Goal: Task Accomplishment & Management: Manage account settings

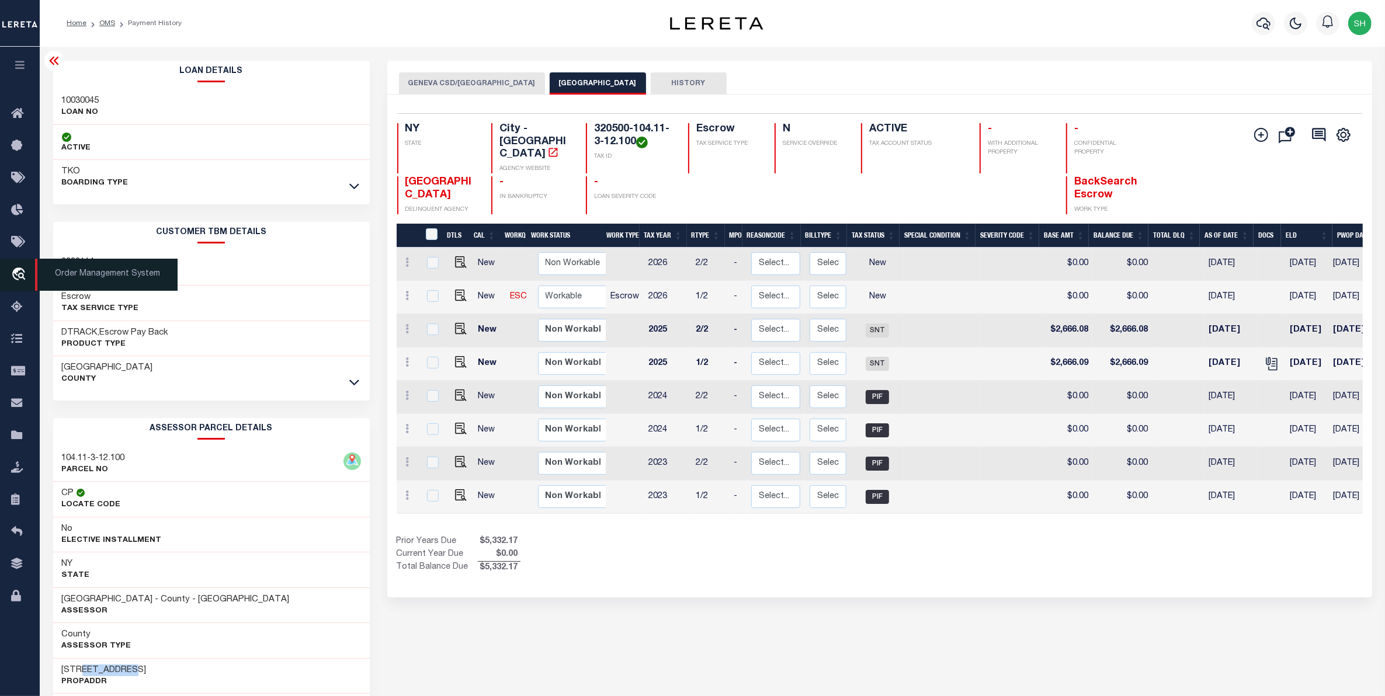
click at [25, 272] on icon "travel_explore" at bounding box center [20, 274] width 19 height 15
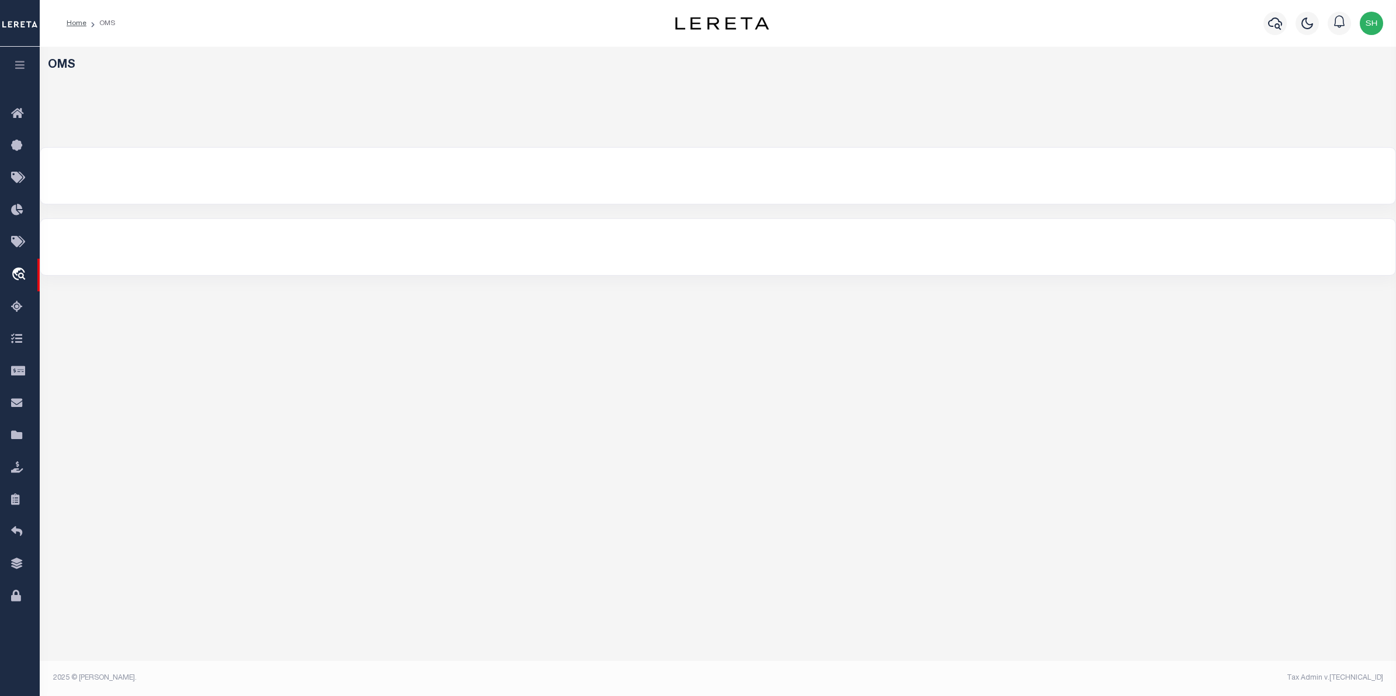
select select "200"
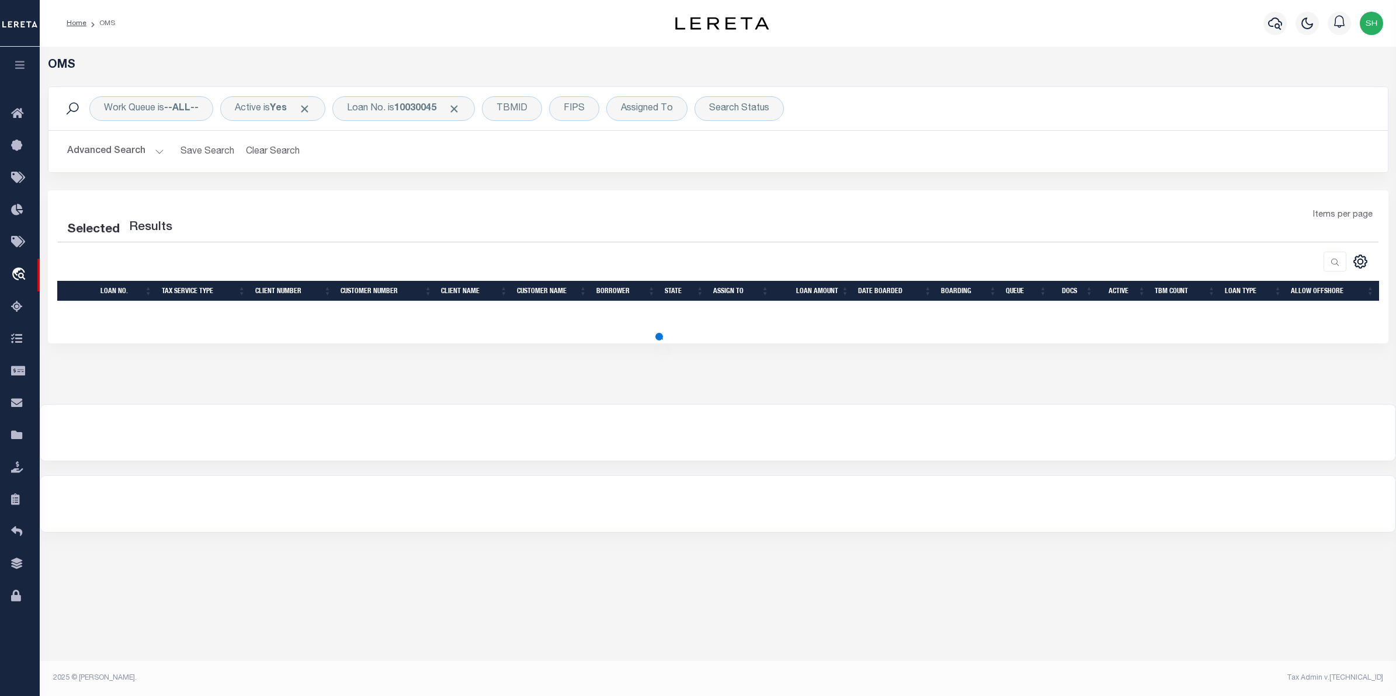
select select "200"
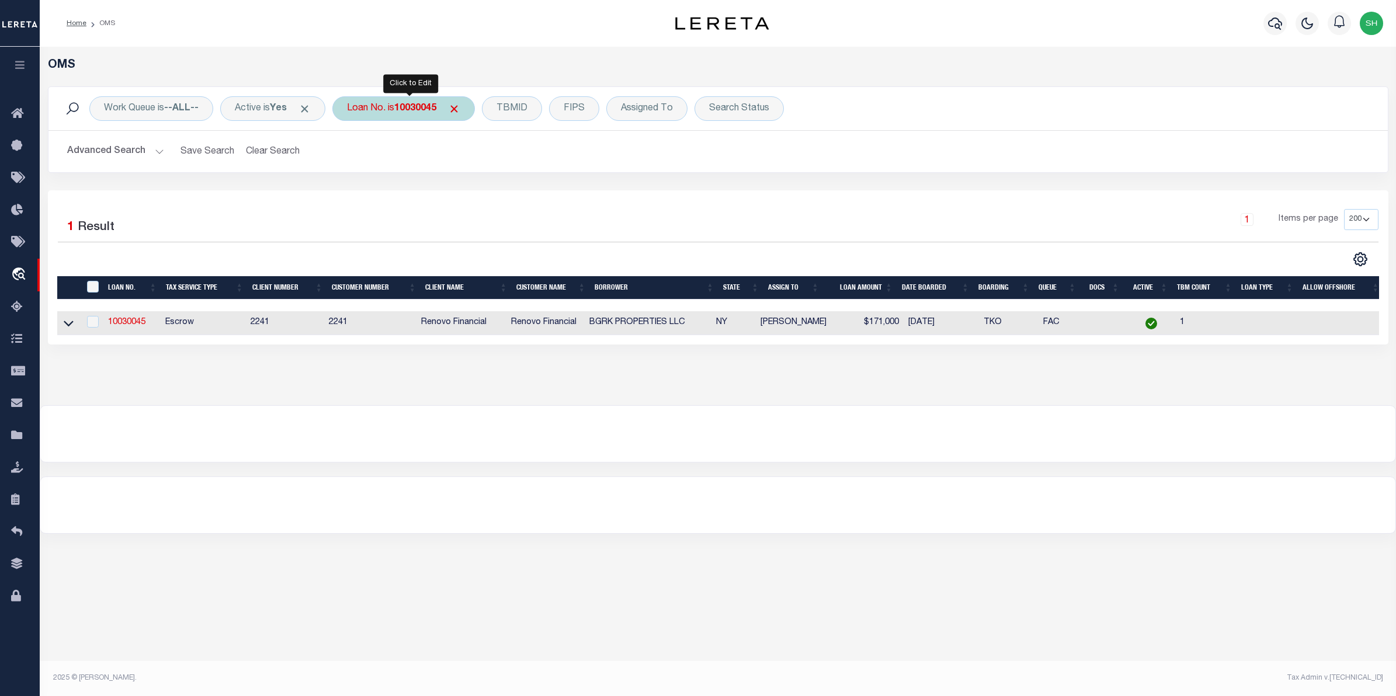
click at [408, 110] on b "10030045" at bounding box center [415, 108] width 42 height 9
type input "10802923"
click at [497, 191] on input "Apply" at bounding box center [502, 191] width 34 height 19
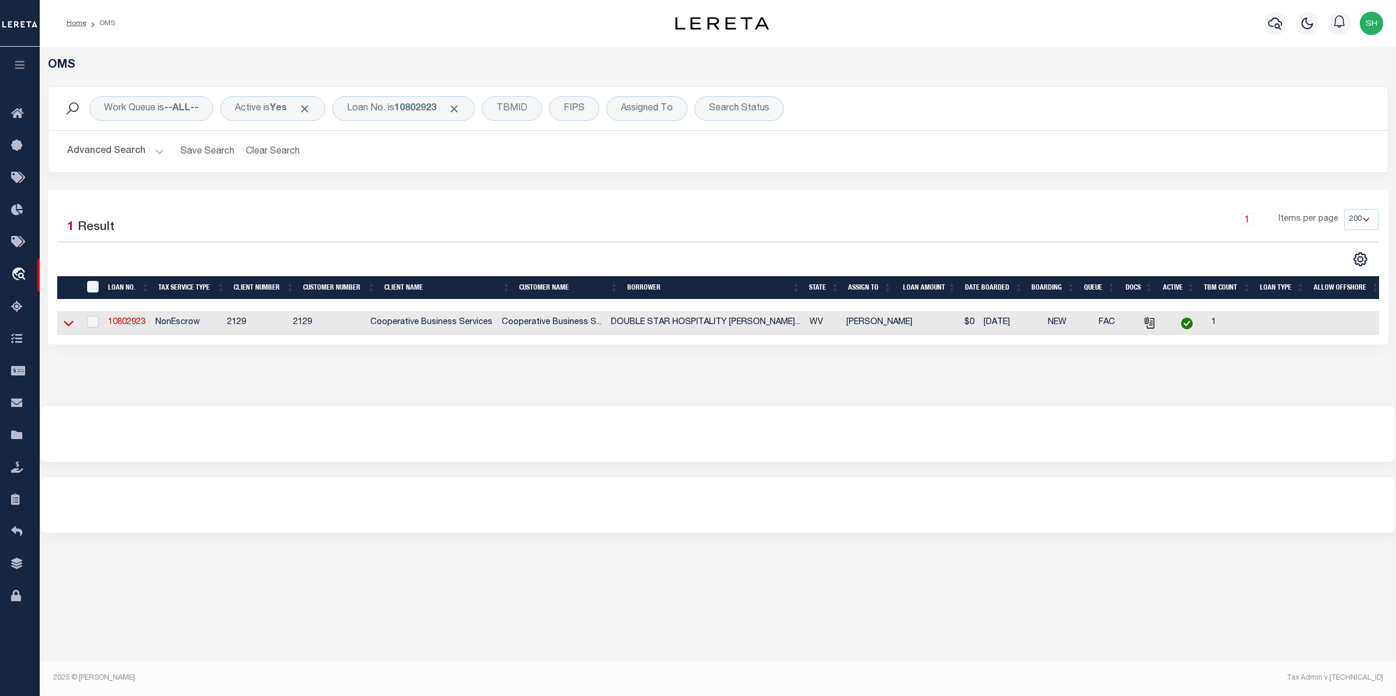
click at [65, 325] on icon at bounding box center [69, 323] width 10 height 12
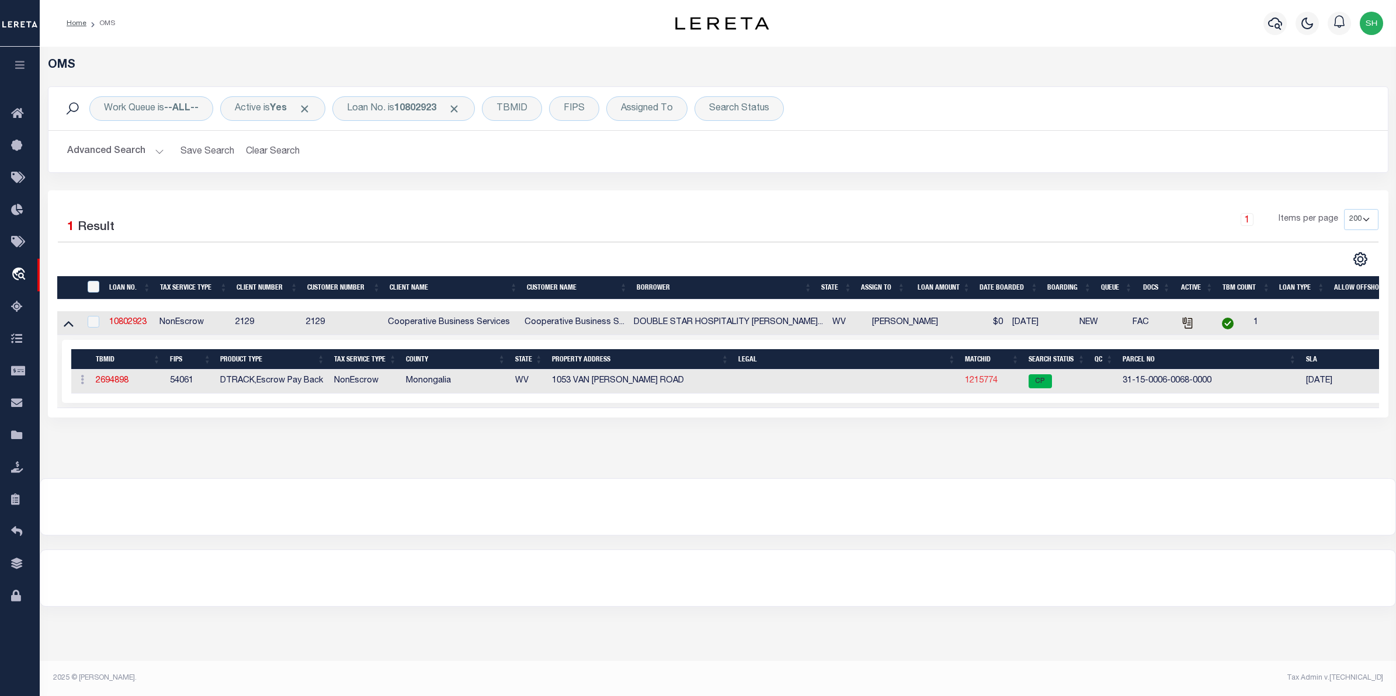
click at [974, 384] on link "1215774" at bounding box center [981, 381] width 33 height 8
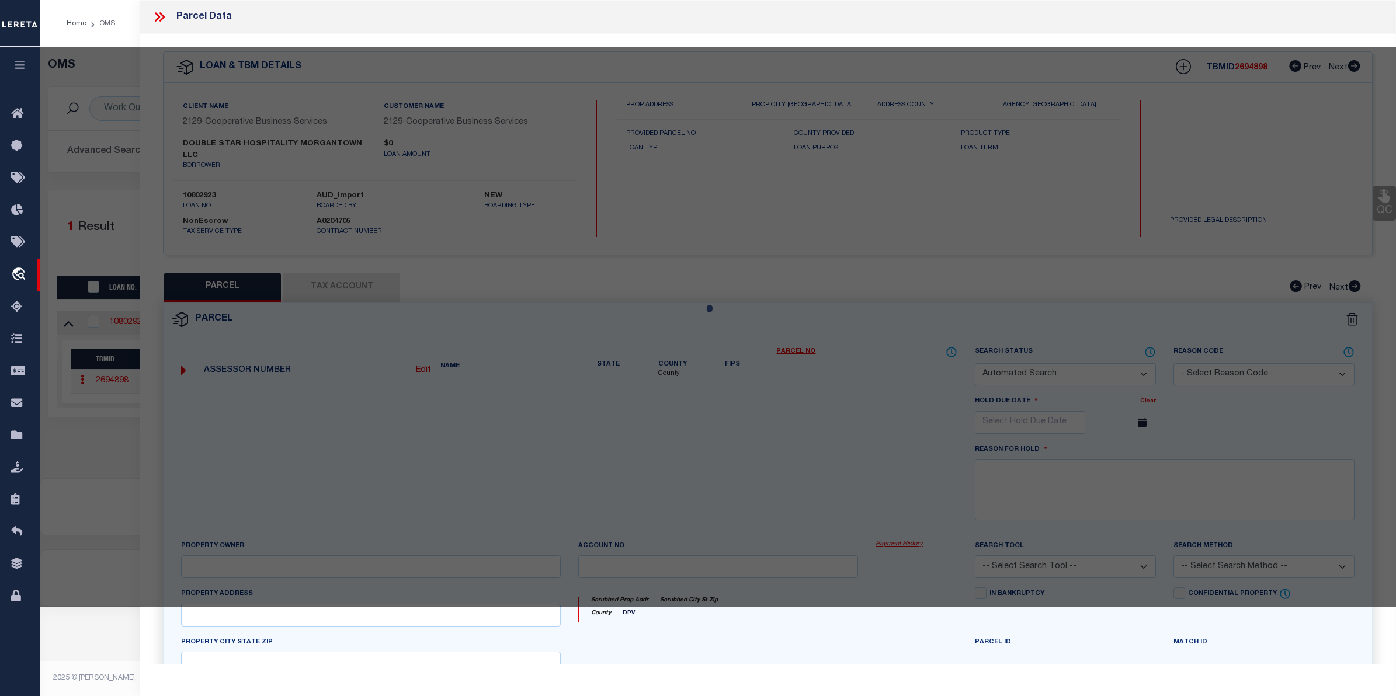
checkbox input "false"
select select "CP"
type input "ARC HOSPITALITY PORTFOLIO I OWNER LLC"
select select
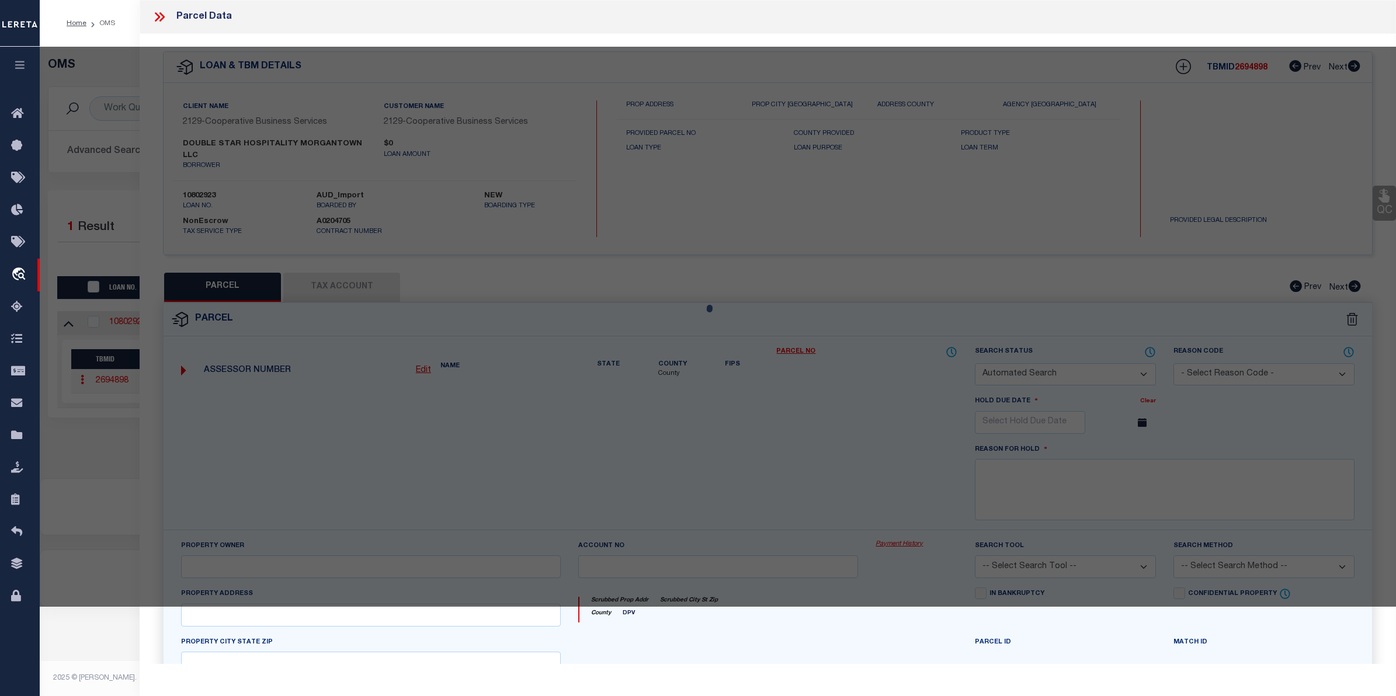
type input "1053 VANVOORHIS RD"
checkbox input "false"
type input "MORGANTOWN WV 26505"
type textarea "1.981 AC SUR 1053 VANVOORHIS (LEASE CROSSROADS/MEMPHIS PARTNERSHIP)"
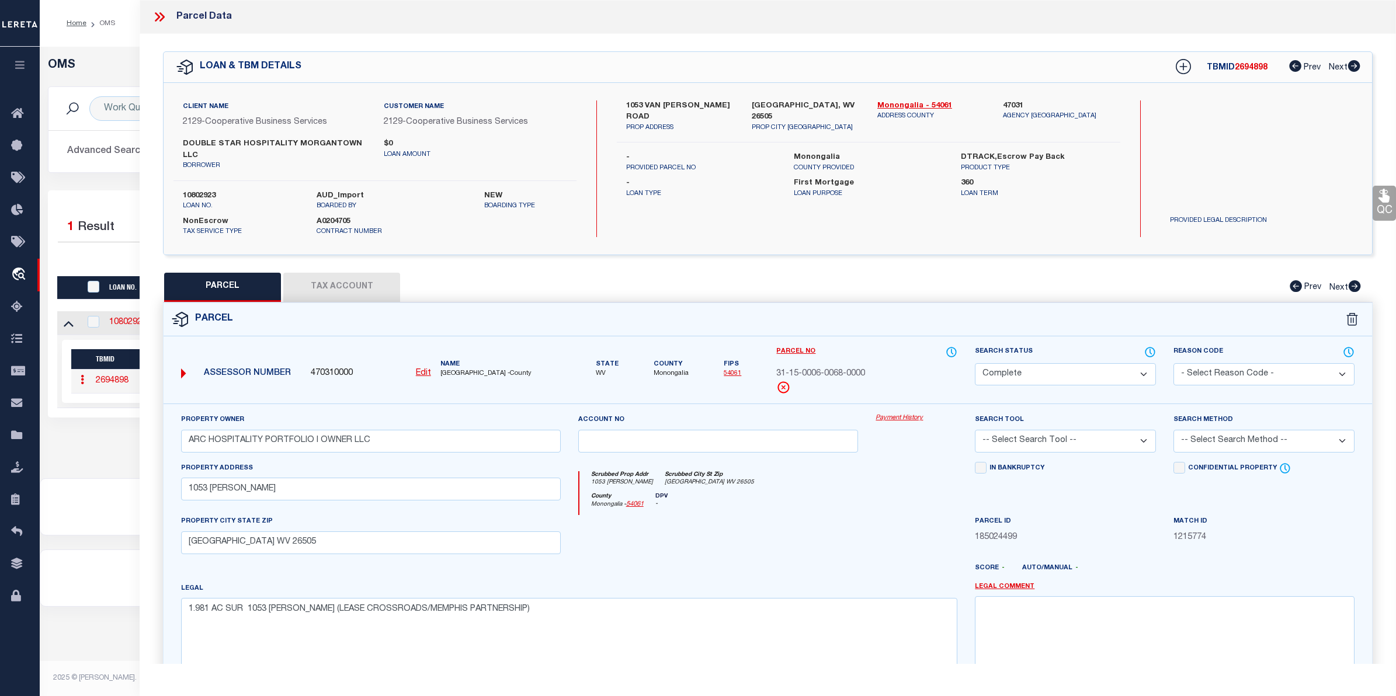
click at [901, 416] on link "Payment History" at bounding box center [916, 418] width 82 height 10
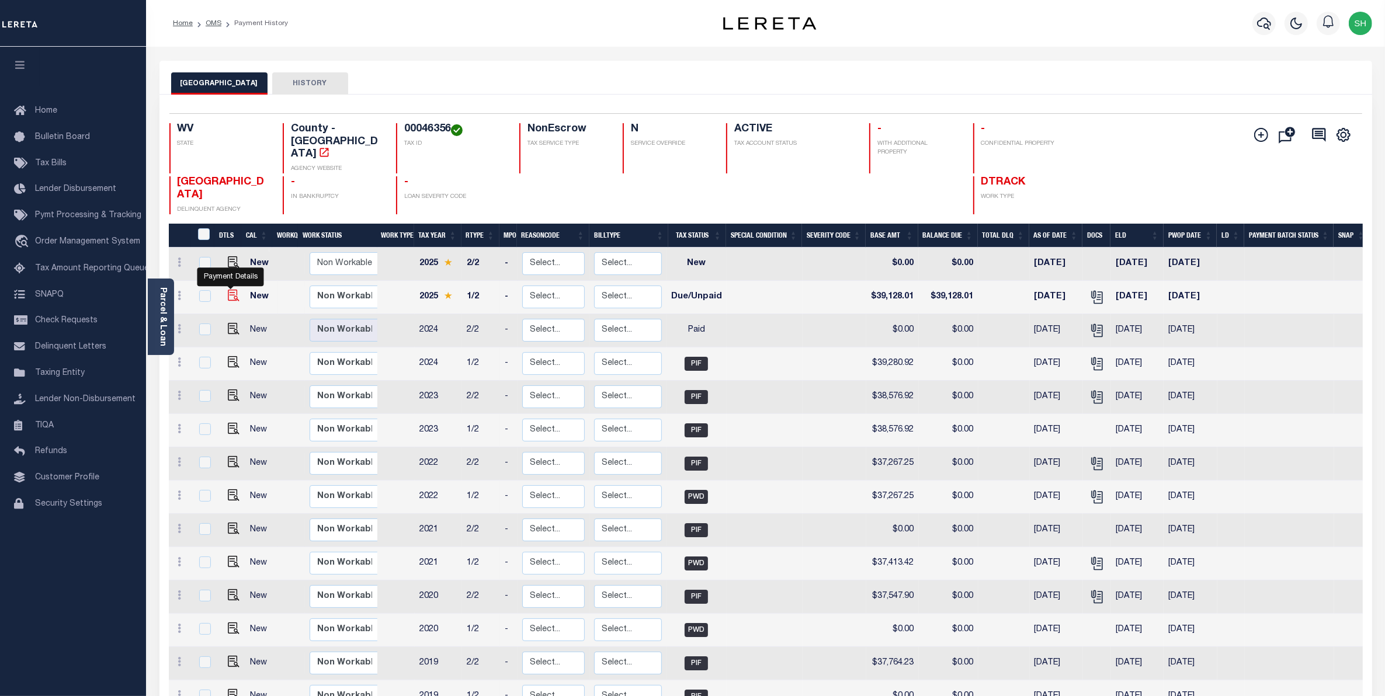
click at [234, 290] on img "" at bounding box center [234, 296] width 12 height 12
checkbox input "true"
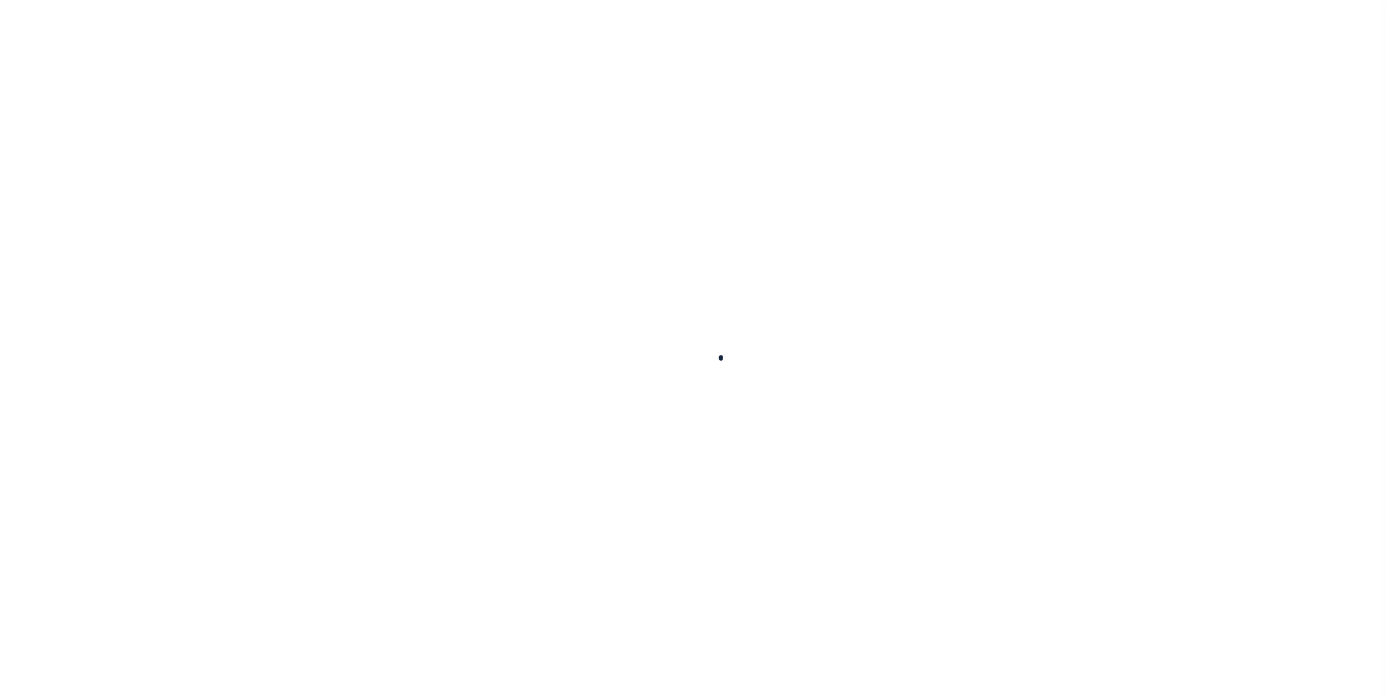
checkbox input "false"
type input "0000081090"
type input "Semi Annual"
type input "[DATE]"
select select "DUE"
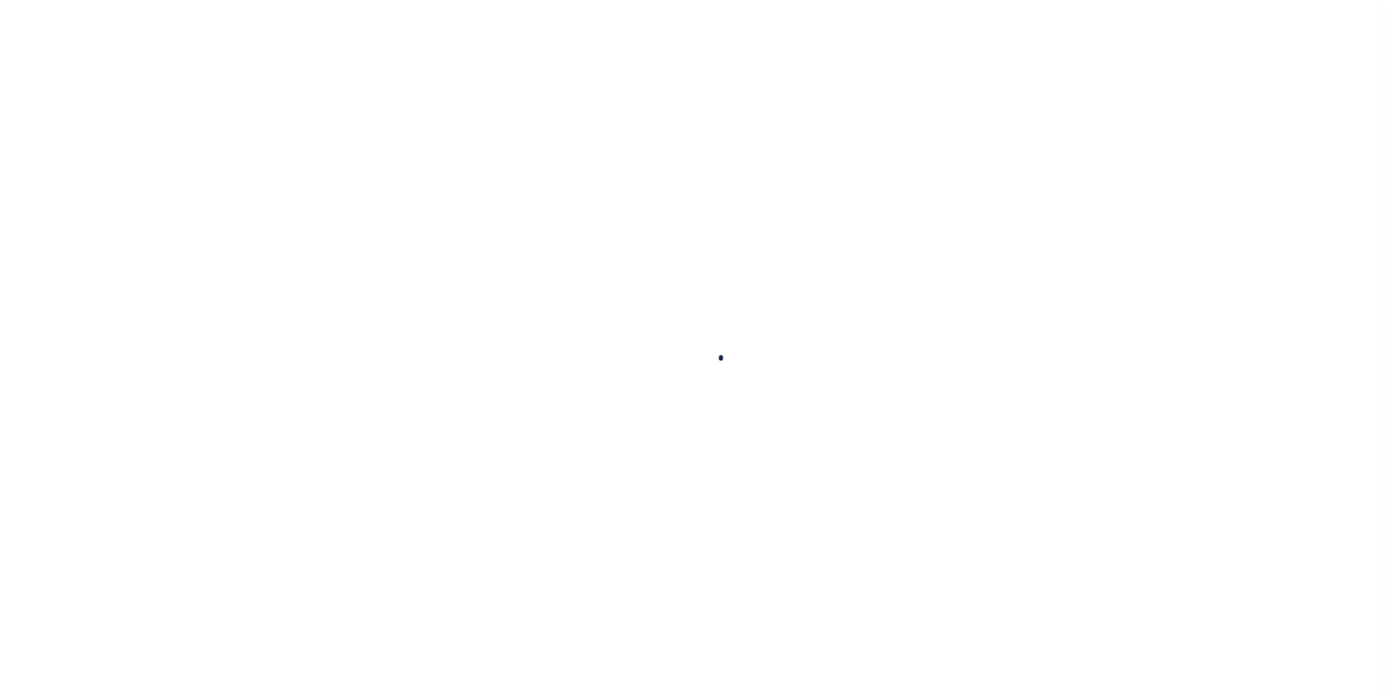
type input "$39,128.01"
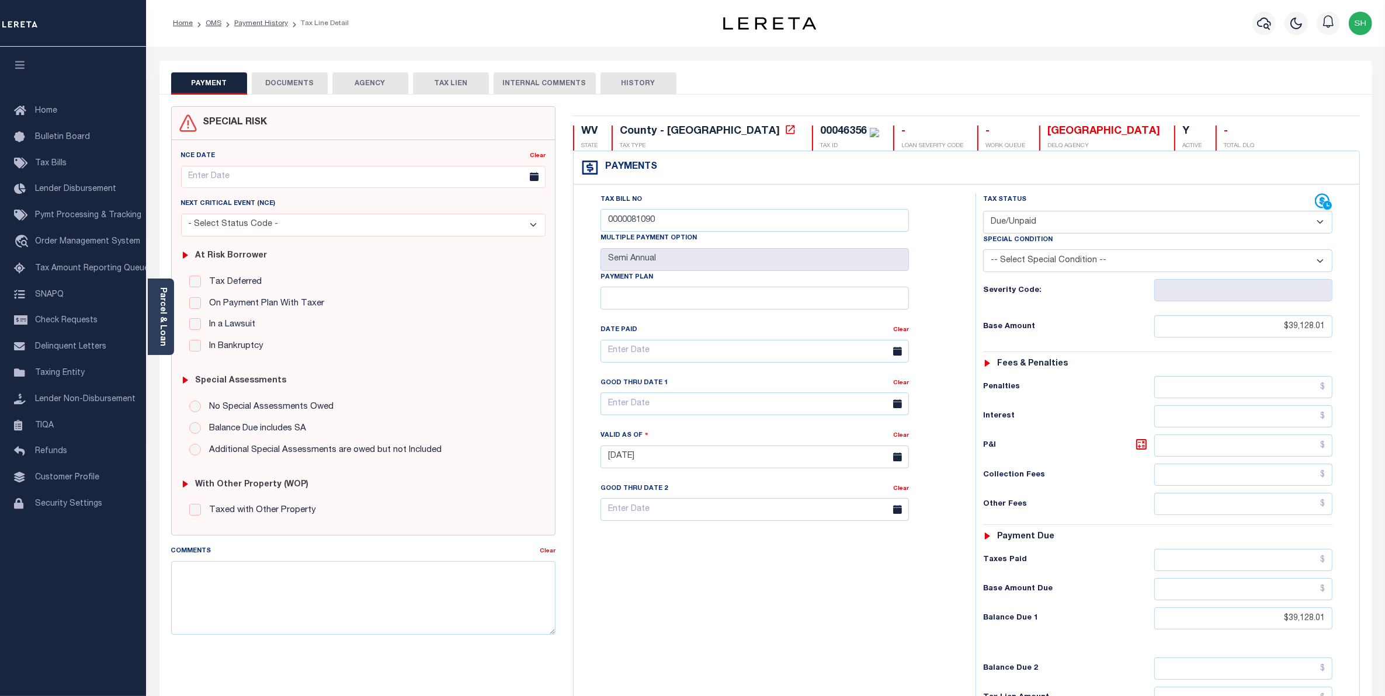
click at [307, 85] on button "DOCUMENTS" at bounding box center [290, 83] width 76 height 22
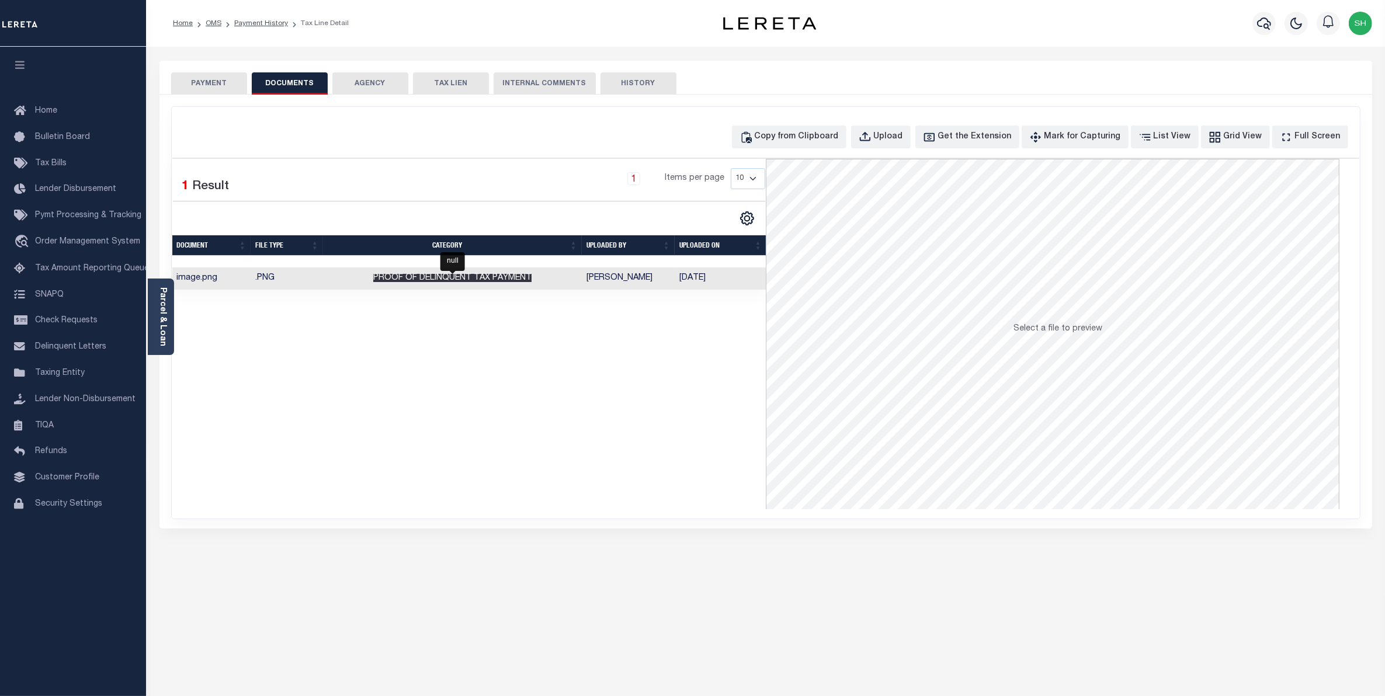
click at [513, 279] on span "Proof of Delinquent Tax Payment" at bounding box center [452, 278] width 158 height 8
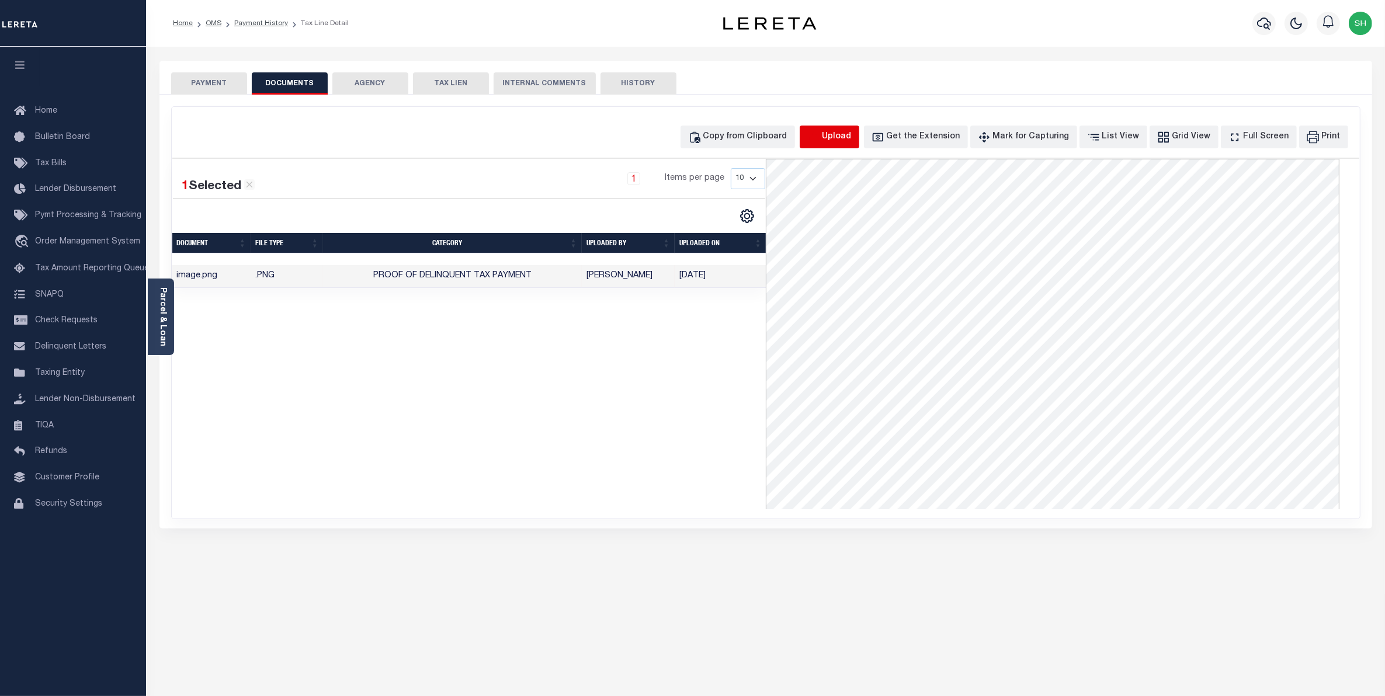
click at [820, 134] on icon "button" at bounding box center [813, 137] width 13 height 13
select select "POP"
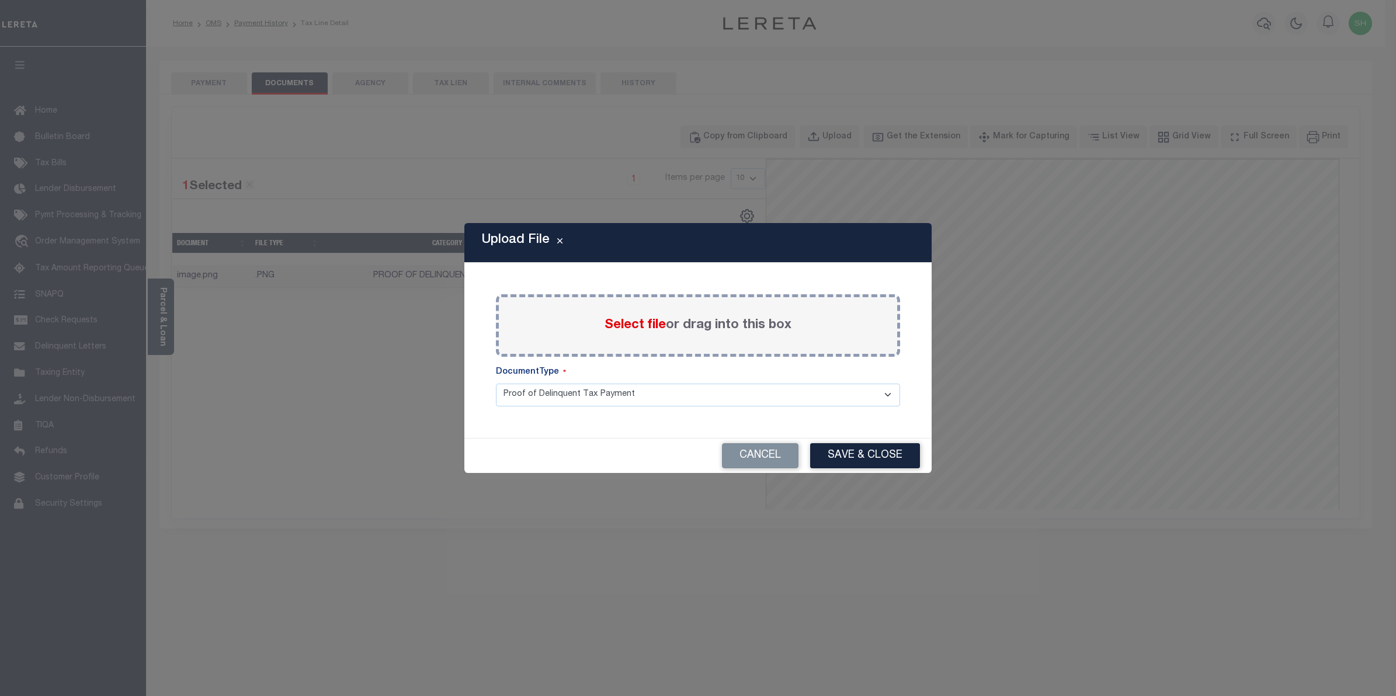
click at [625, 322] on span "Select file" at bounding box center [634, 325] width 61 height 13
click at [0, 0] on input "Select file or drag into this box" at bounding box center [0, 0] width 0 height 0
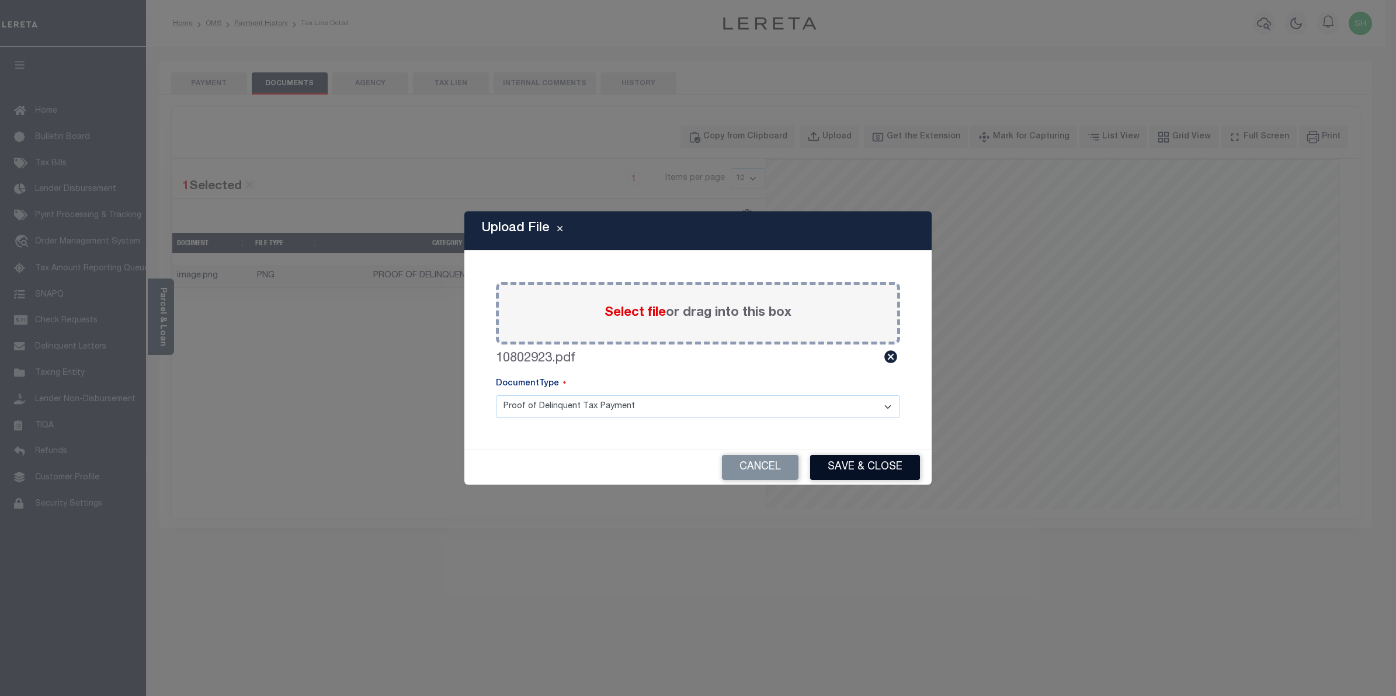
click at [854, 468] on button "Save & Close" at bounding box center [865, 467] width 110 height 25
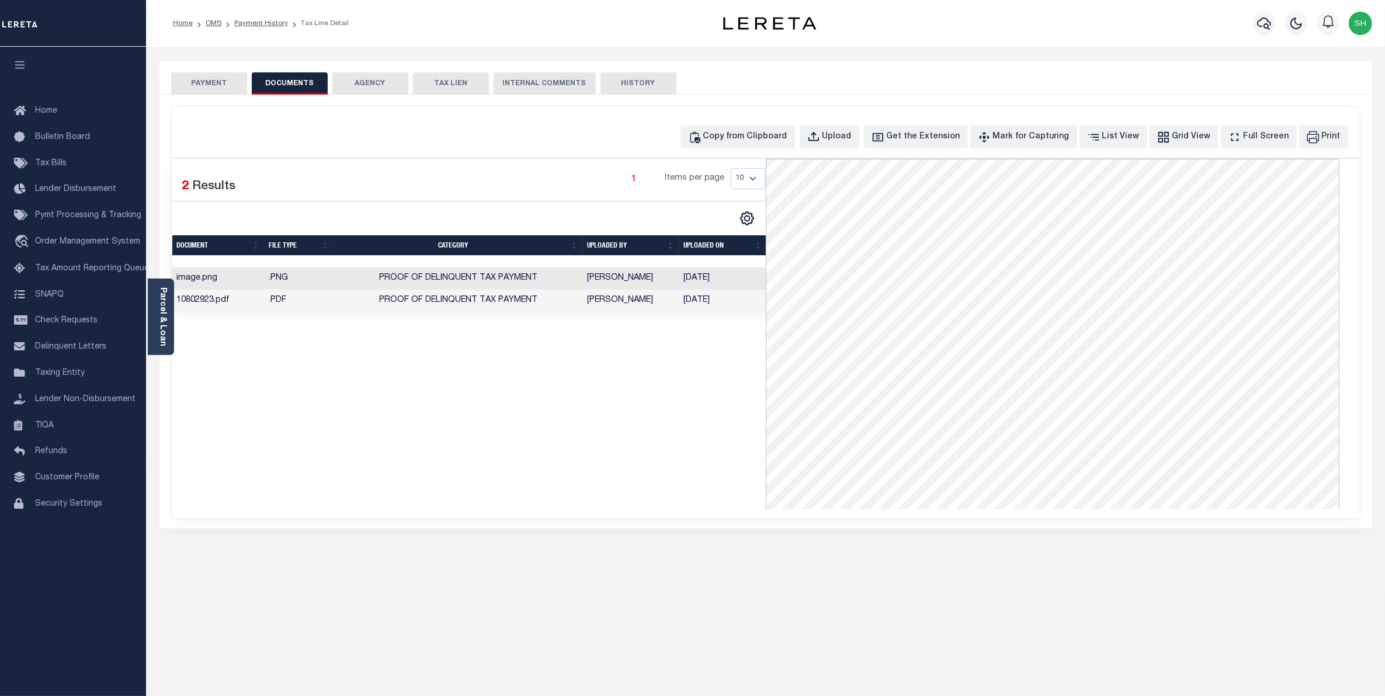
click at [228, 86] on button "PAYMENT" at bounding box center [209, 83] width 76 height 22
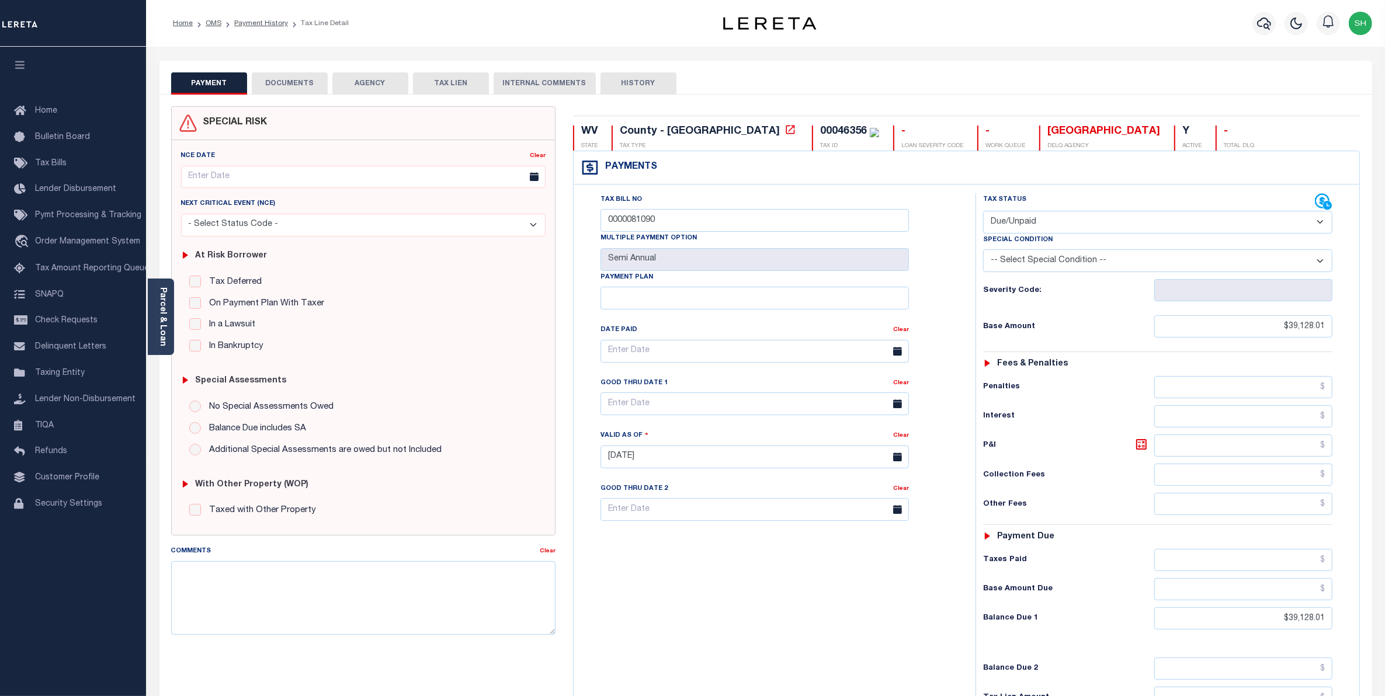
click at [1318, 223] on select "- Select Status Code - Open Due/Unpaid Paid Incomplete No Tax Due Internal Refu…" at bounding box center [1158, 222] width 350 height 23
select select "PYD"
click at [983, 212] on select "- Select Status Code - Open Due/Unpaid Paid Incomplete No Tax Due Internal Refu…" at bounding box center [1158, 222] width 350 height 23
type input "10/15/2025"
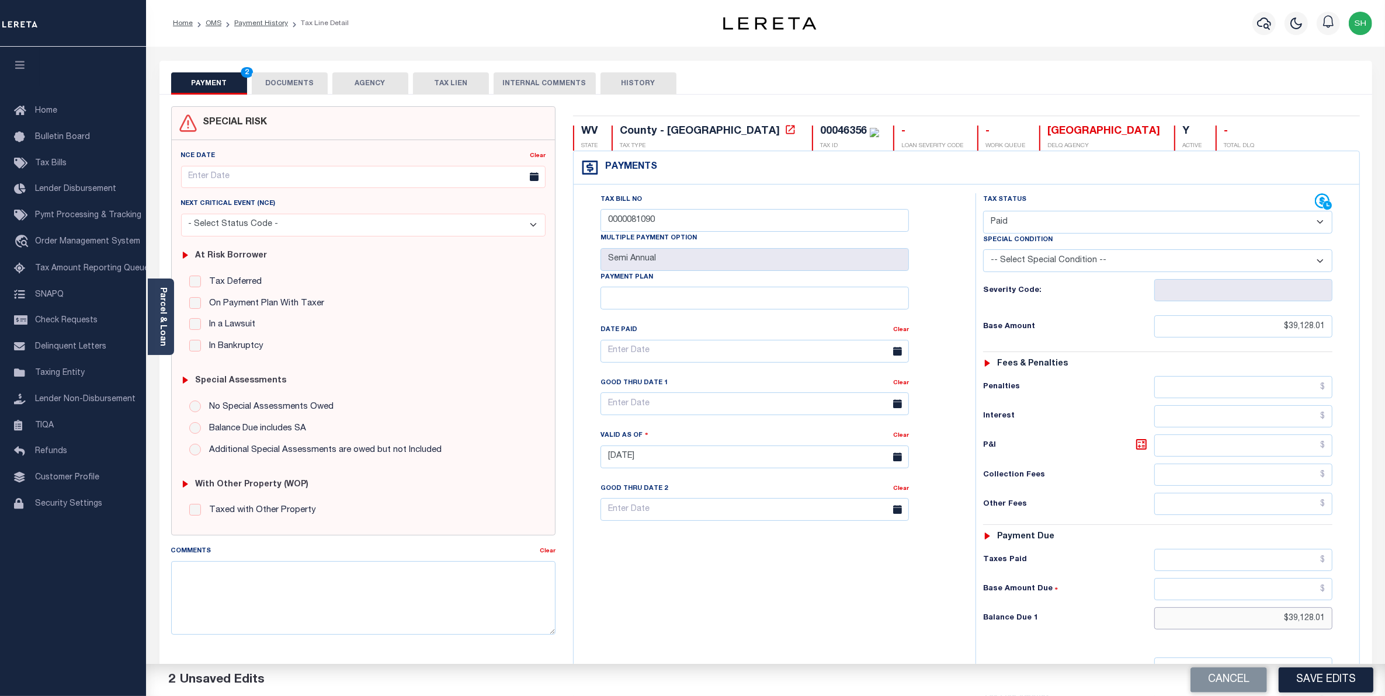
drag, startPoint x: 1270, startPoint y: 625, endPoint x: 1395, endPoint y: 602, distance: 126.6
click at [1384, 602] on html "Home OMS Payment History Tax Line Detail" at bounding box center [692, 427] width 1385 height 854
type input "$0.00"
click at [1338, 684] on button "Save Edits" at bounding box center [1325, 680] width 95 height 25
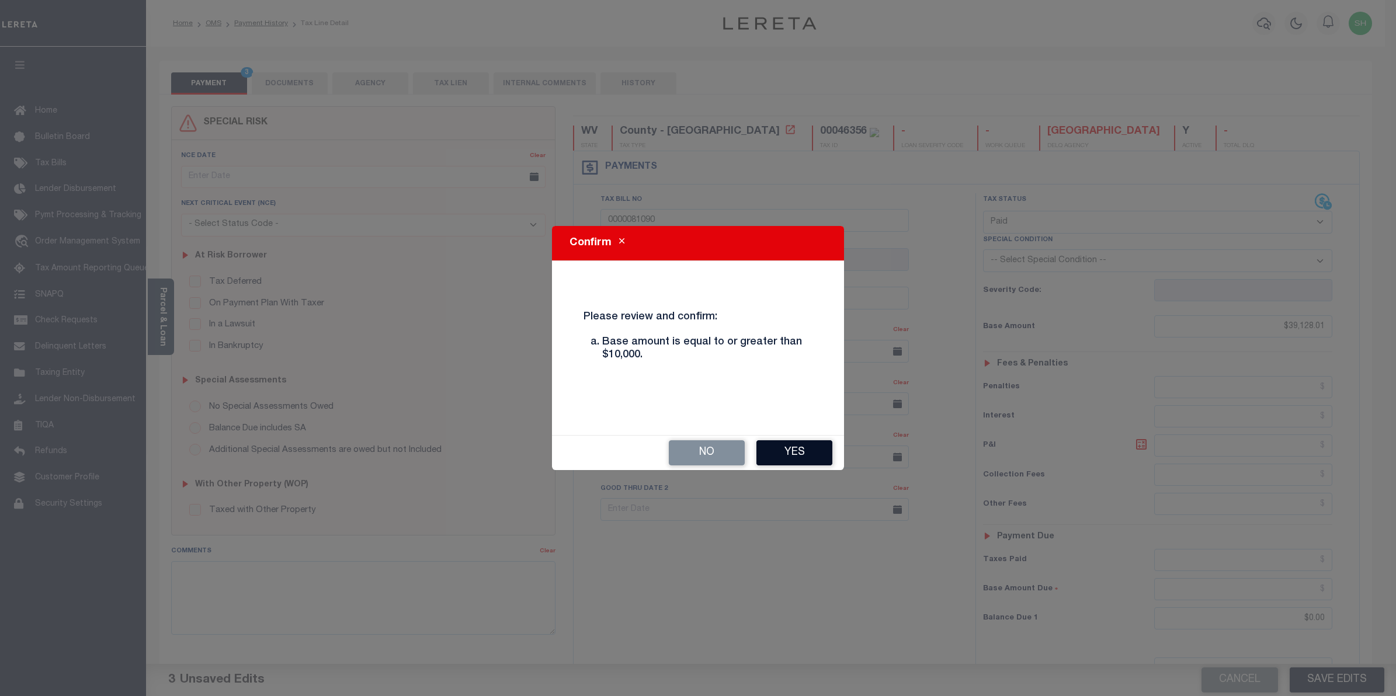
click at [784, 451] on button "Yes" at bounding box center [794, 452] width 76 height 25
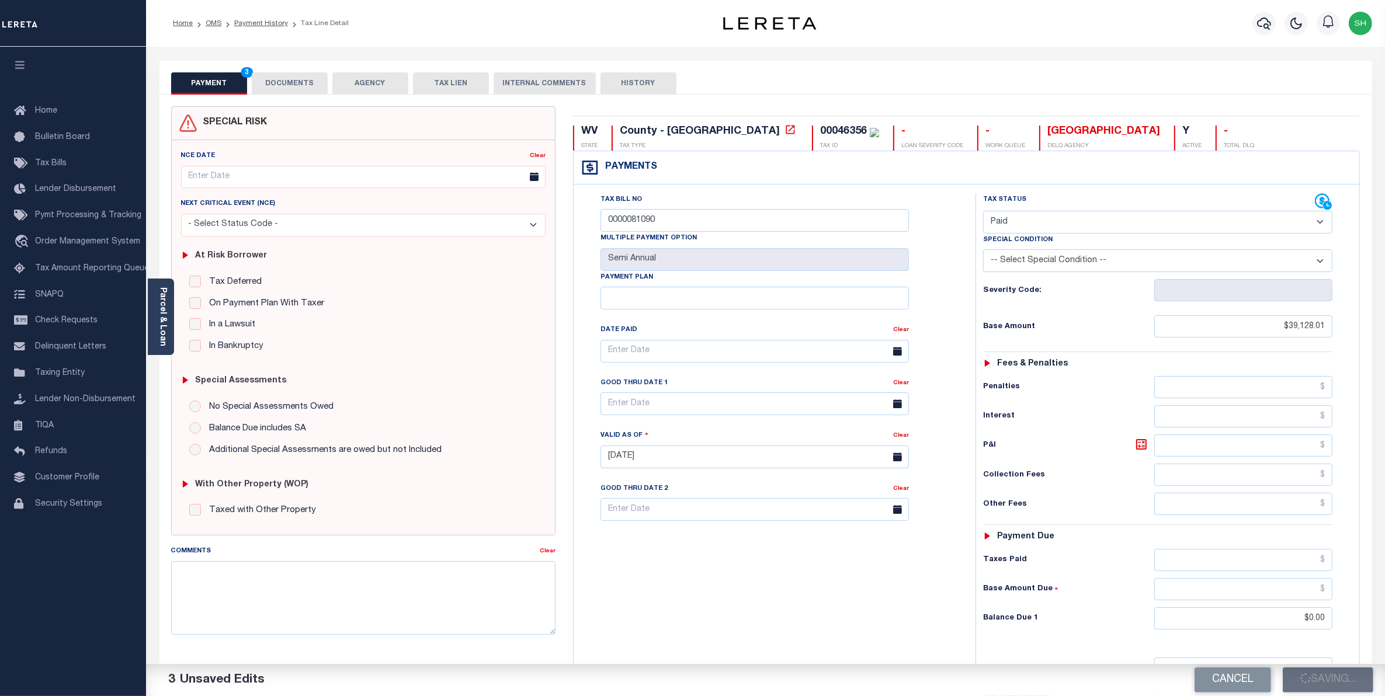
checkbox input "false"
type input "$39,128.01"
type input "$0"
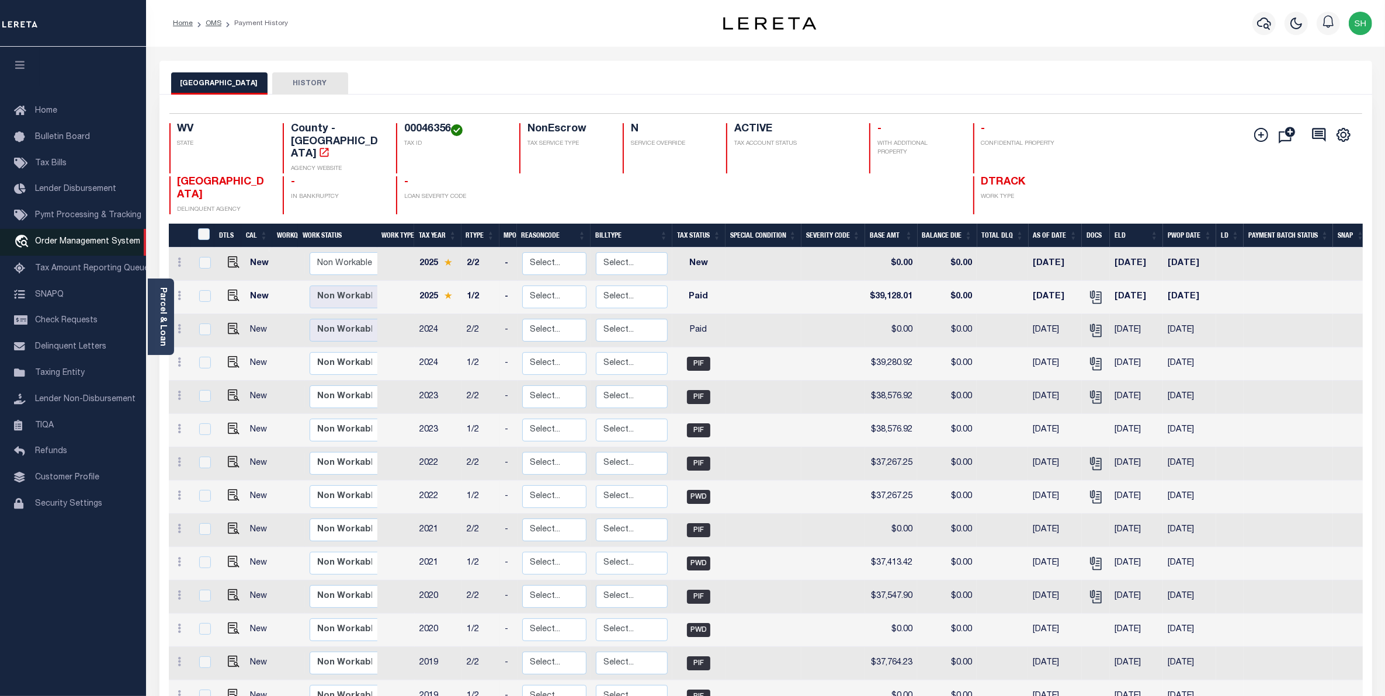
click at [85, 244] on span "Order Management System" at bounding box center [87, 242] width 105 height 8
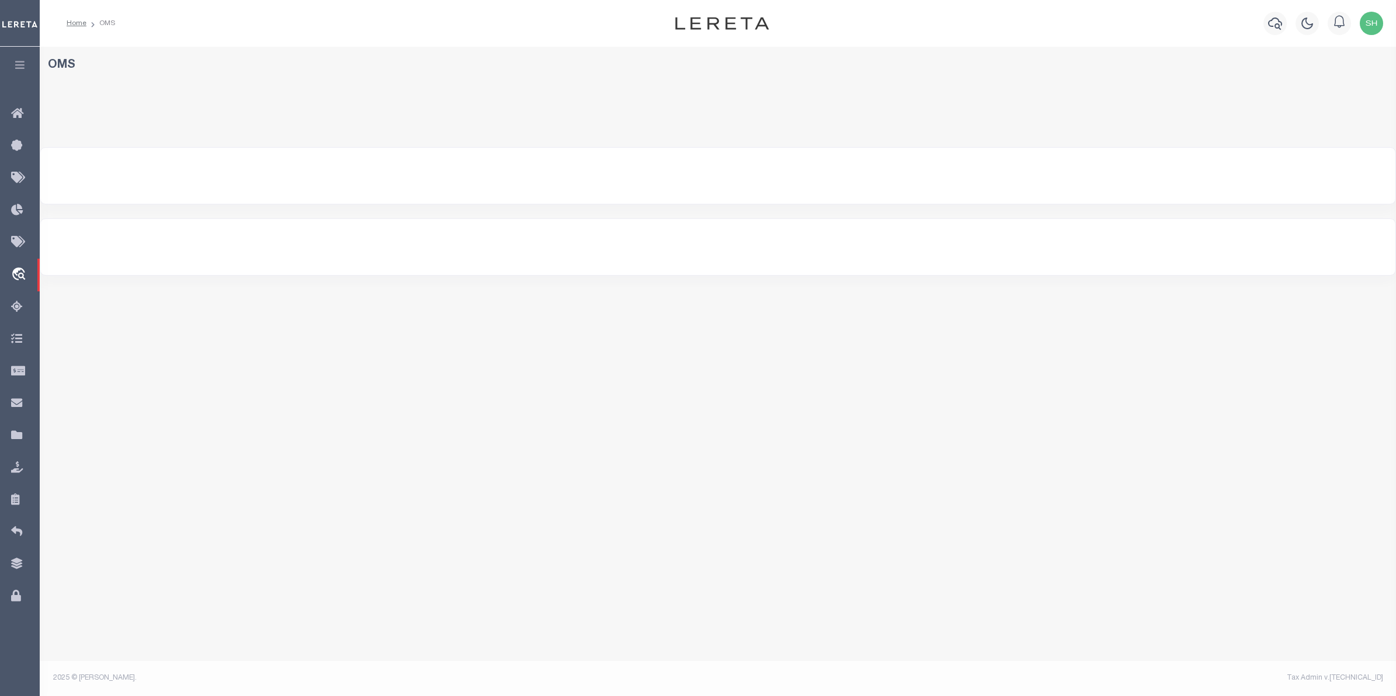
select select "200"
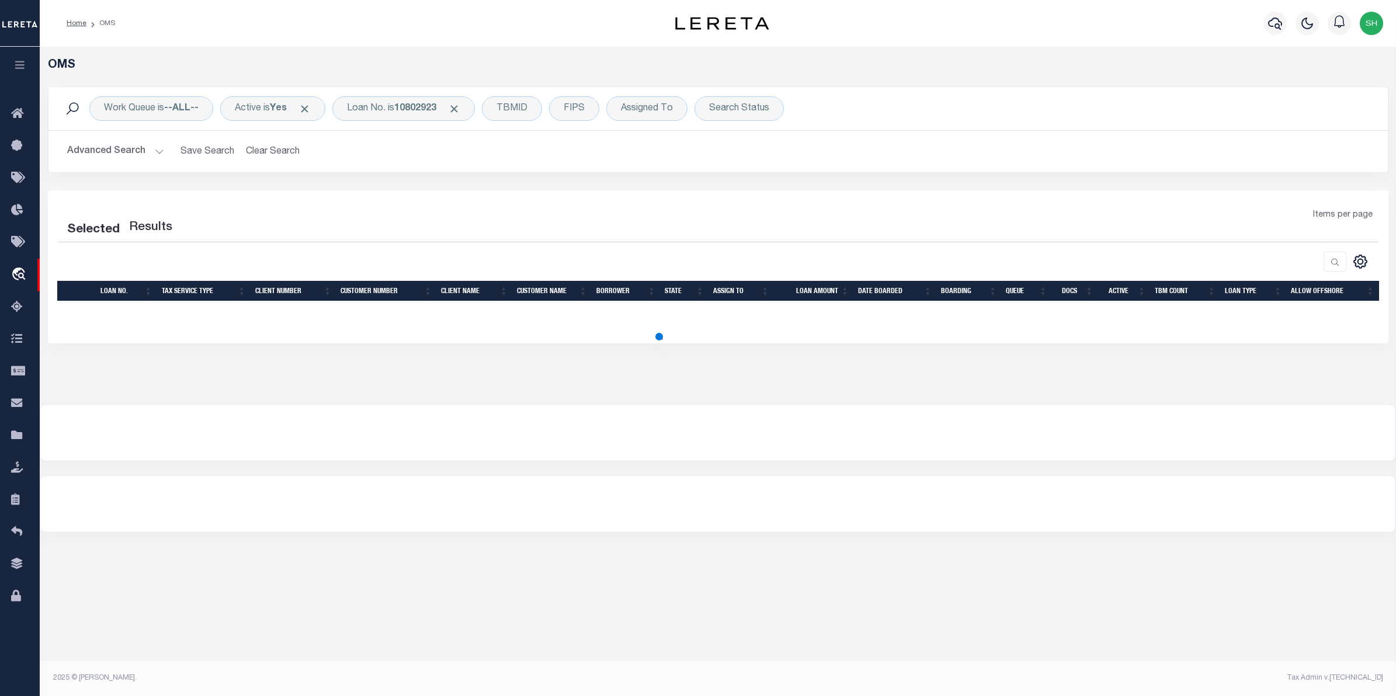
select select "200"
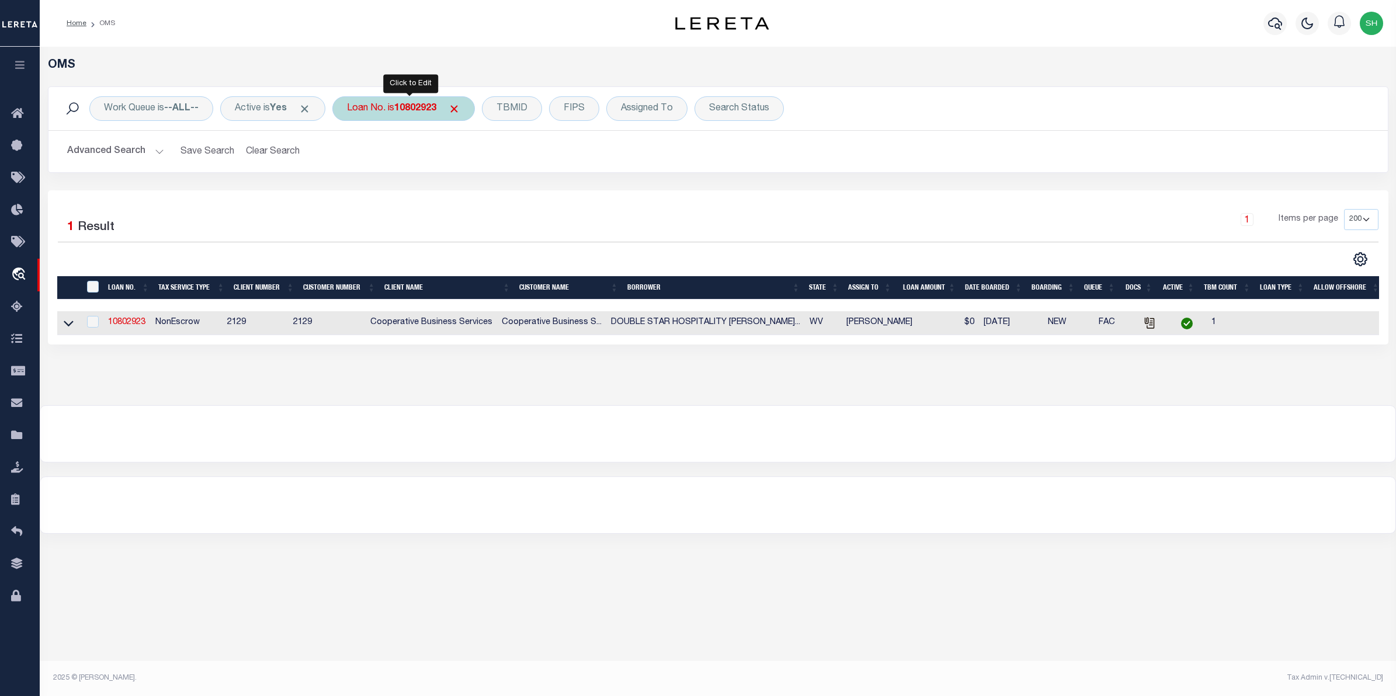
click at [397, 114] on div "Loan No. is 10802923" at bounding box center [403, 108] width 142 height 25
type input "113603"
click at [499, 191] on input "Apply" at bounding box center [502, 191] width 34 height 19
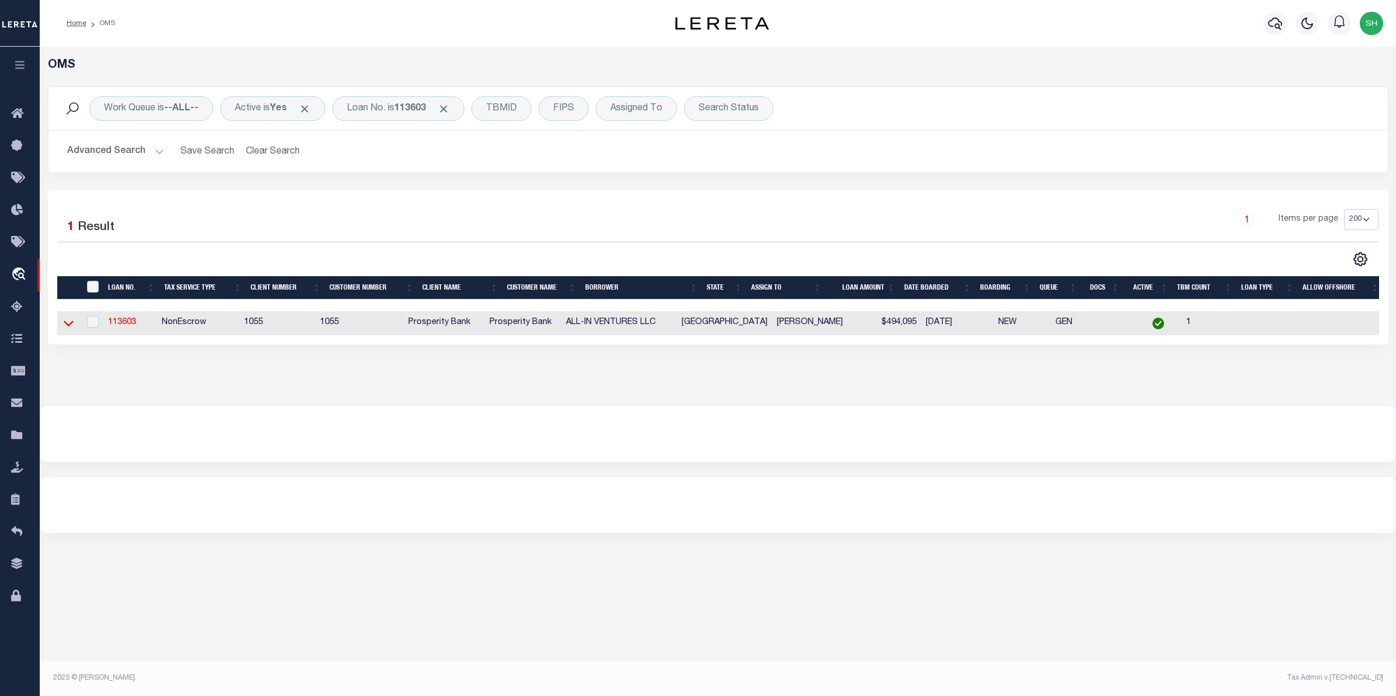
click at [65, 326] on icon at bounding box center [69, 324] width 10 height 6
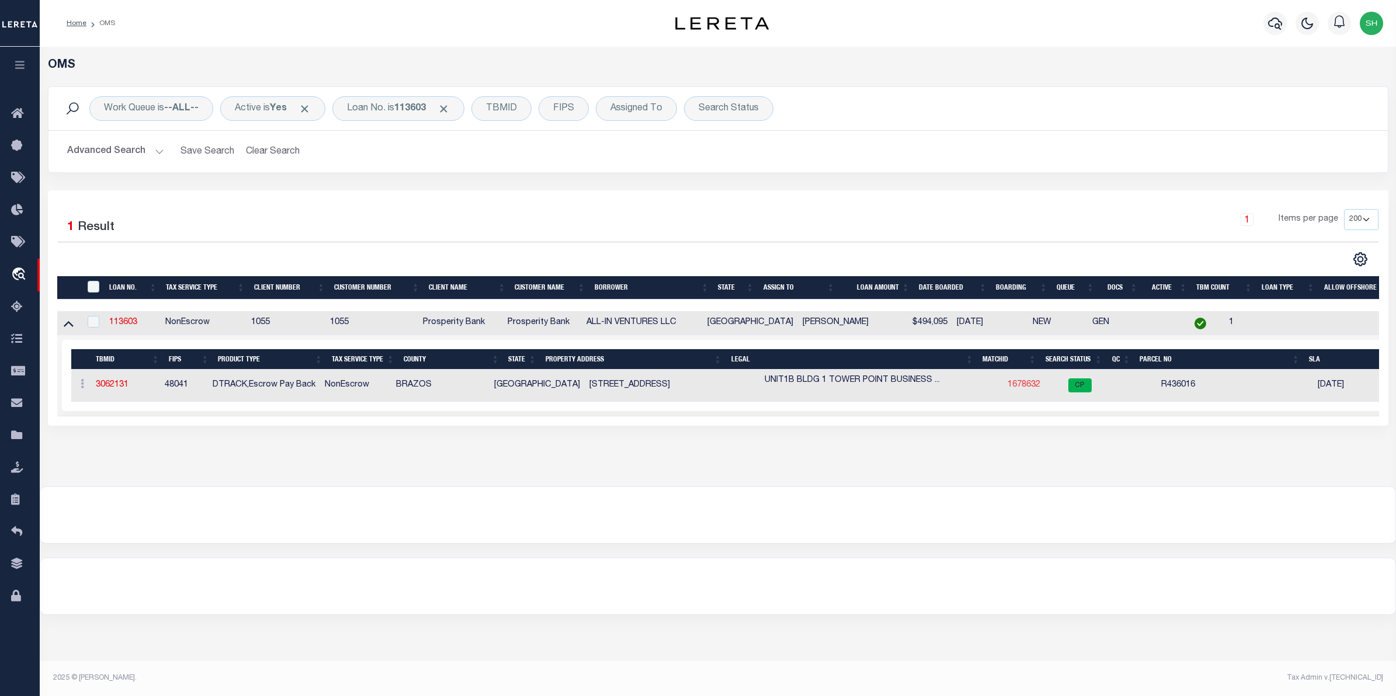
click at [1007, 385] on link "1678632" at bounding box center [1023, 385] width 33 height 8
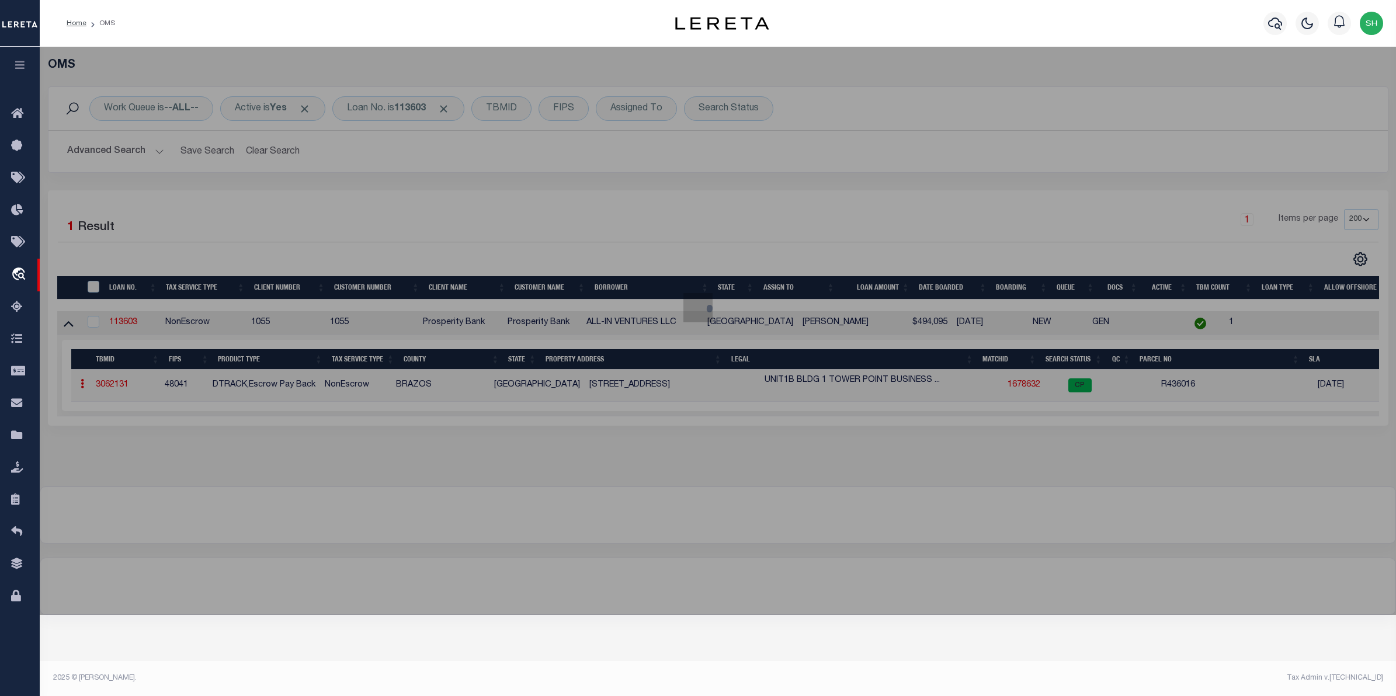
checkbox input "false"
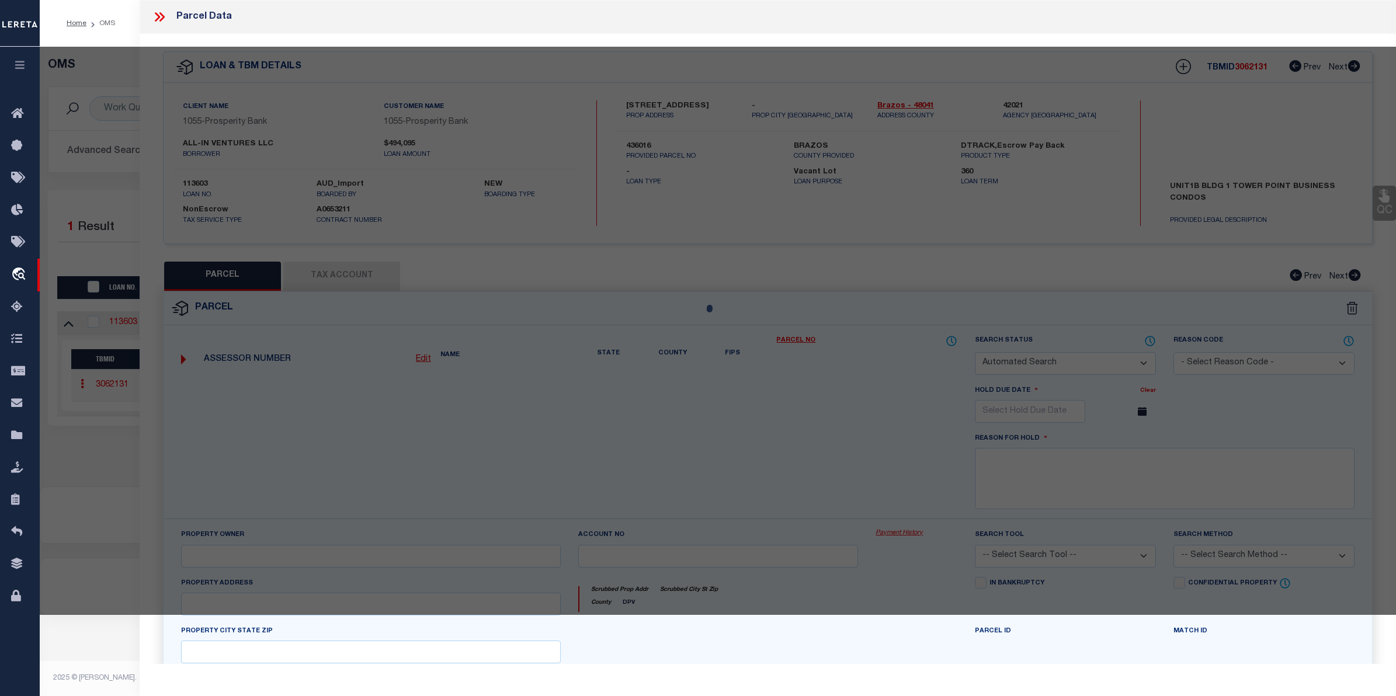
select select "CP"
type input "MILES CONSTRUCTION & DEVELOPMENT LP"
select select
type input "4438 SH-6 S 102 TX"
checkbox input "false"
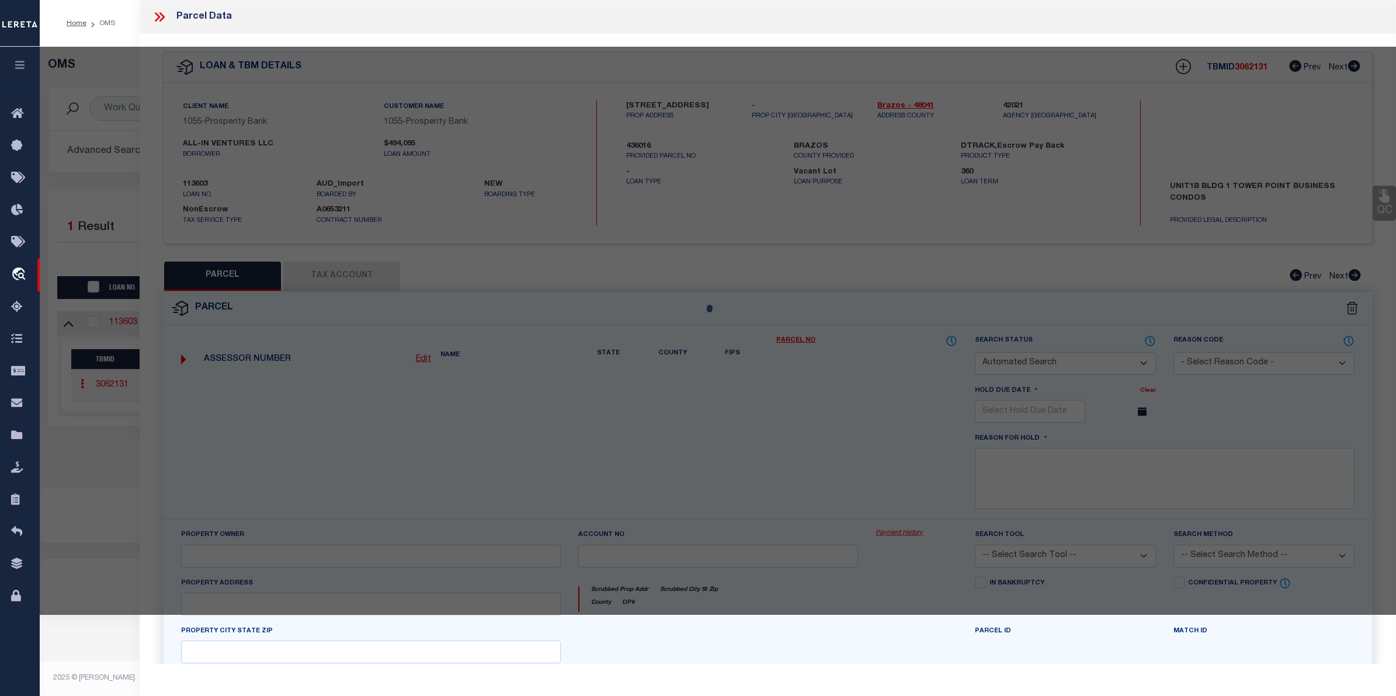
type input "COLLEGE STATION TX 77845"
type textarea "[STREET_ADDRESS]"
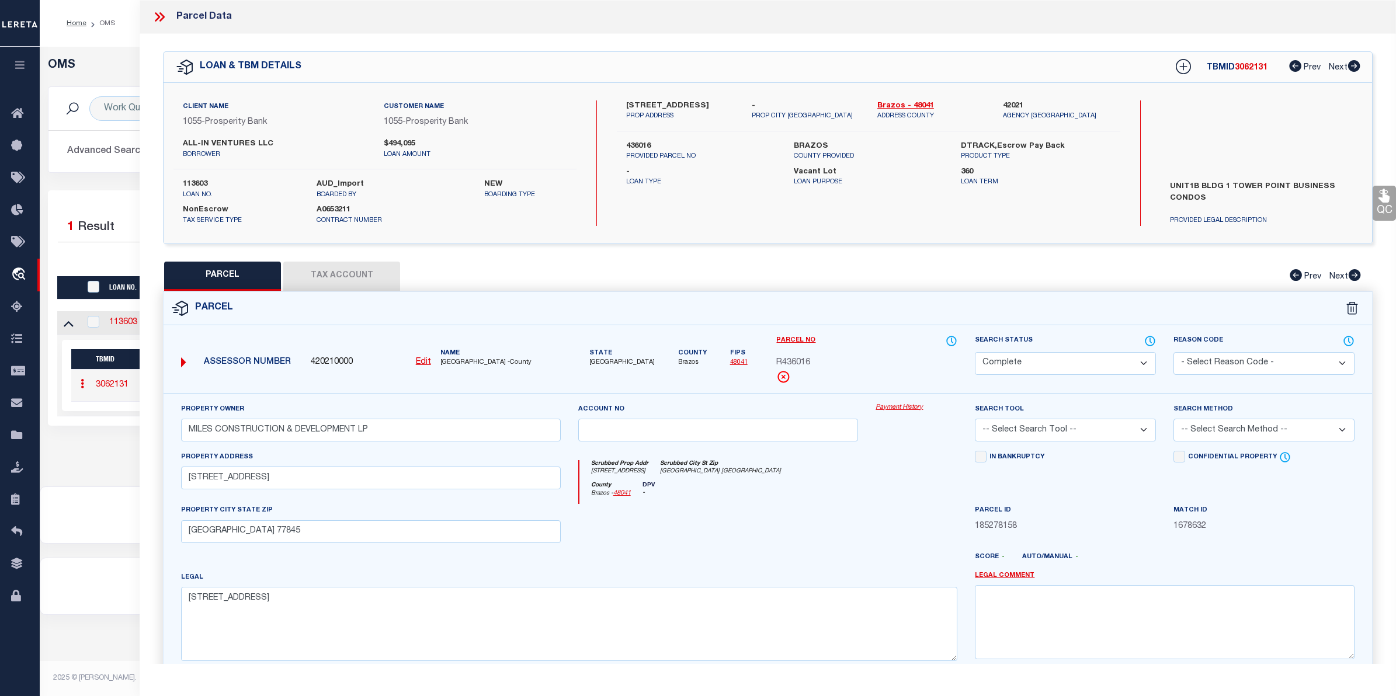
click at [880, 406] on link "Payment History" at bounding box center [916, 408] width 82 height 10
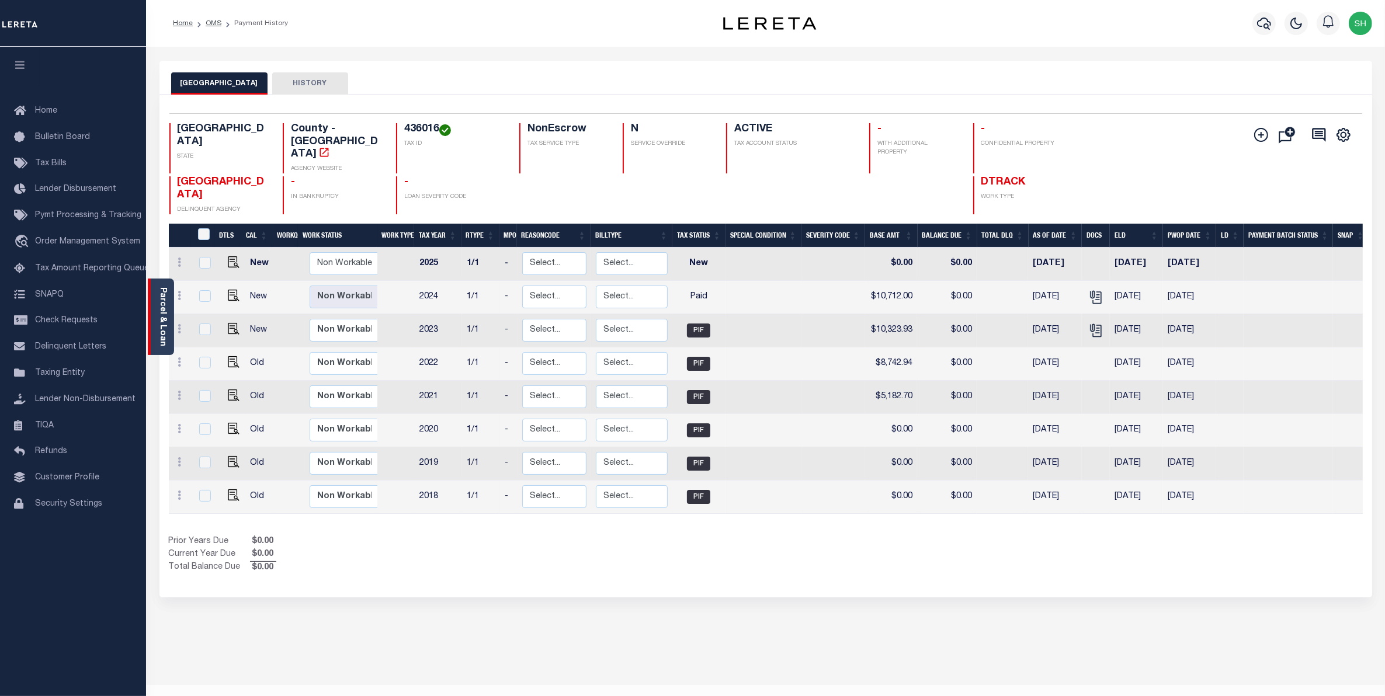
click at [164, 328] on link "Parcel & Loan" at bounding box center [162, 316] width 8 height 59
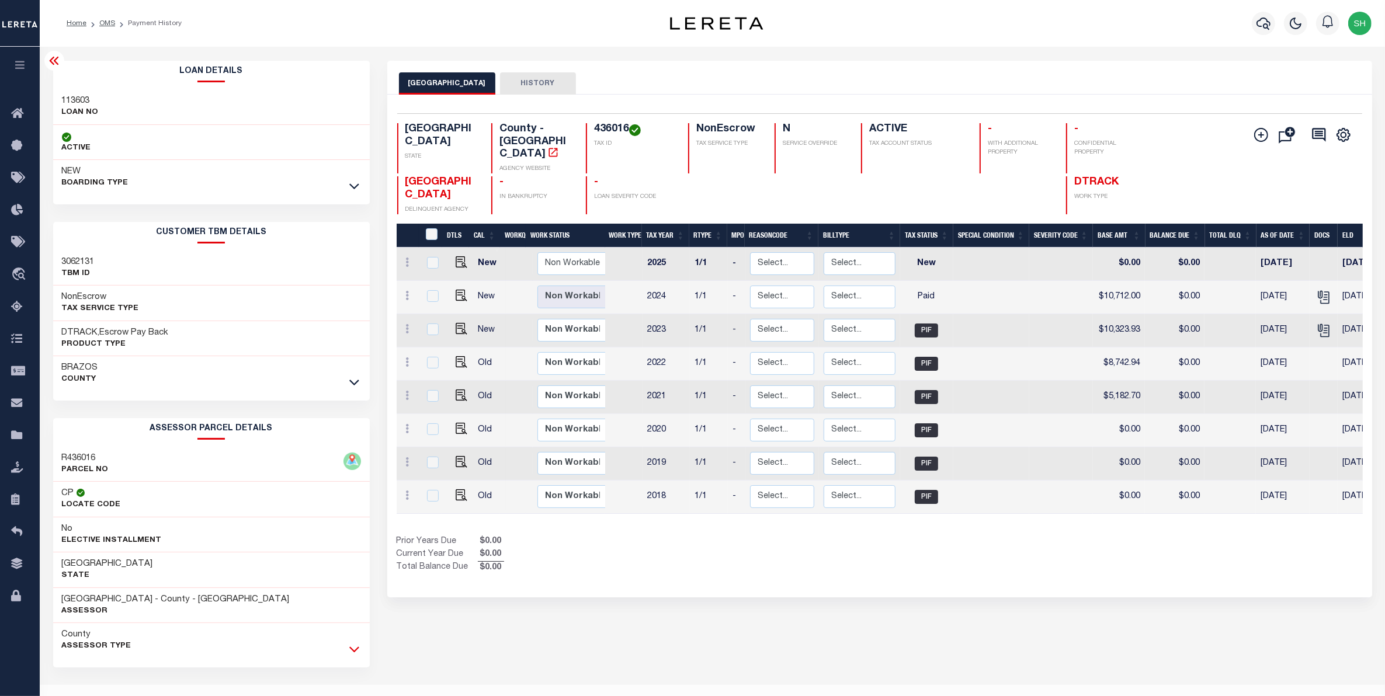
click at [352, 651] on icon at bounding box center [354, 649] width 10 height 12
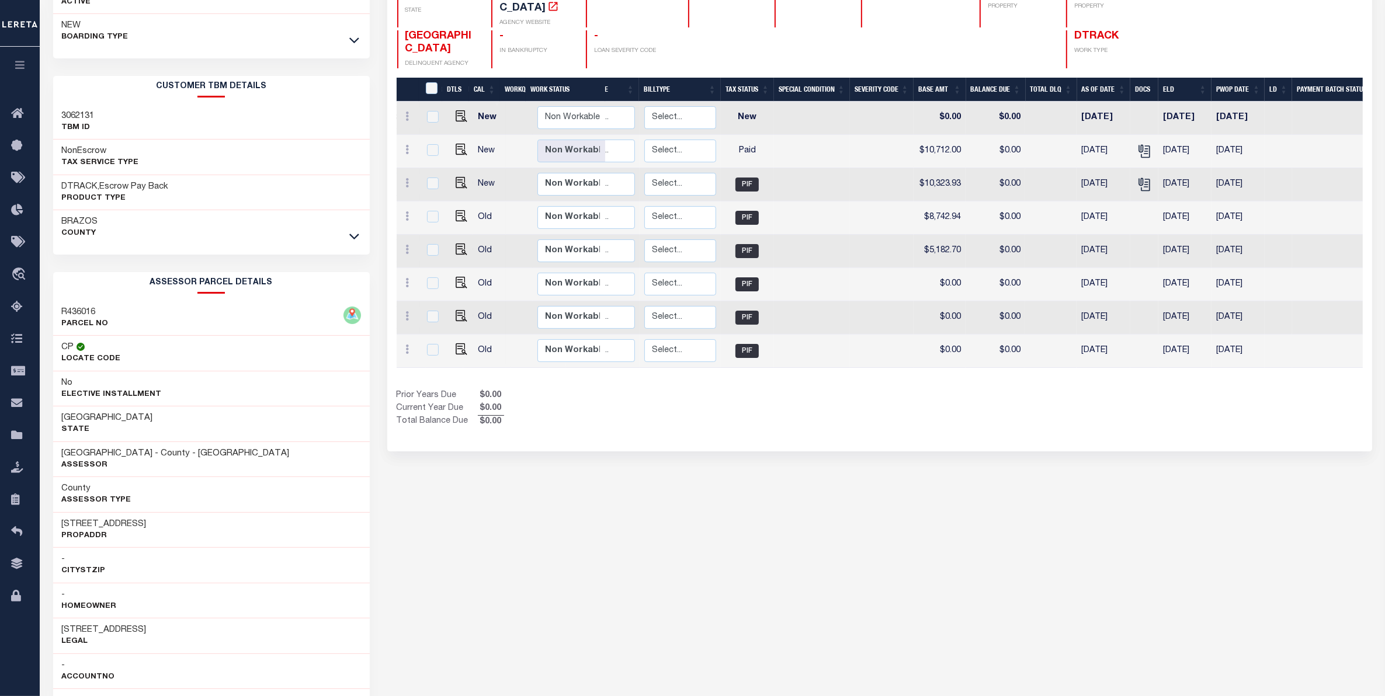
scroll to position [0, 190]
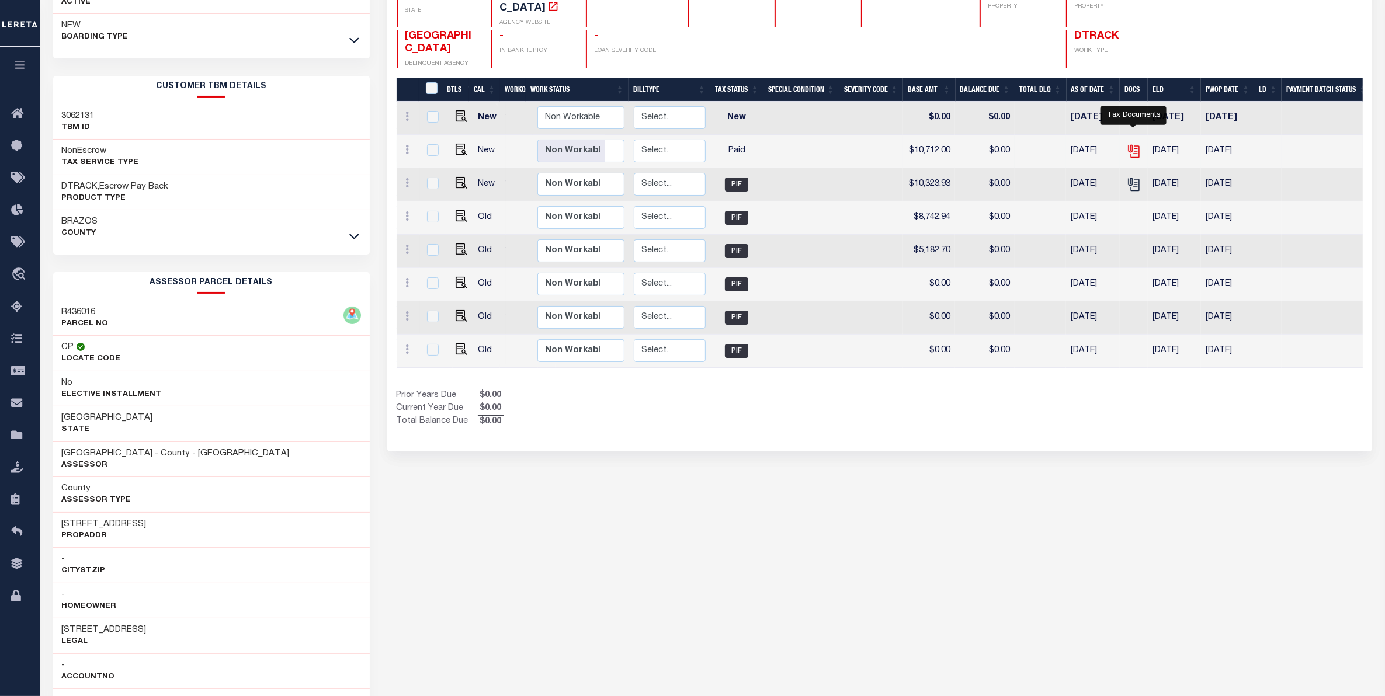
click at [1136, 144] on icon "" at bounding box center [1133, 151] width 15 height 15
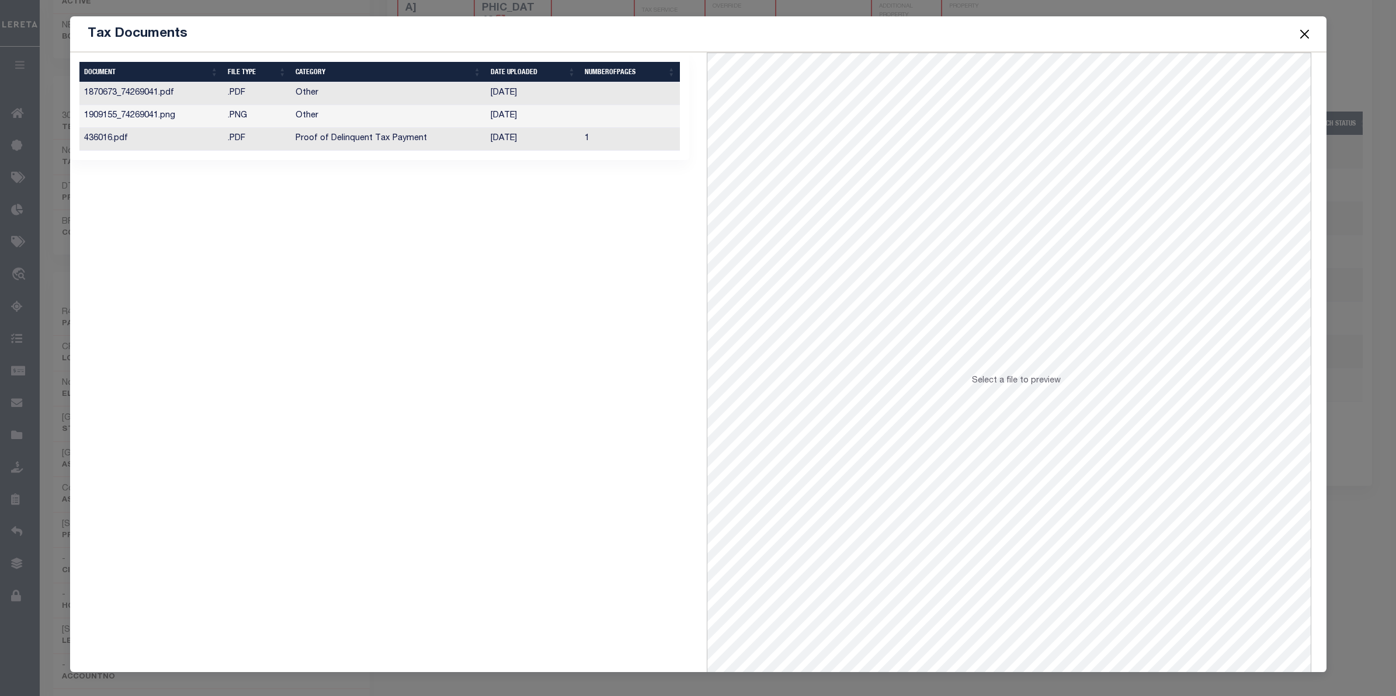
click at [310, 140] on td "Proof of Delinquent Tax Payment" at bounding box center [388, 139] width 194 height 23
click at [1301, 34] on button "Close" at bounding box center [1303, 33] width 15 height 15
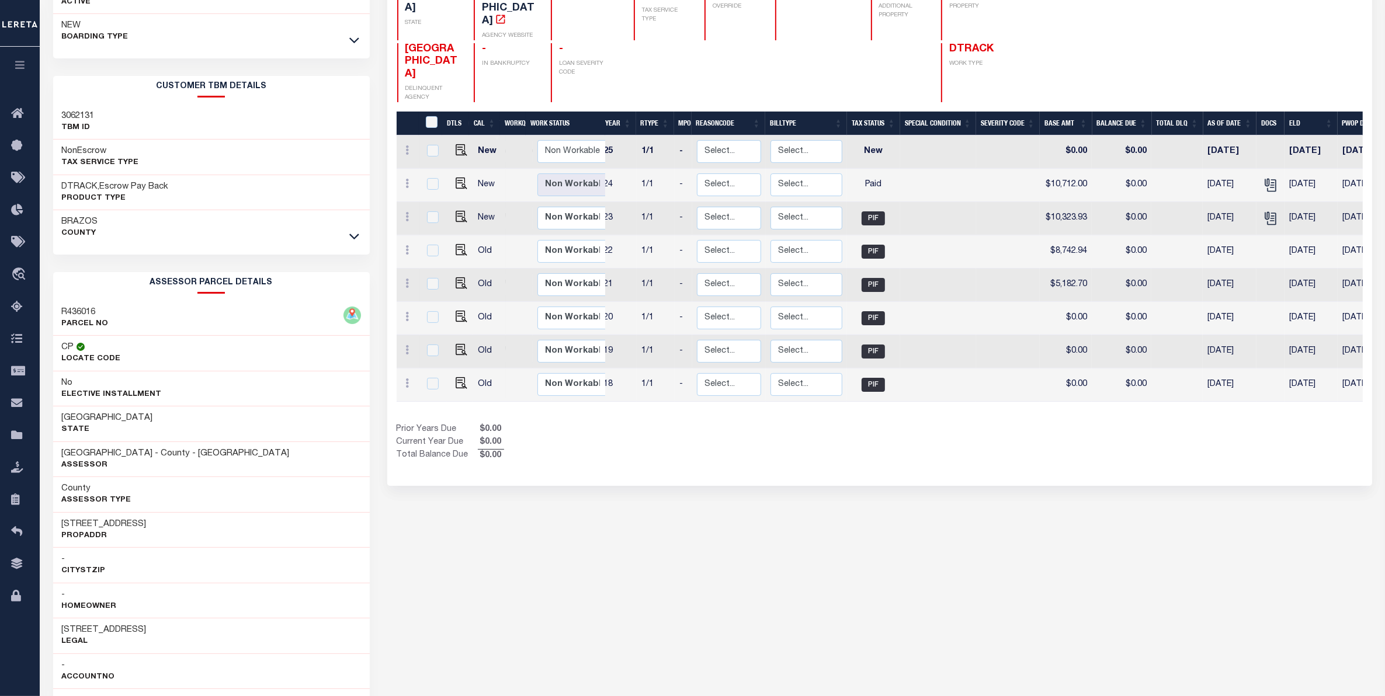
scroll to position [0, 0]
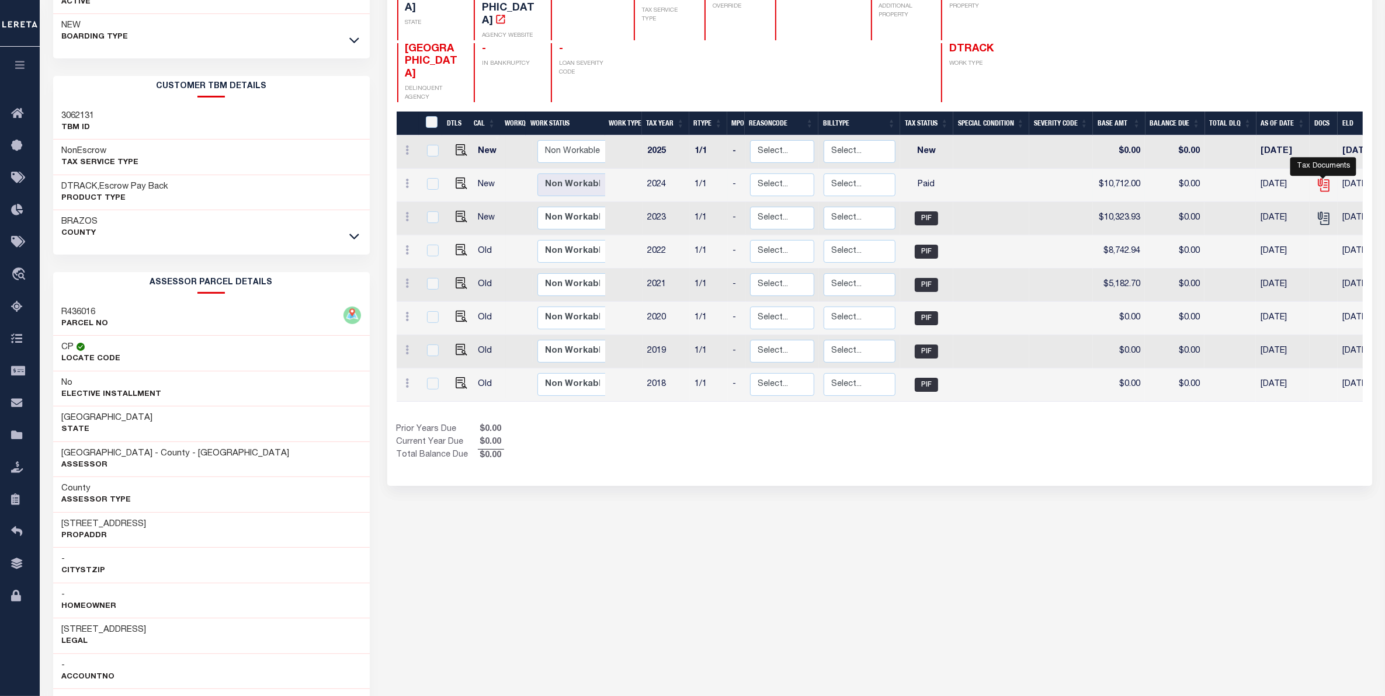
click at [1326, 192] on icon "" at bounding box center [1323, 185] width 15 height 15
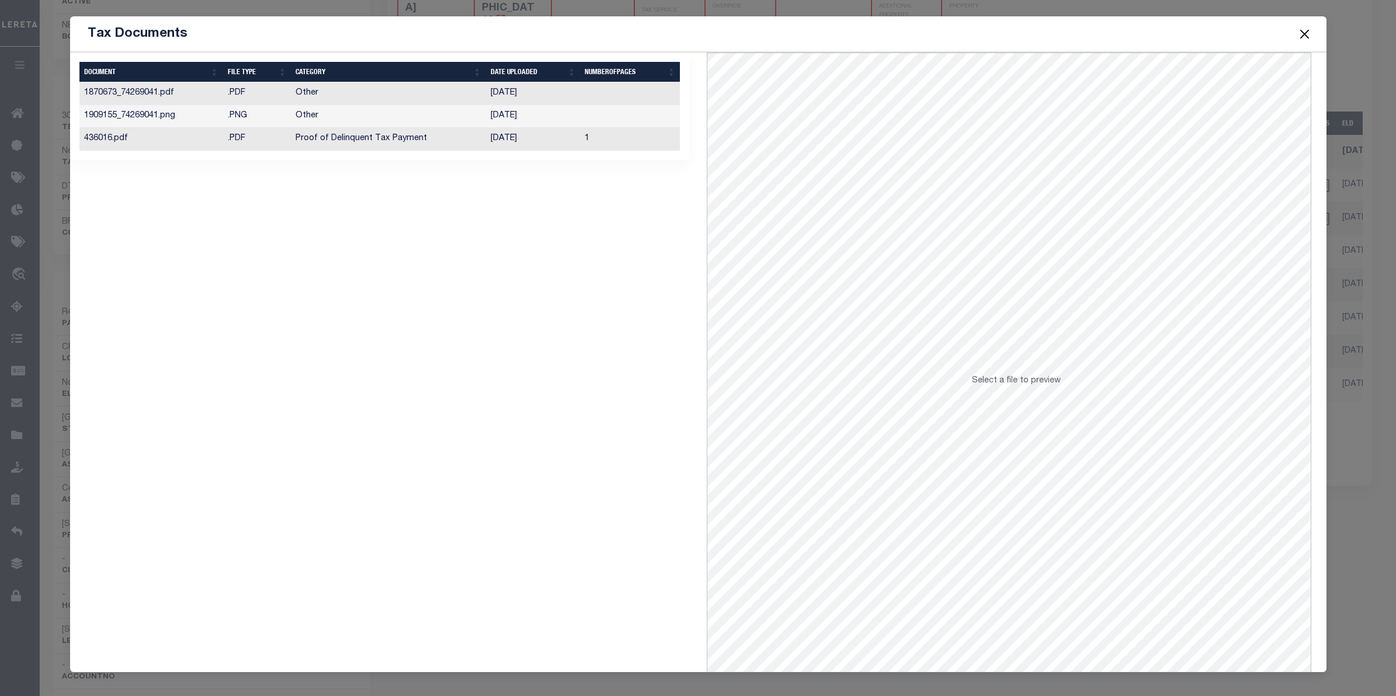
click at [326, 144] on td "Proof of Delinquent Tax Payment" at bounding box center [388, 139] width 194 height 23
click at [1306, 35] on button "Close" at bounding box center [1303, 33] width 15 height 15
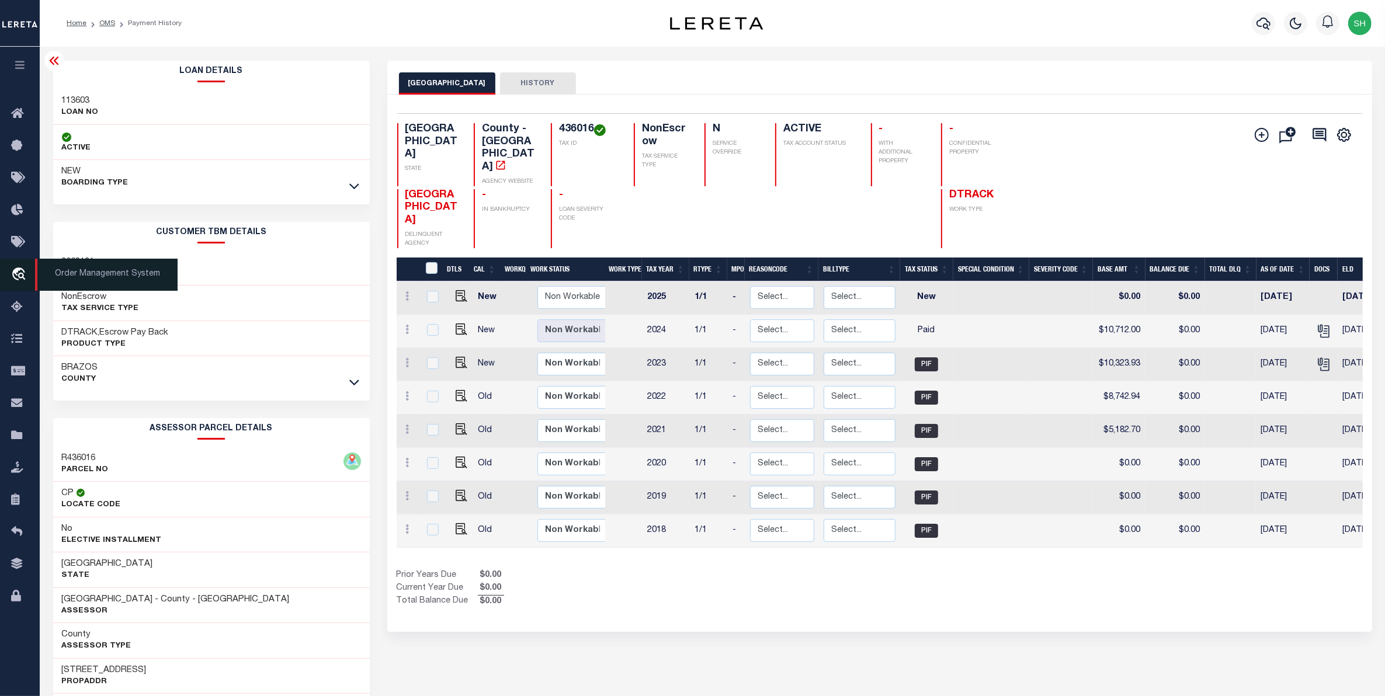
click at [22, 279] on icon "travel_explore" at bounding box center [20, 274] width 19 height 15
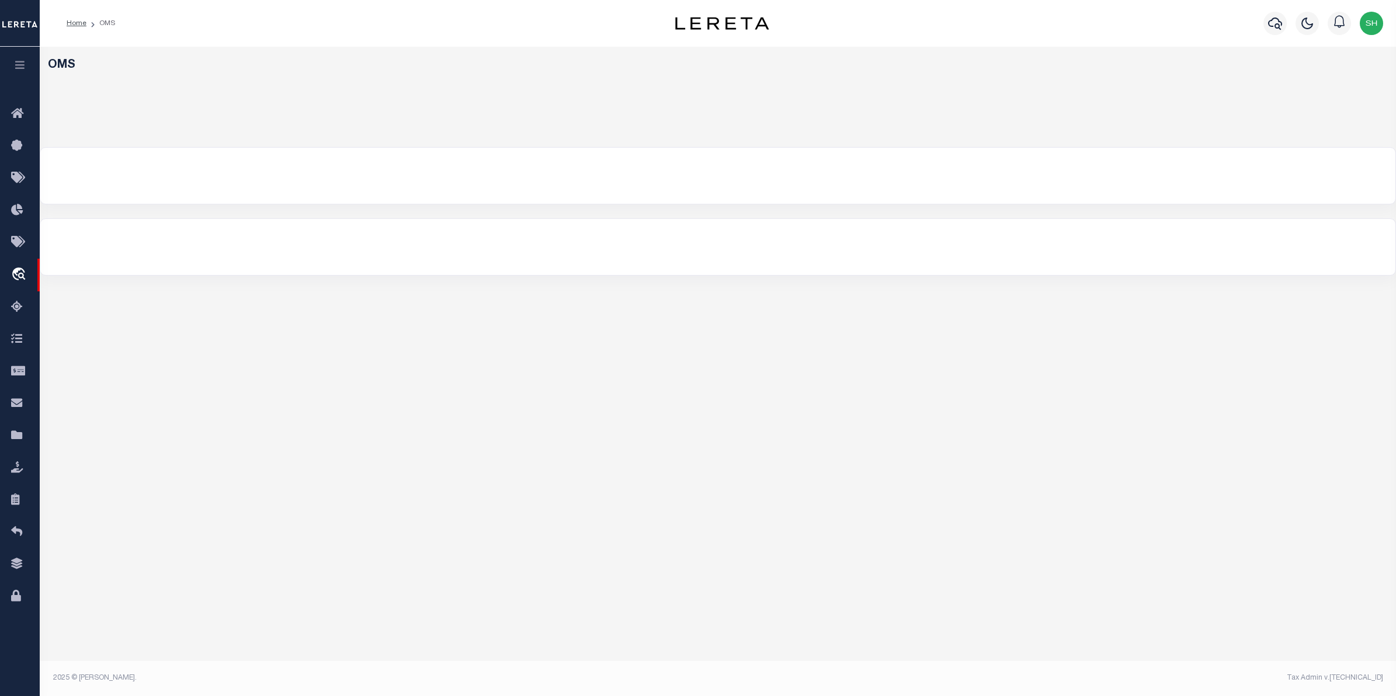
select select "200"
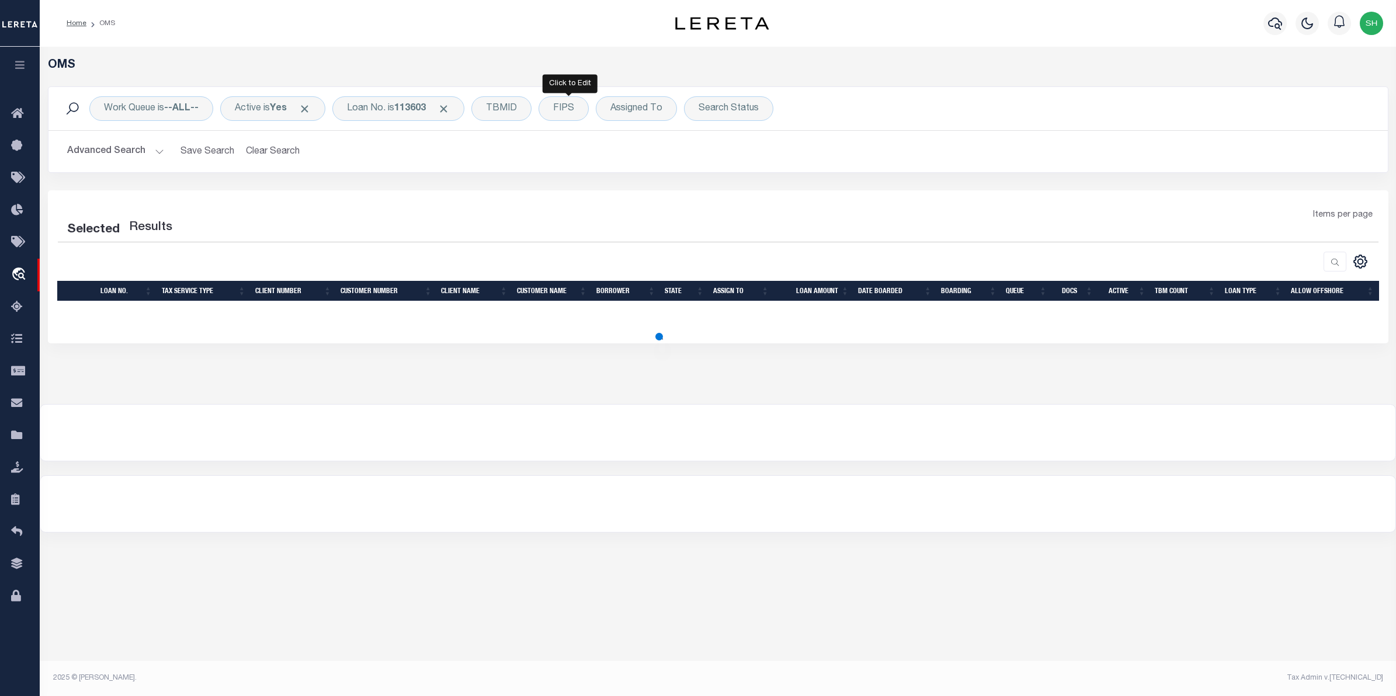
select select "200"
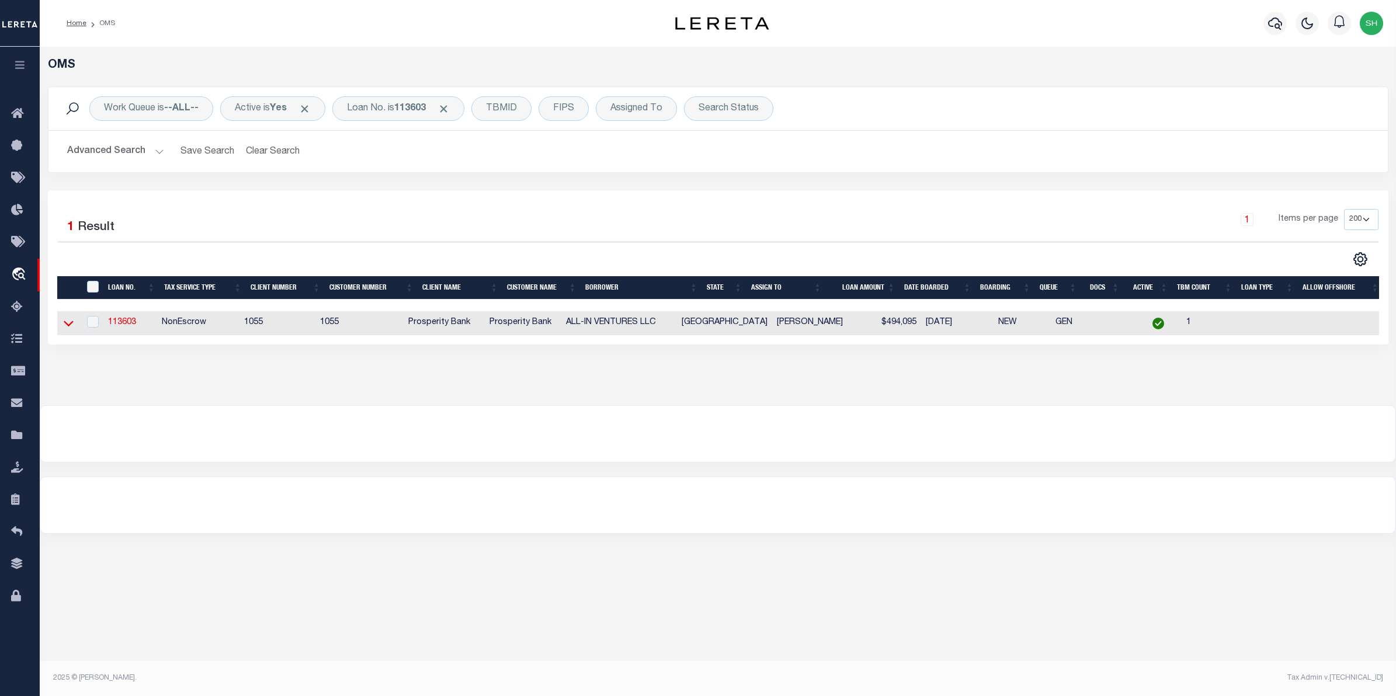
click at [64, 328] on icon at bounding box center [69, 323] width 10 height 12
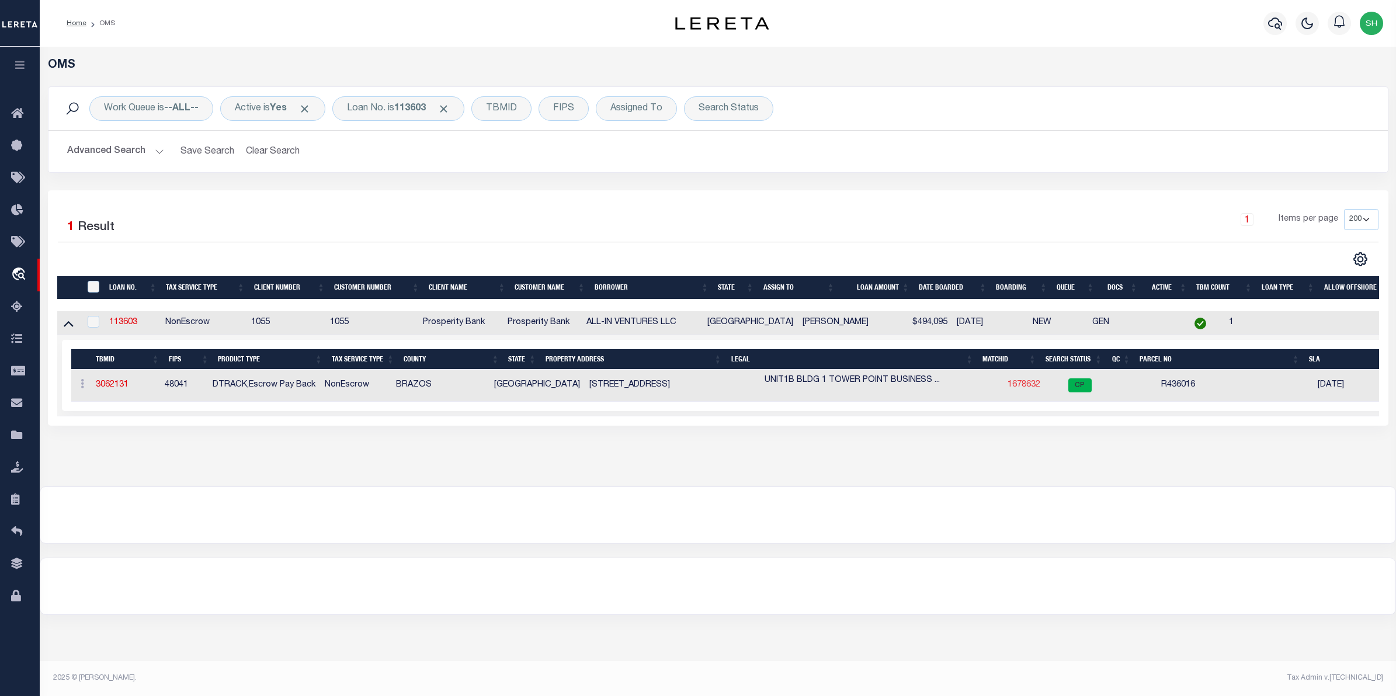
click at [1007, 389] on link "1678632" at bounding box center [1023, 385] width 33 height 8
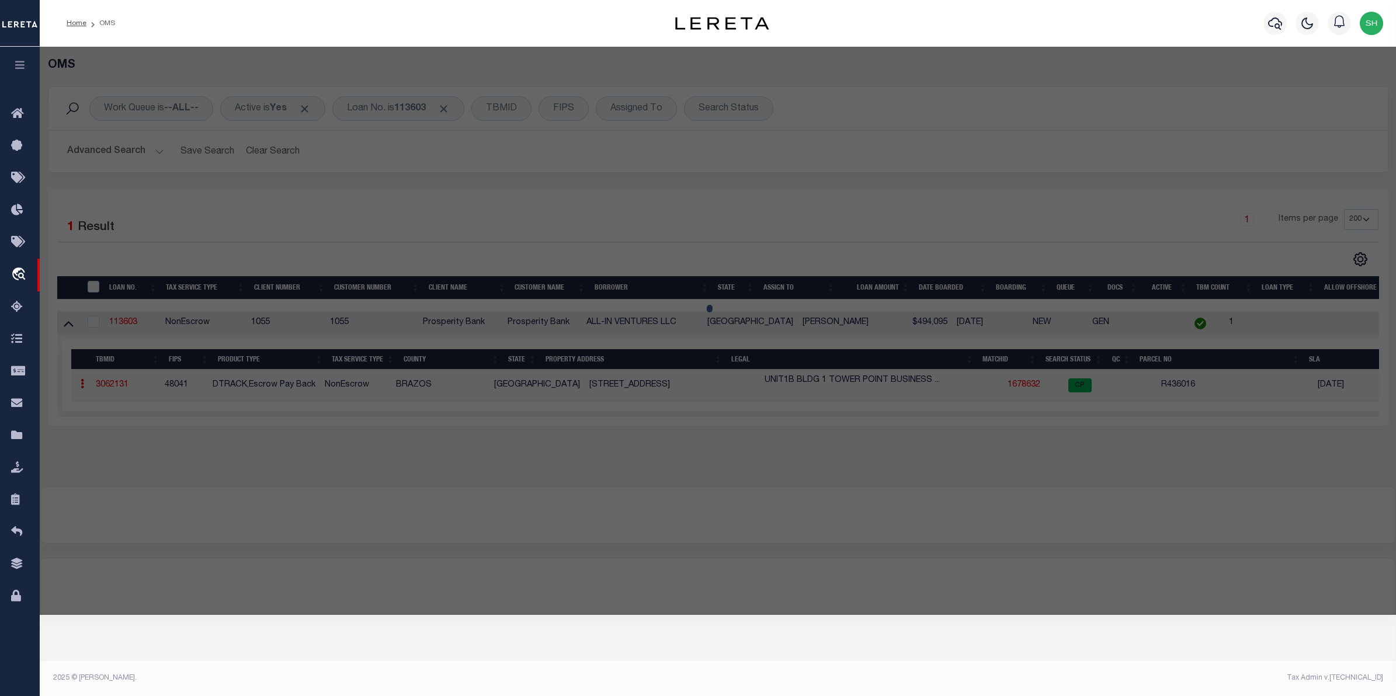
checkbox input "false"
select select "CP"
type input "MILES CONSTRUCTION & DEVELOPMENT LP"
select select
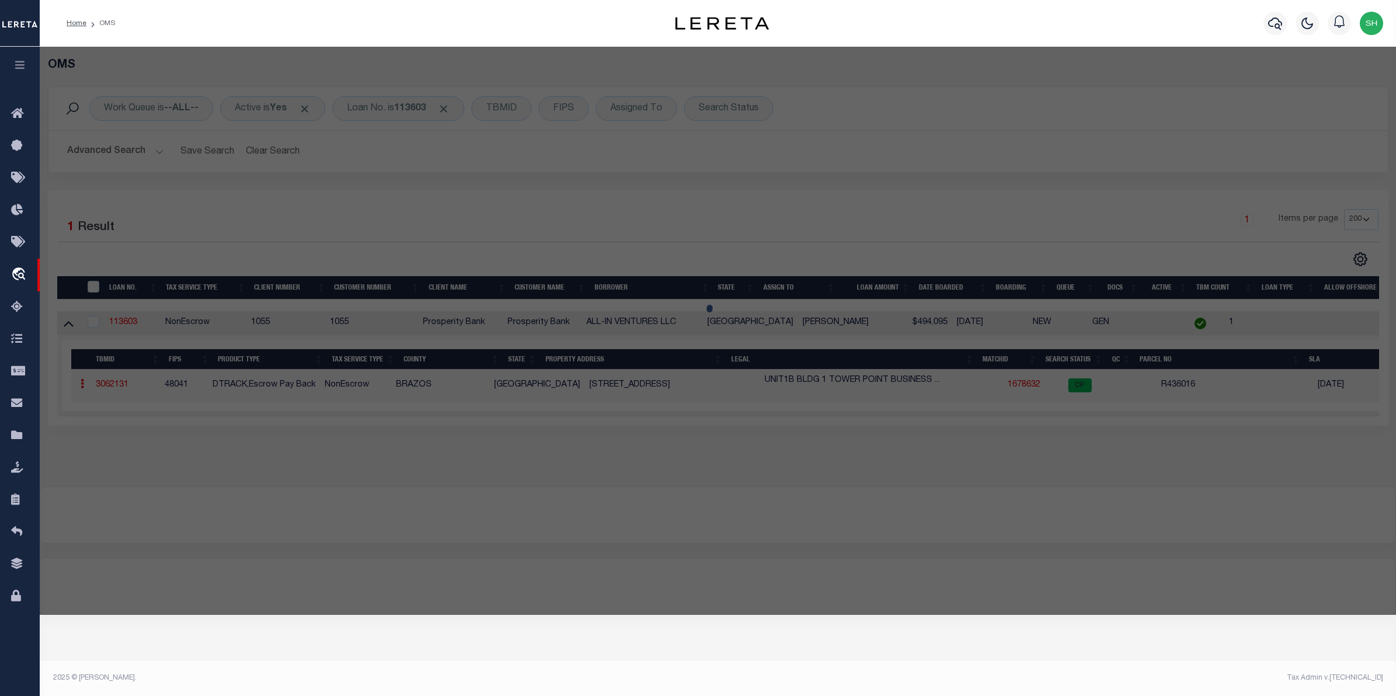
type input "4438 SH-6 S 102 TX"
checkbox input "false"
type input "COLLEGE STATION TX 77845"
type textarea "TOWER POINT BUSINESS CONDOS, BLDG 1, UNIT 1B"
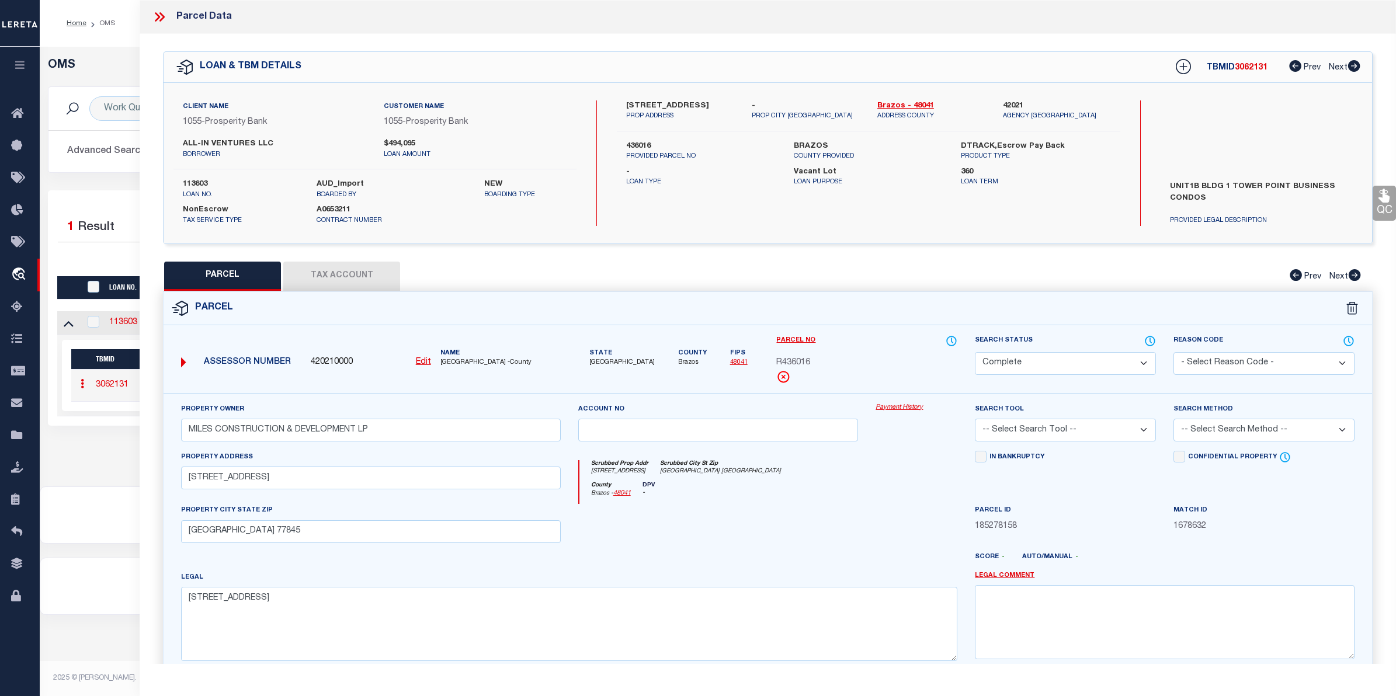
click at [903, 406] on link "Payment History" at bounding box center [916, 408] width 82 height 10
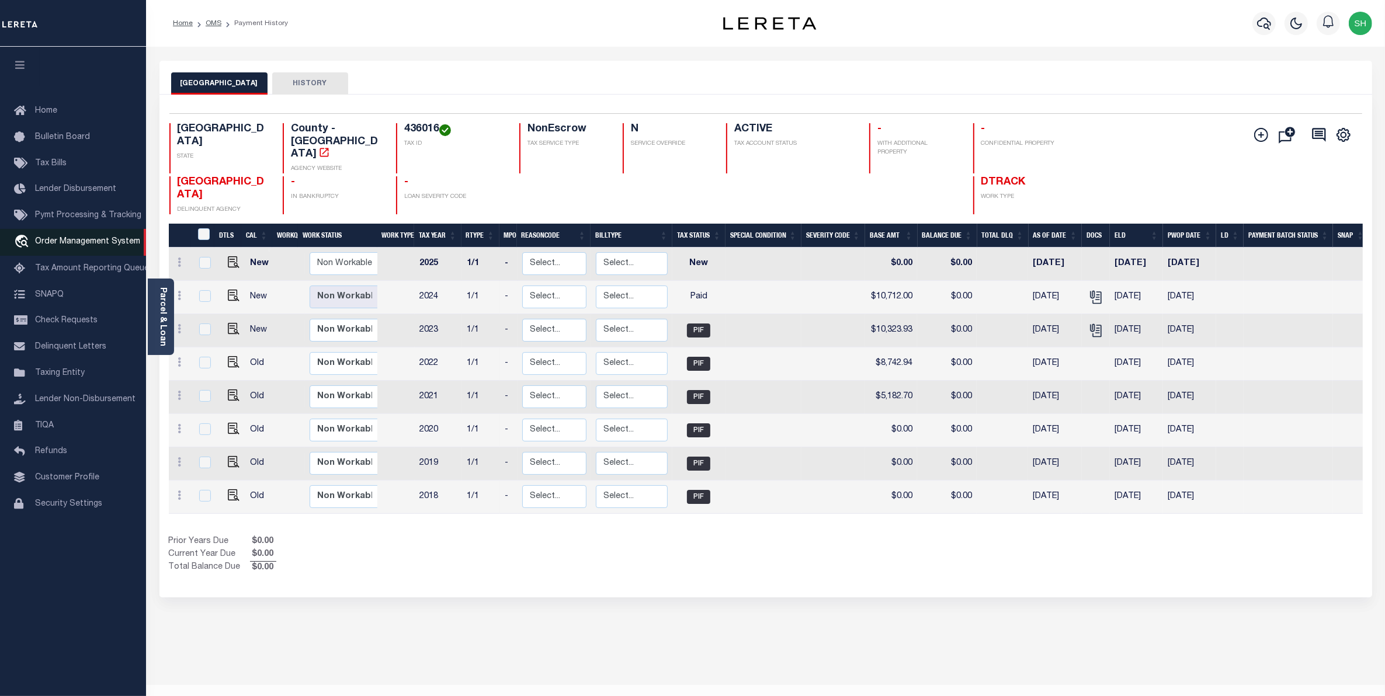
click at [84, 242] on span "Order Management System" at bounding box center [87, 242] width 105 height 8
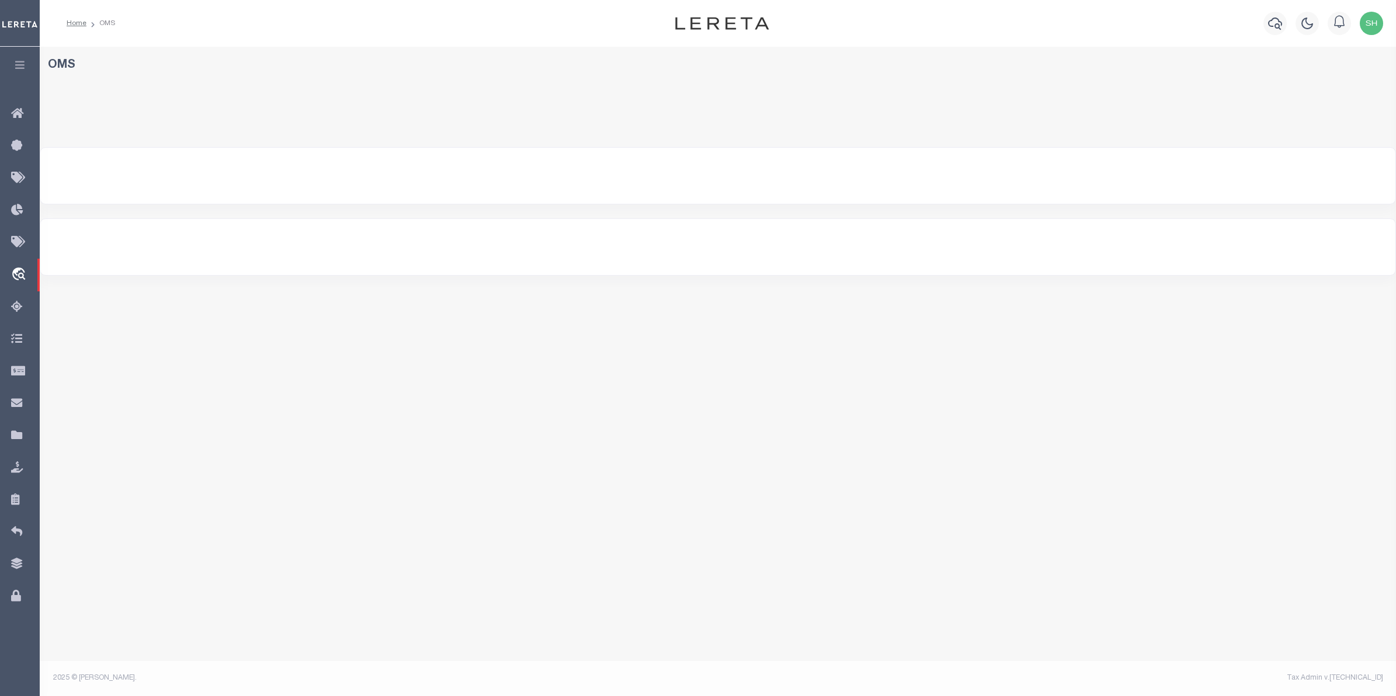
select select "200"
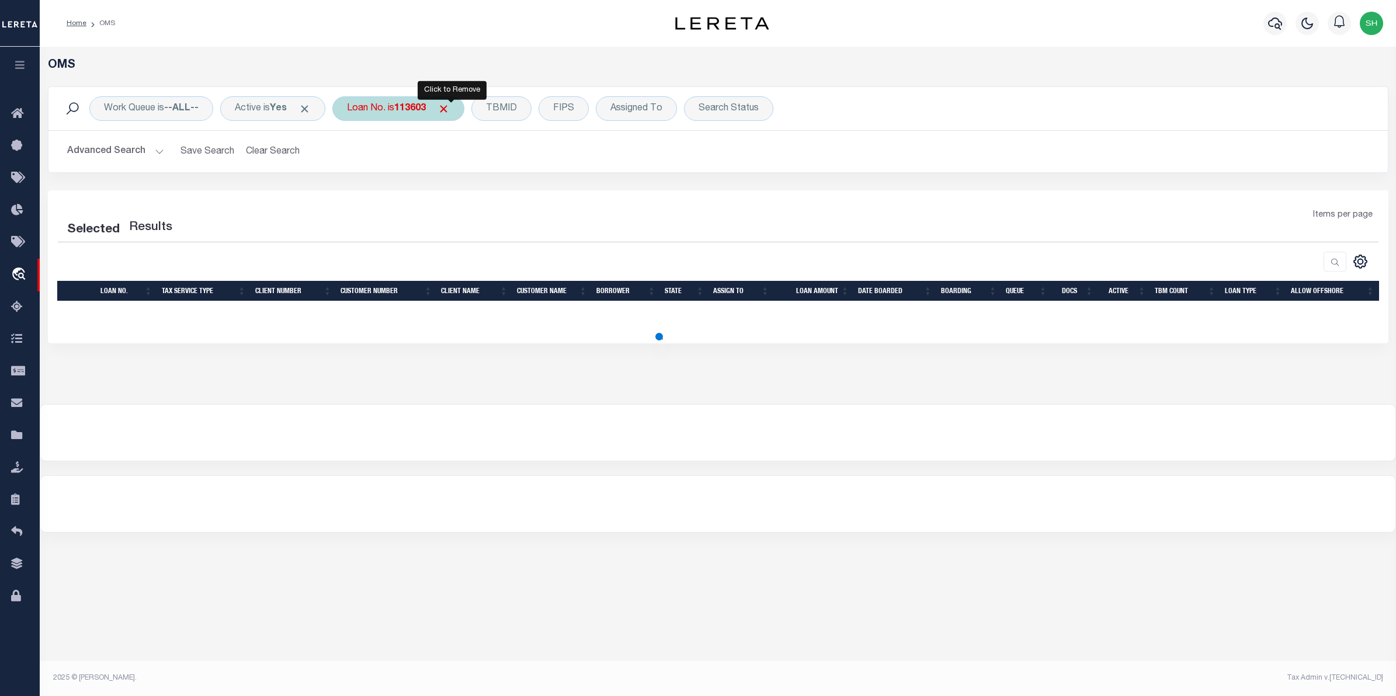
select select "200"
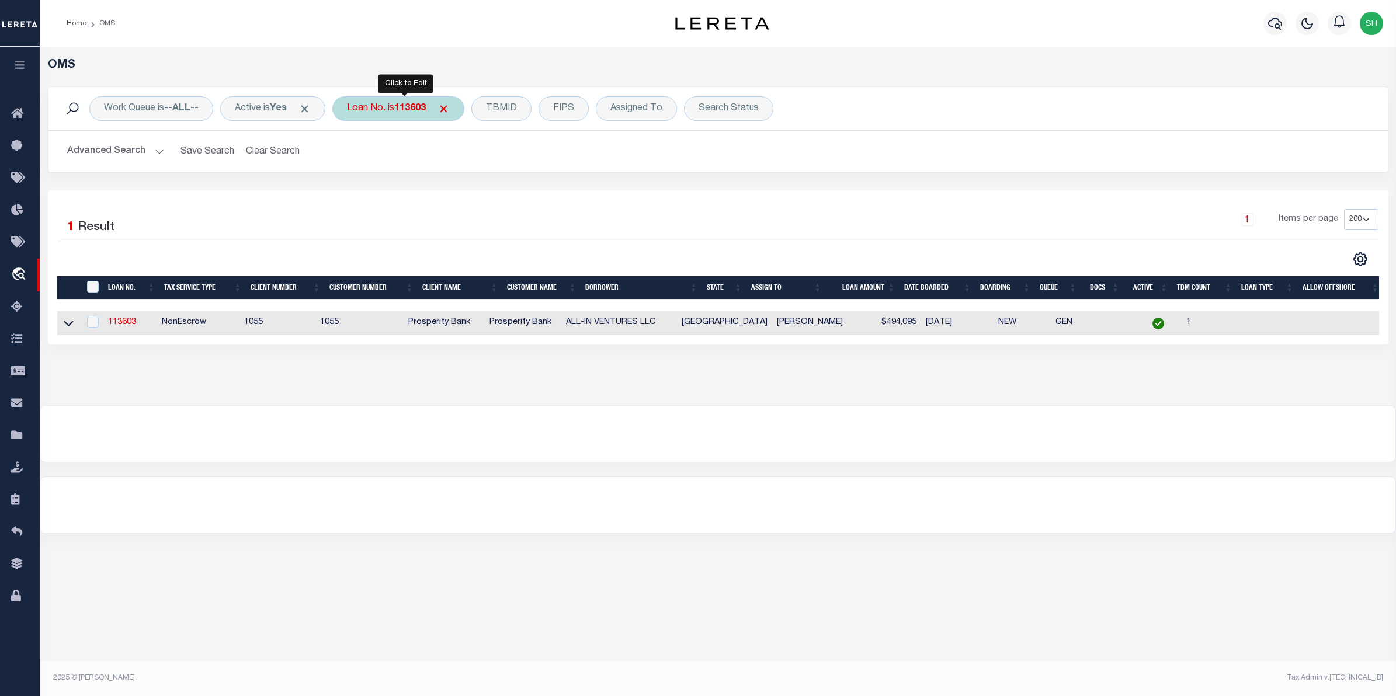
click at [381, 109] on div "Loan No. is 113603" at bounding box center [398, 108] width 132 height 25
type input "415649-0001"
click at [508, 194] on input "Apply" at bounding box center [502, 191] width 34 height 19
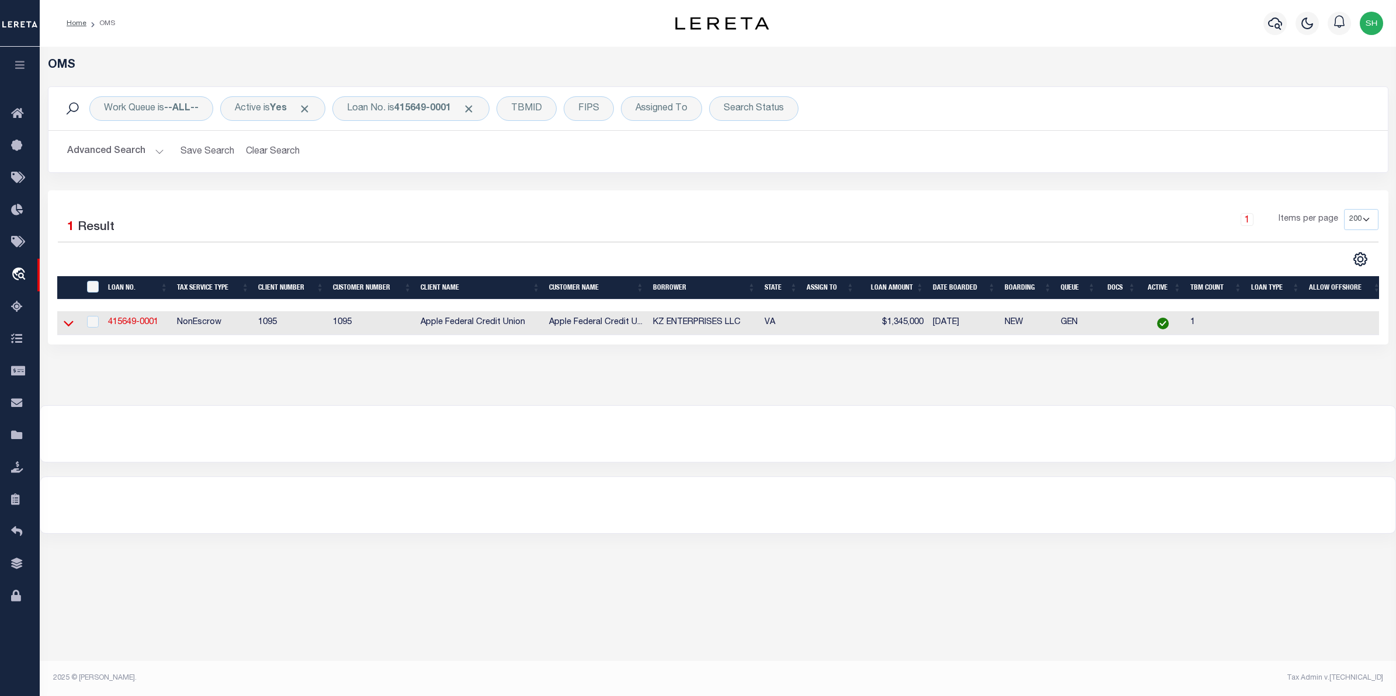
click at [67, 326] on icon at bounding box center [69, 323] width 10 height 12
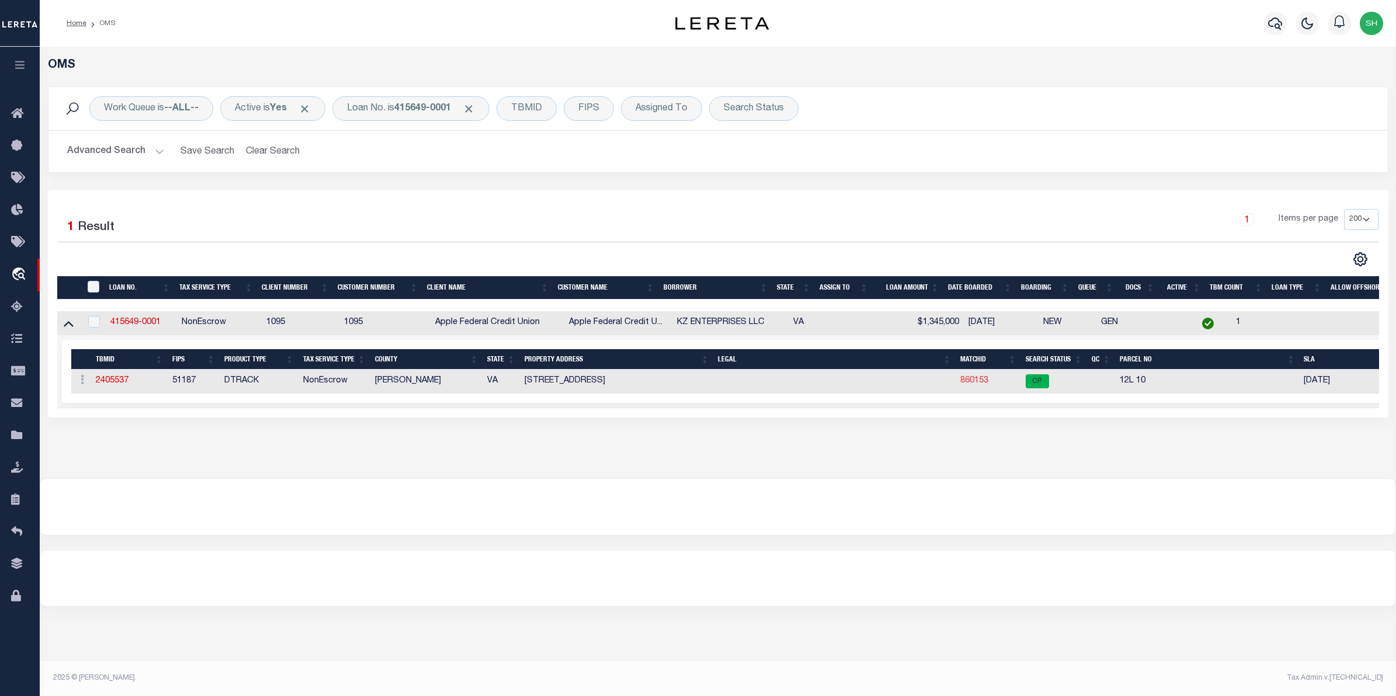
click at [968, 385] on link "860153" at bounding box center [974, 381] width 28 height 8
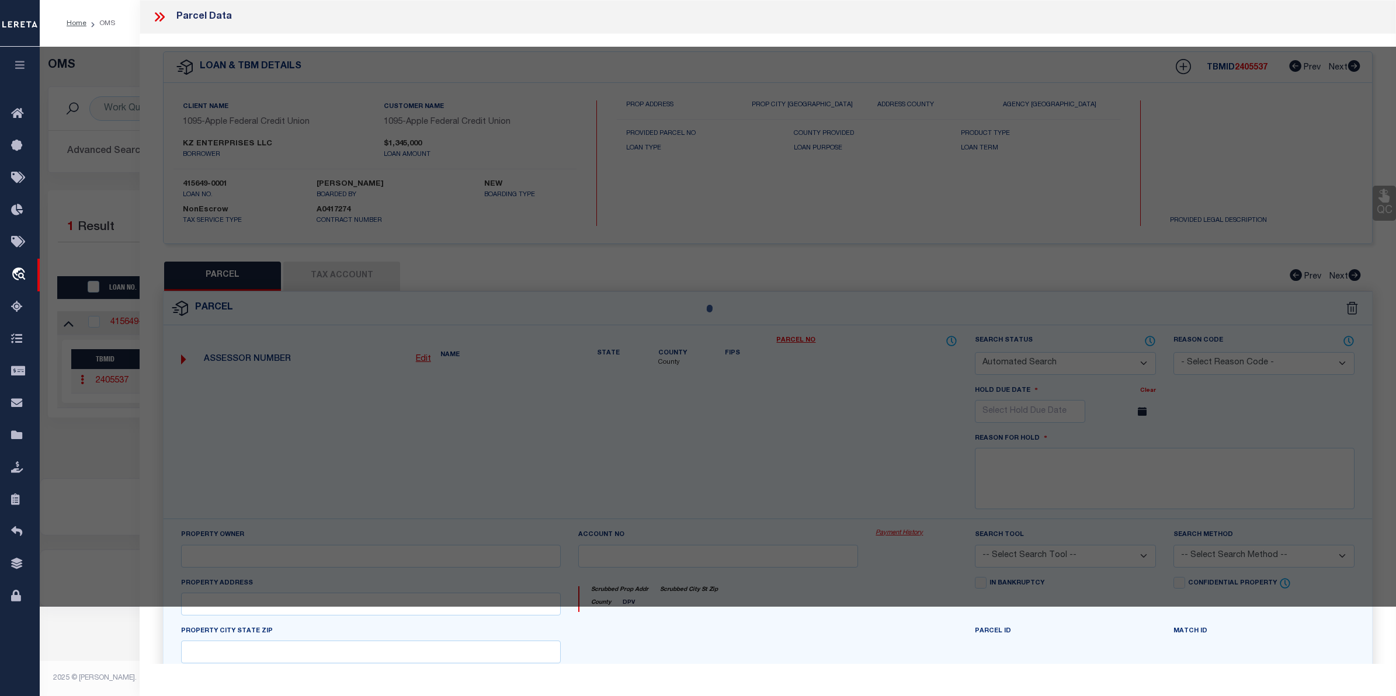
checkbox input "false"
select select "CP"
type input "KZ ENTERPRISES LLC"
type input "[STREET_ADDRESS]"
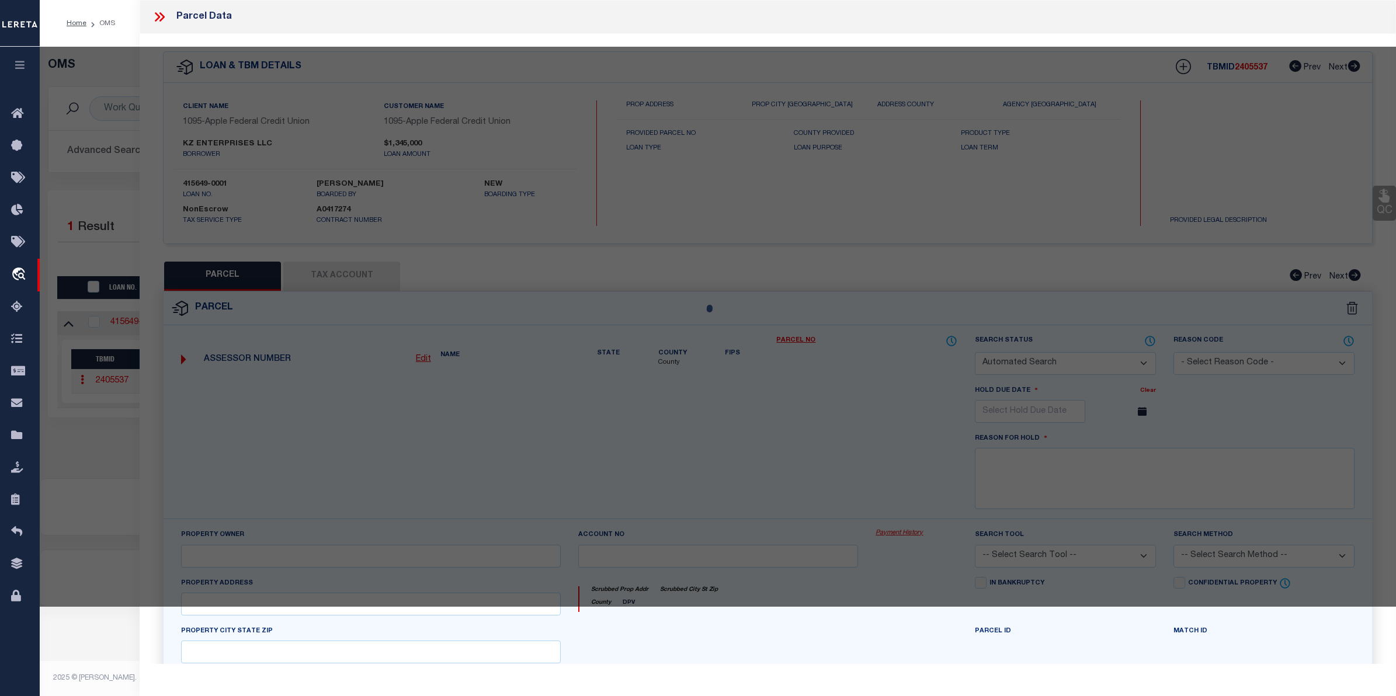
checkbox input "false"
type input "FRONT ROYAL VA 22630"
type textarea "ACCT# 3276851"
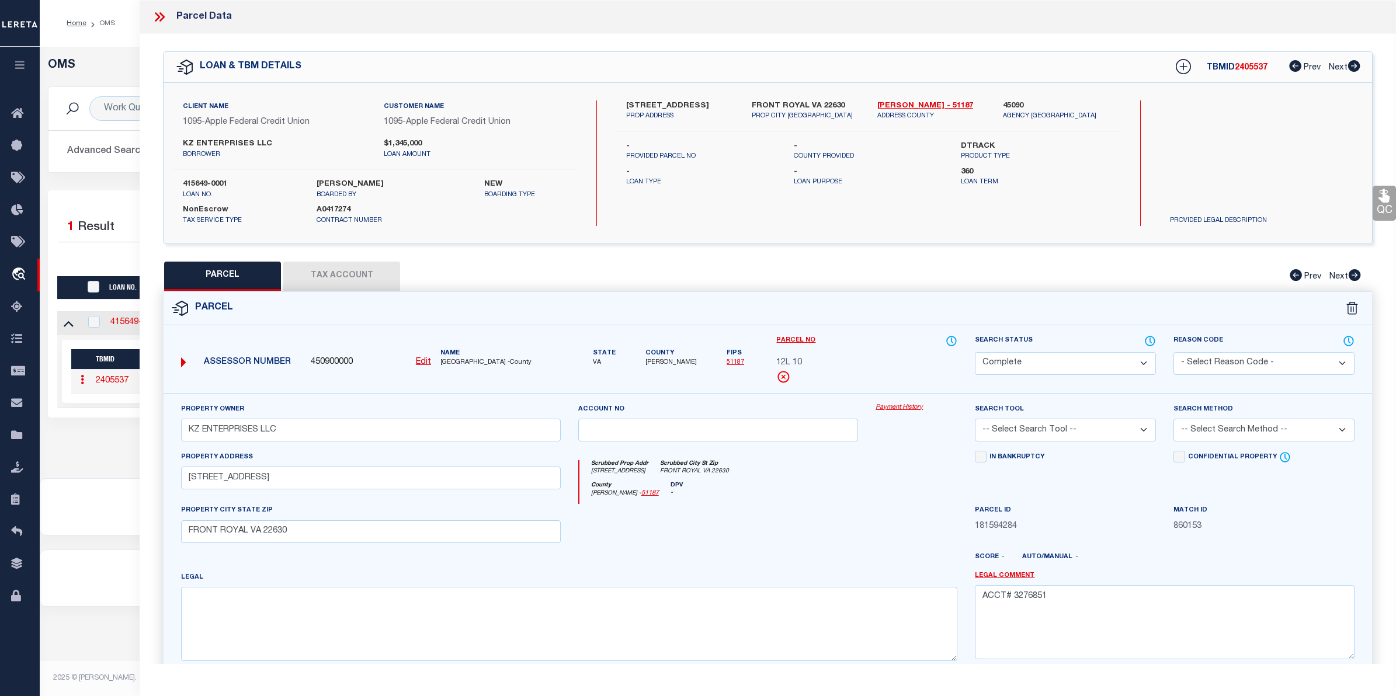
click at [879, 404] on link "Payment History" at bounding box center [916, 408] width 82 height 10
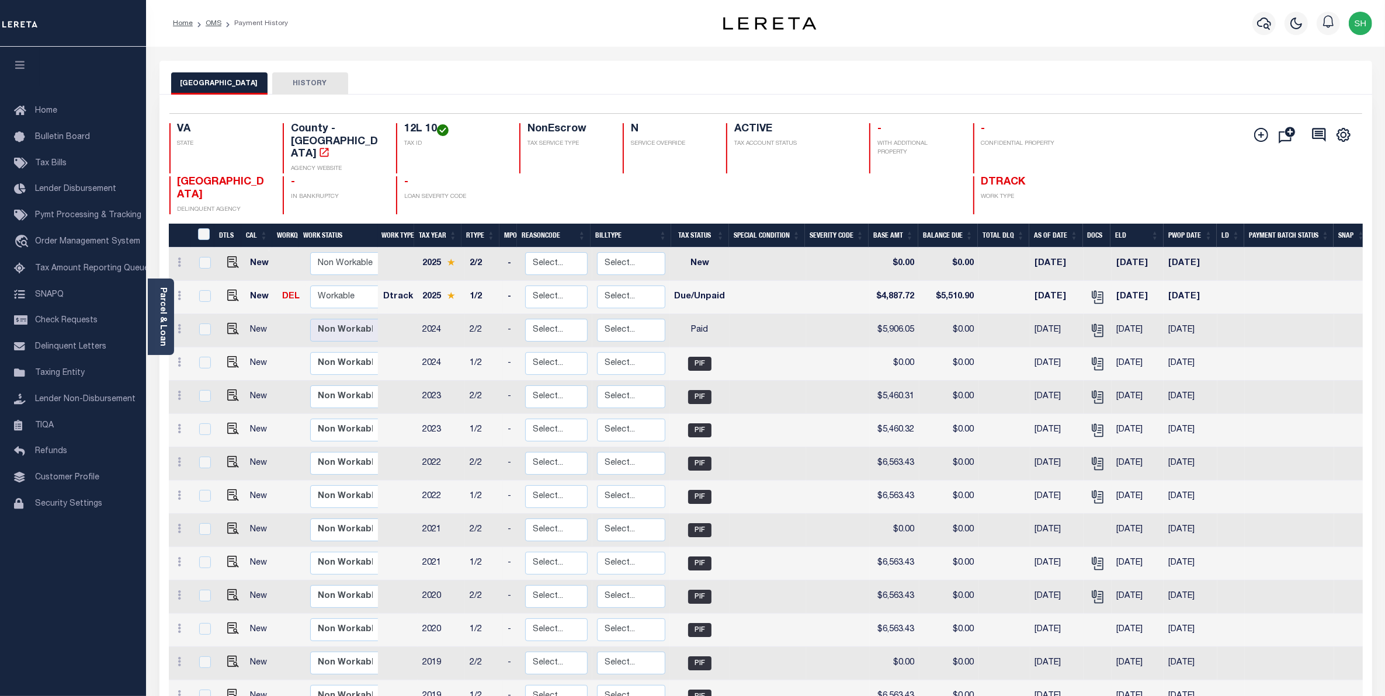
click at [238, 281] on td at bounding box center [231, 297] width 28 height 33
checkbox input "true"
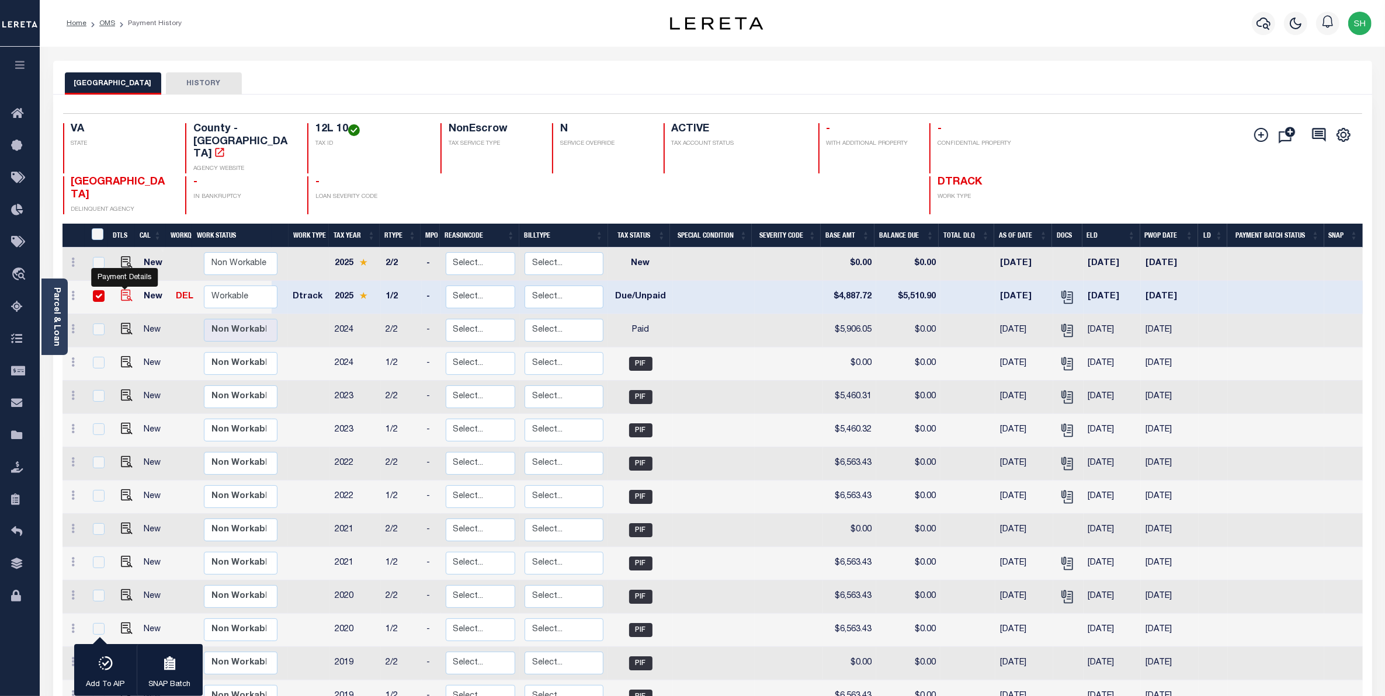
click at [126, 290] on img "" at bounding box center [127, 296] width 12 height 12
checkbox input "false"
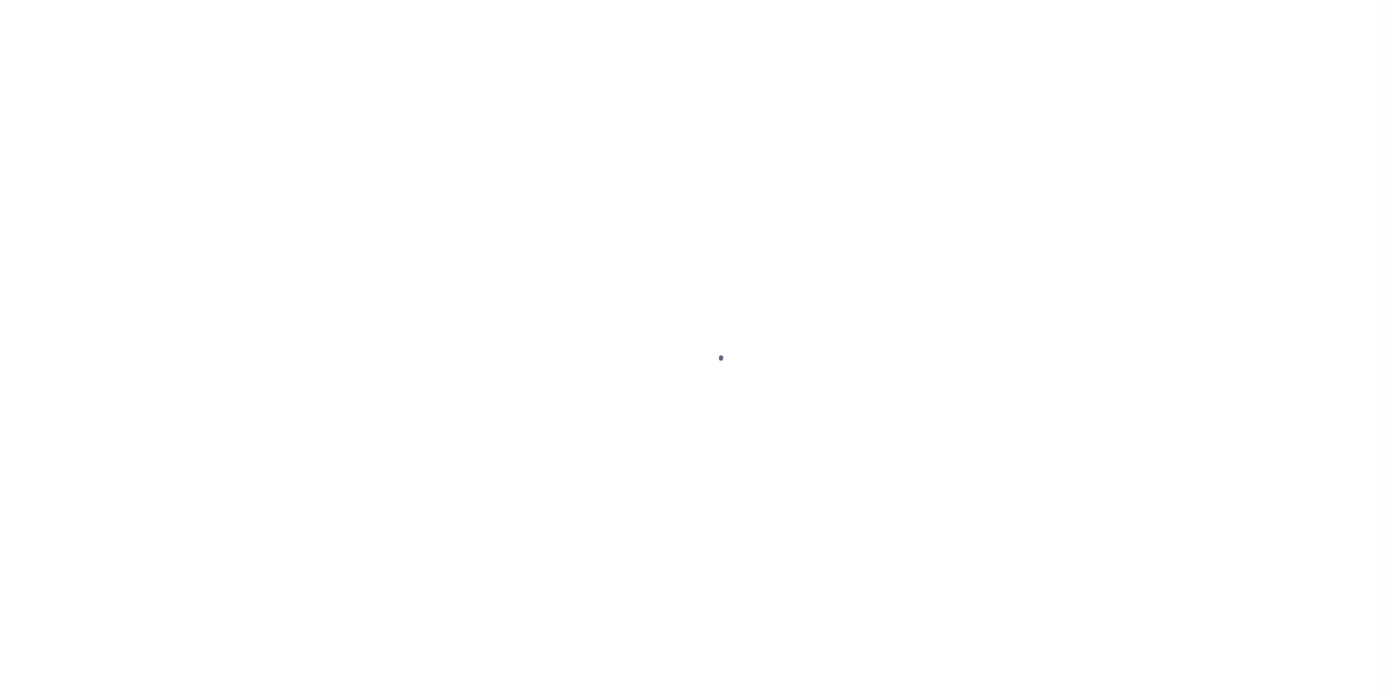
select select "DUE"
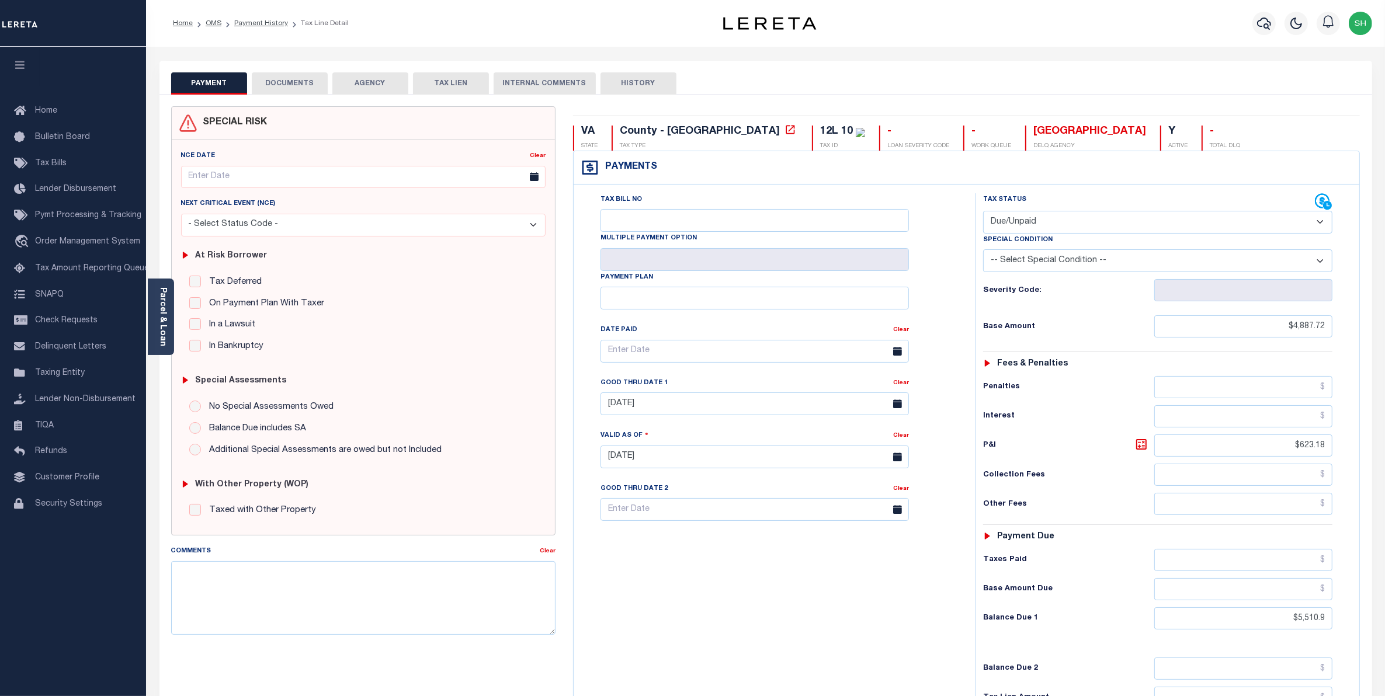
click at [276, 89] on button "DOCUMENTS" at bounding box center [290, 83] width 76 height 22
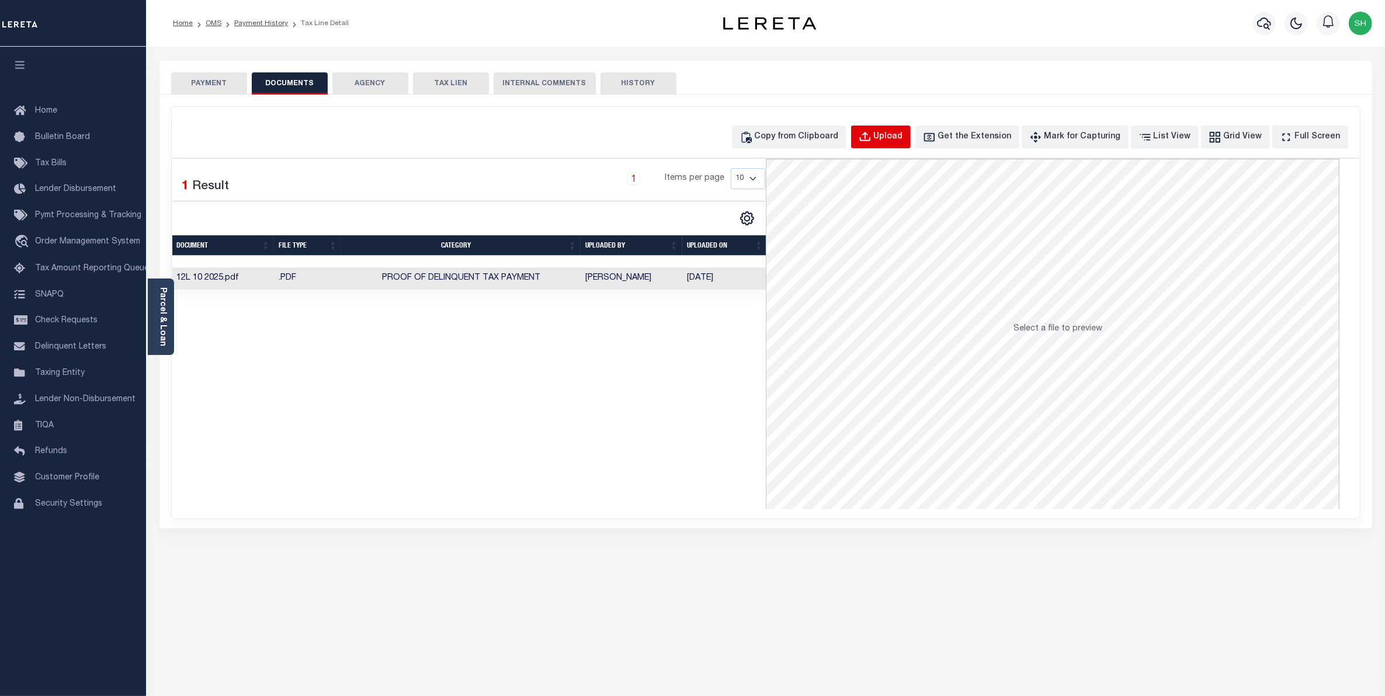
click at [903, 137] on div "Upload" at bounding box center [888, 137] width 29 height 13
select select "POP"
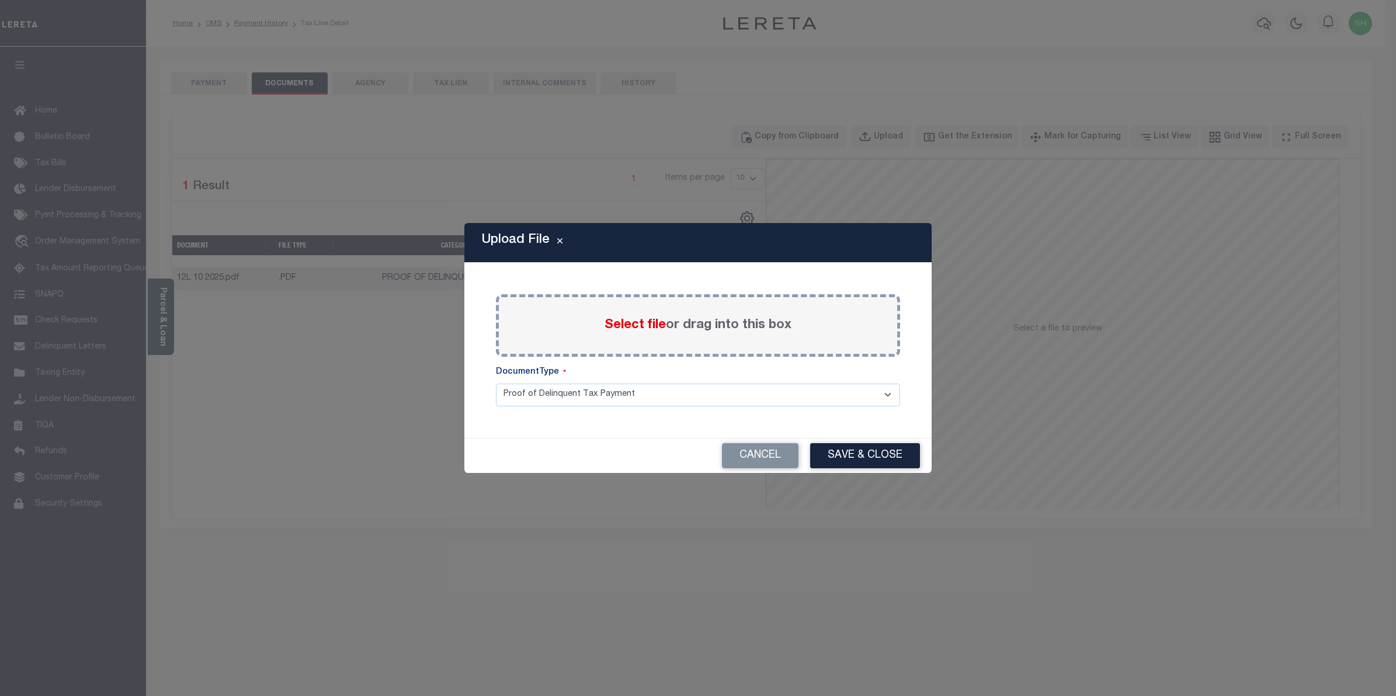
click at [645, 327] on span "Select file" at bounding box center [634, 325] width 61 height 13
click at [0, 0] on input "Select file or drag into this box" at bounding box center [0, 0] width 0 height 0
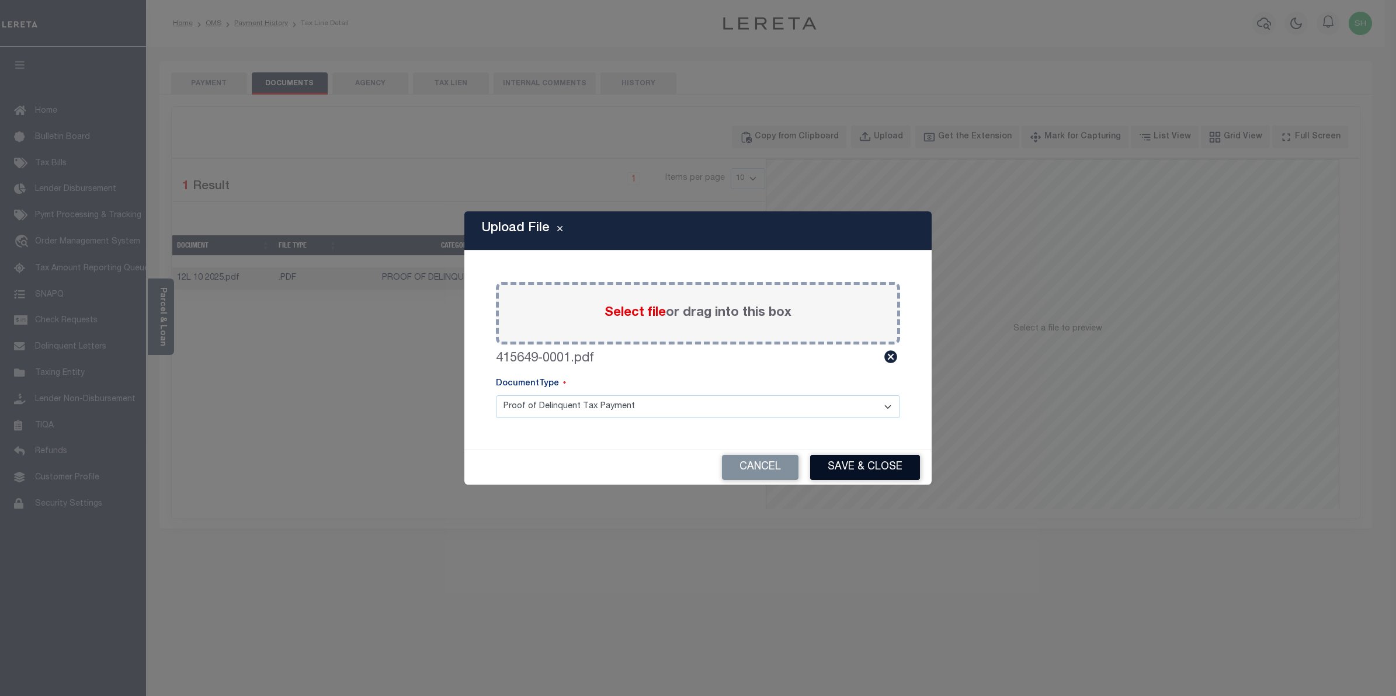
click at [841, 466] on button "Save & Close" at bounding box center [865, 467] width 110 height 25
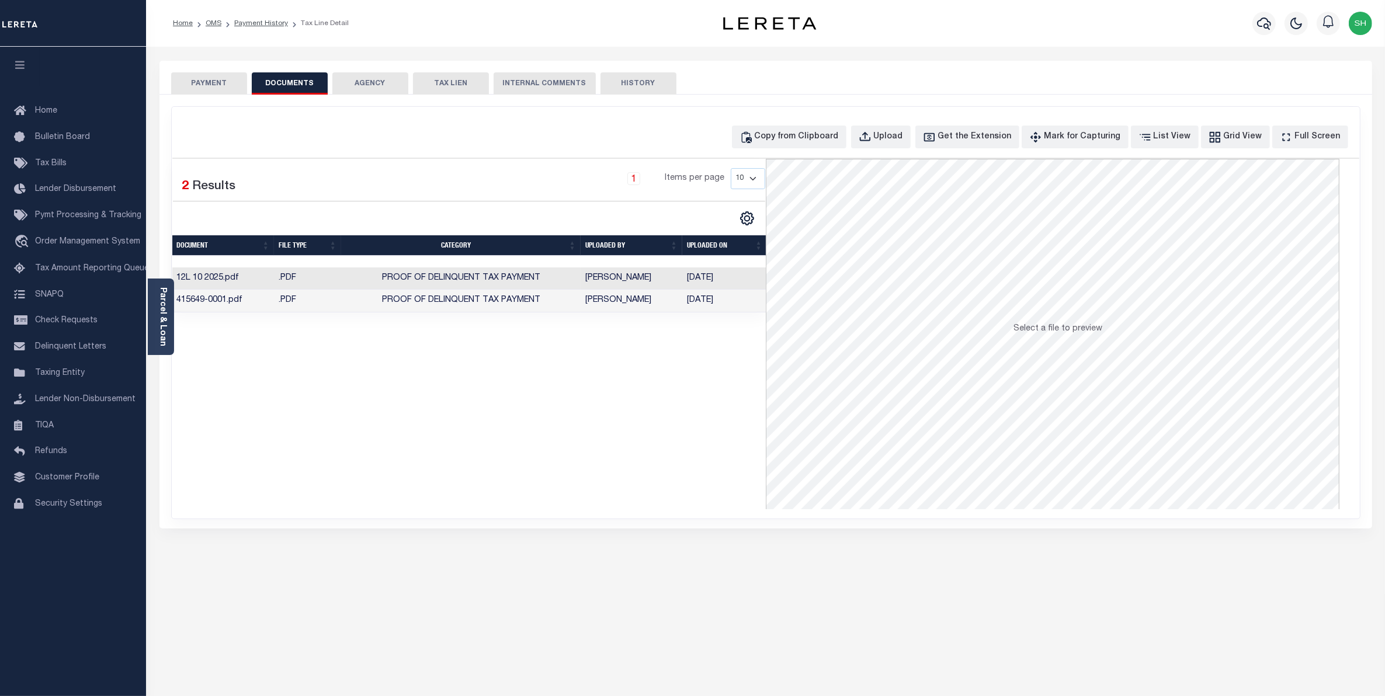
click at [200, 82] on button "PAYMENT" at bounding box center [209, 83] width 76 height 22
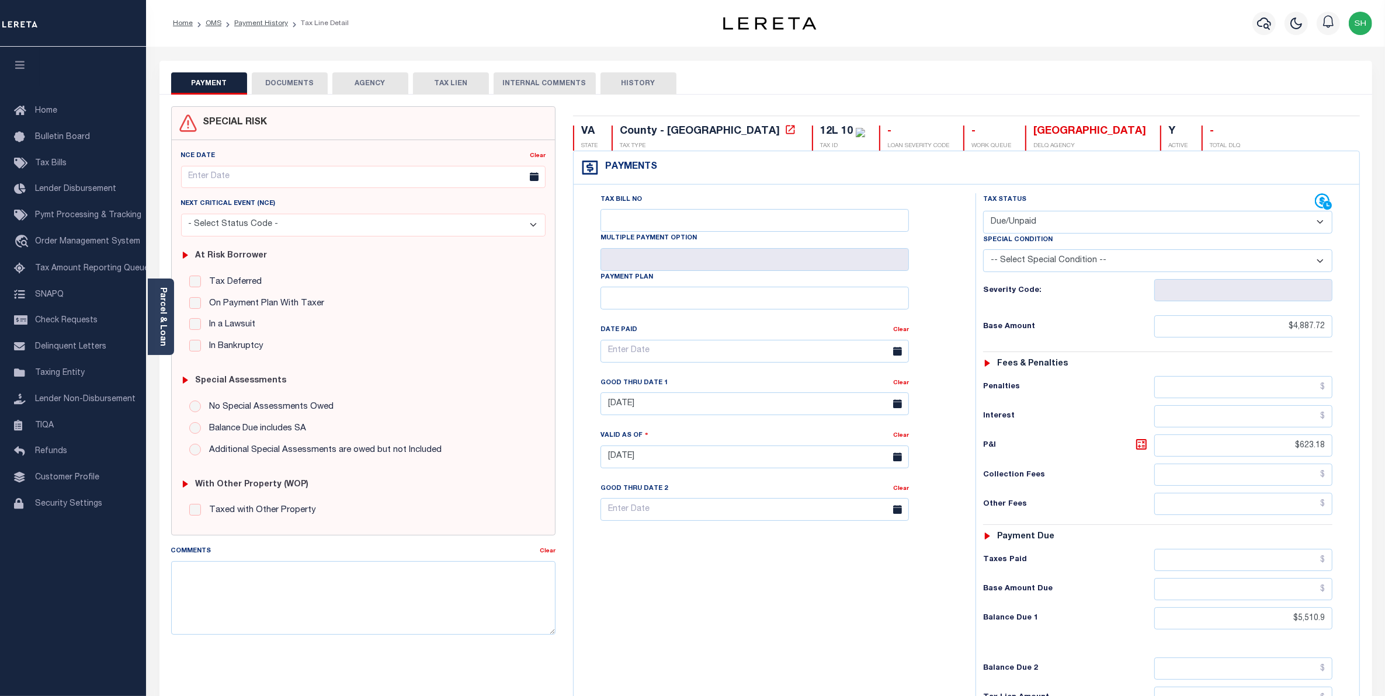
click at [1315, 225] on select "- Select Status Code - Open Due/Unpaid Paid Incomplete No Tax Due Internal Refu…" at bounding box center [1158, 222] width 350 height 23
select select "PYD"
click at [983, 212] on select "- Select Status Code - Open Due/Unpaid Paid Incomplete No Tax Due Internal Refu…" at bounding box center [1158, 222] width 350 height 23
type input "[DATE]"
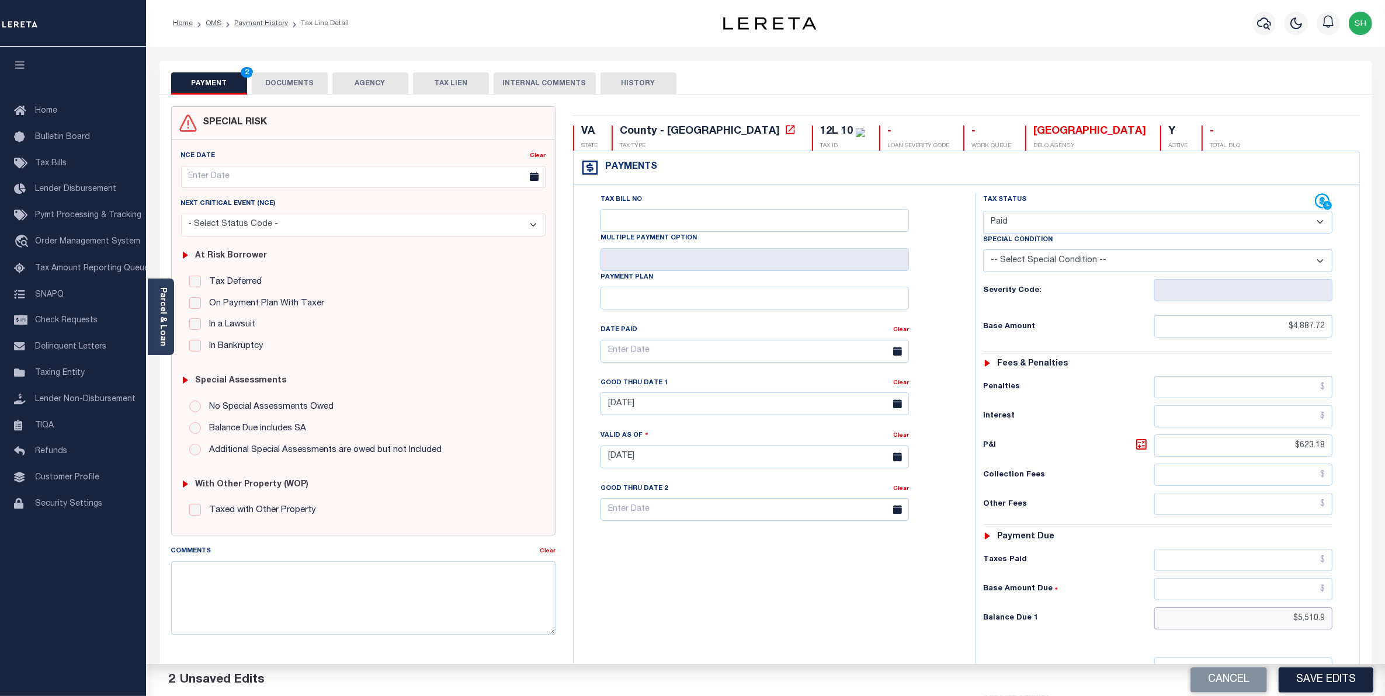
drag, startPoint x: 1272, startPoint y: 626, endPoint x: 1398, endPoint y: 614, distance: 126.1
click at [1384, 614] on html "Home OMS Payment History Tax Line Detail" at bounding box center [692, 427] width 1385 height 854
type input "$0.00"
click at [1350, 672] on button "Save Edits" at bounding box center [1325, 680] width 95 height 25
checkbox input "false"
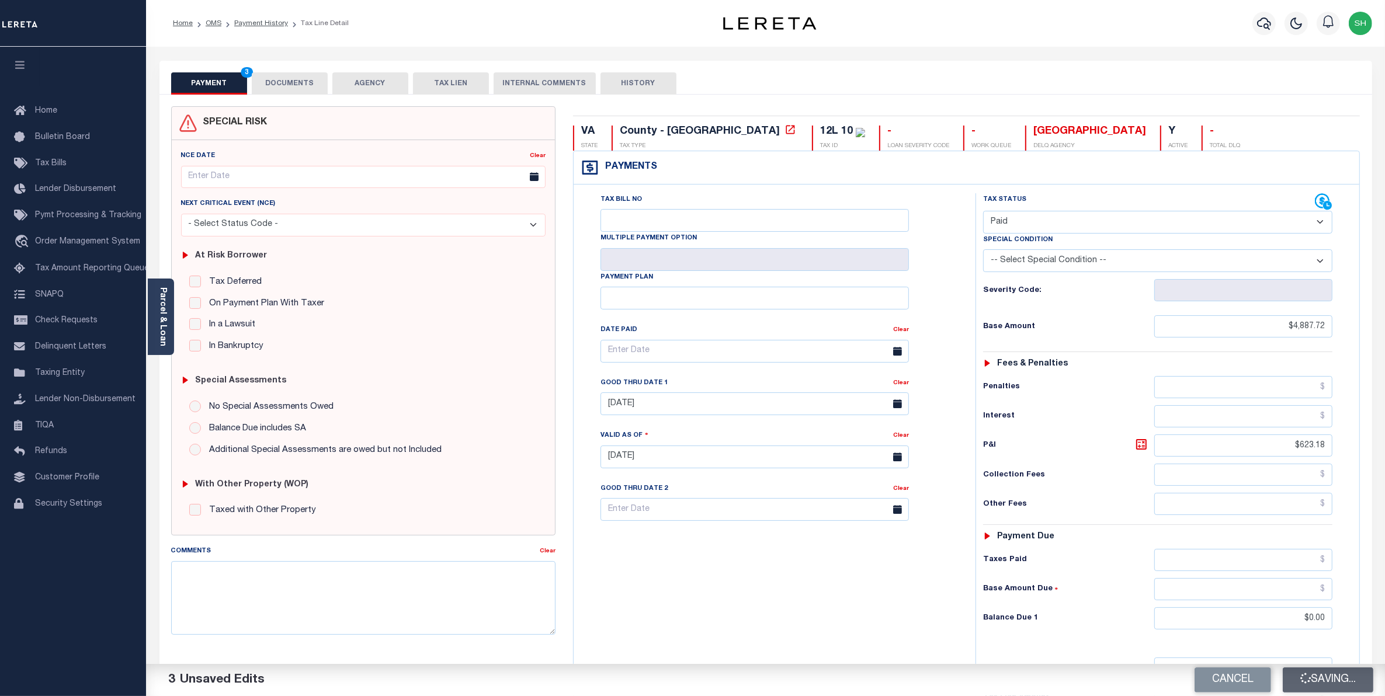
type input "$4,887.72"
type input "$623.18"
type input "$0"
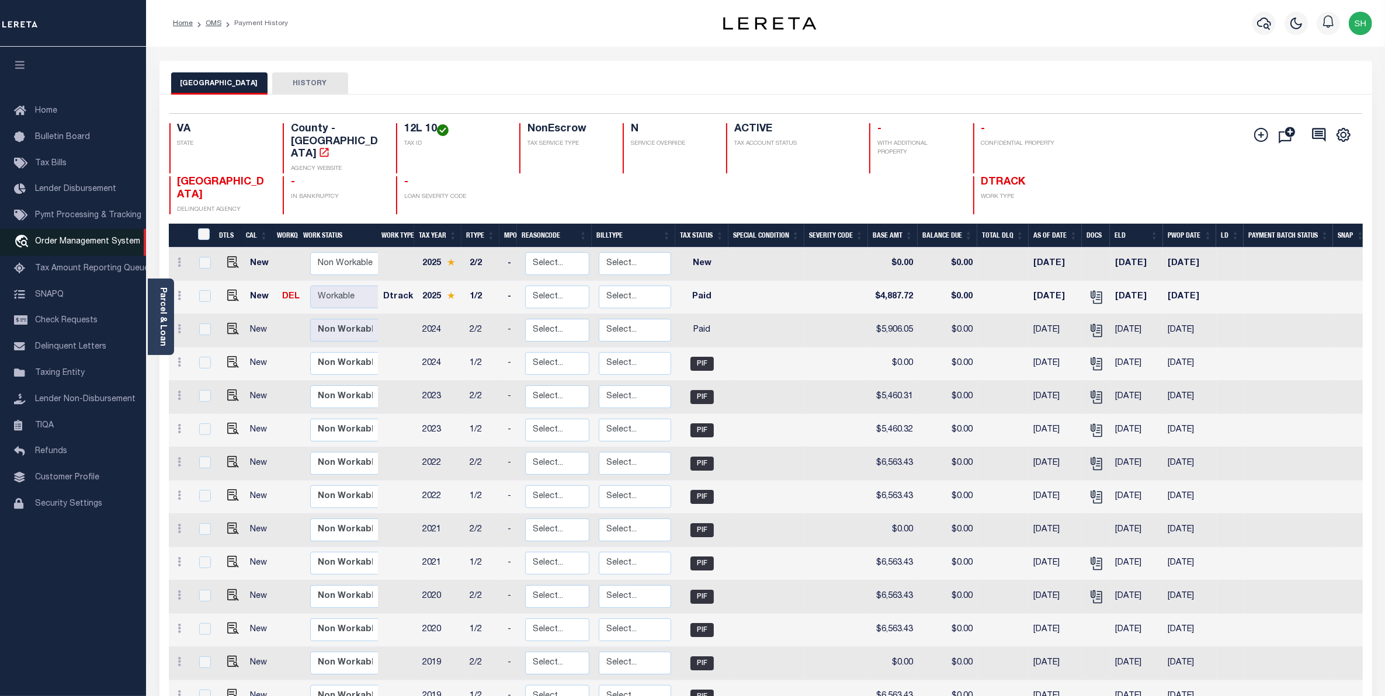
click at [35, 250] on link "travel_explore Order Management System" at bounding box center [73, 242] width 146 height 27
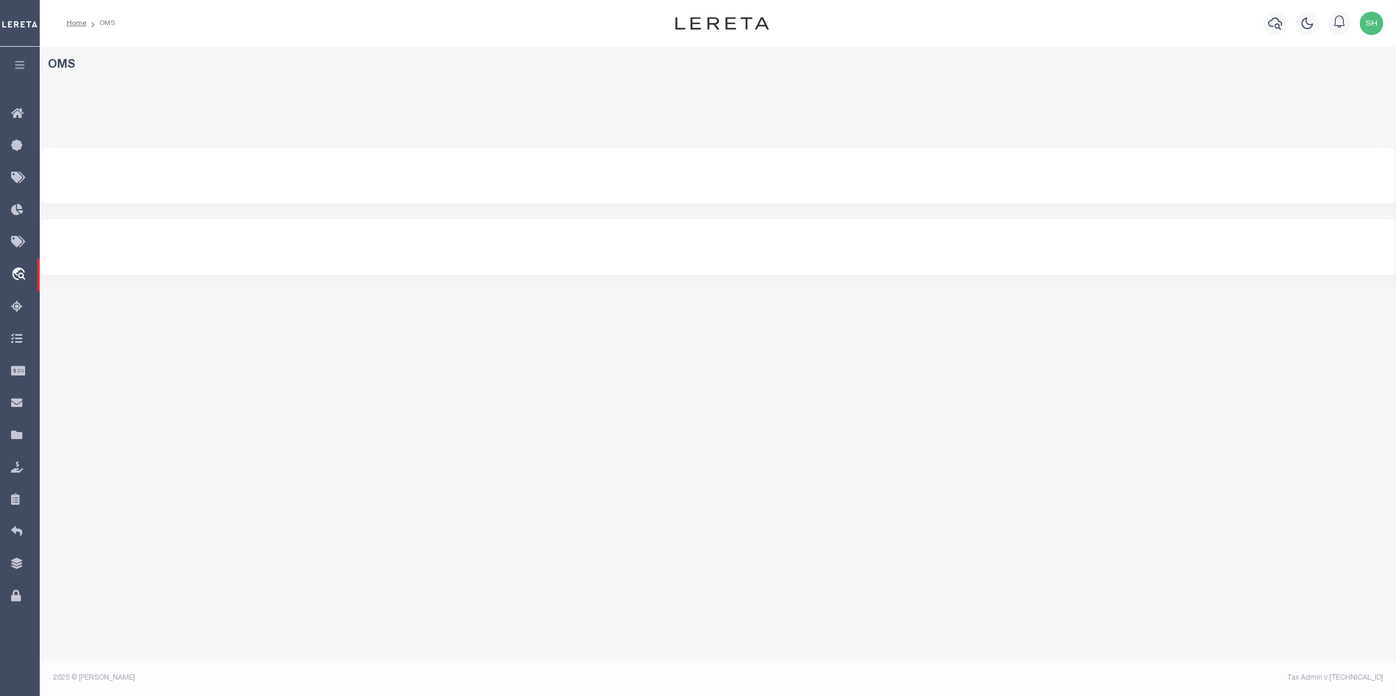
select select "200"
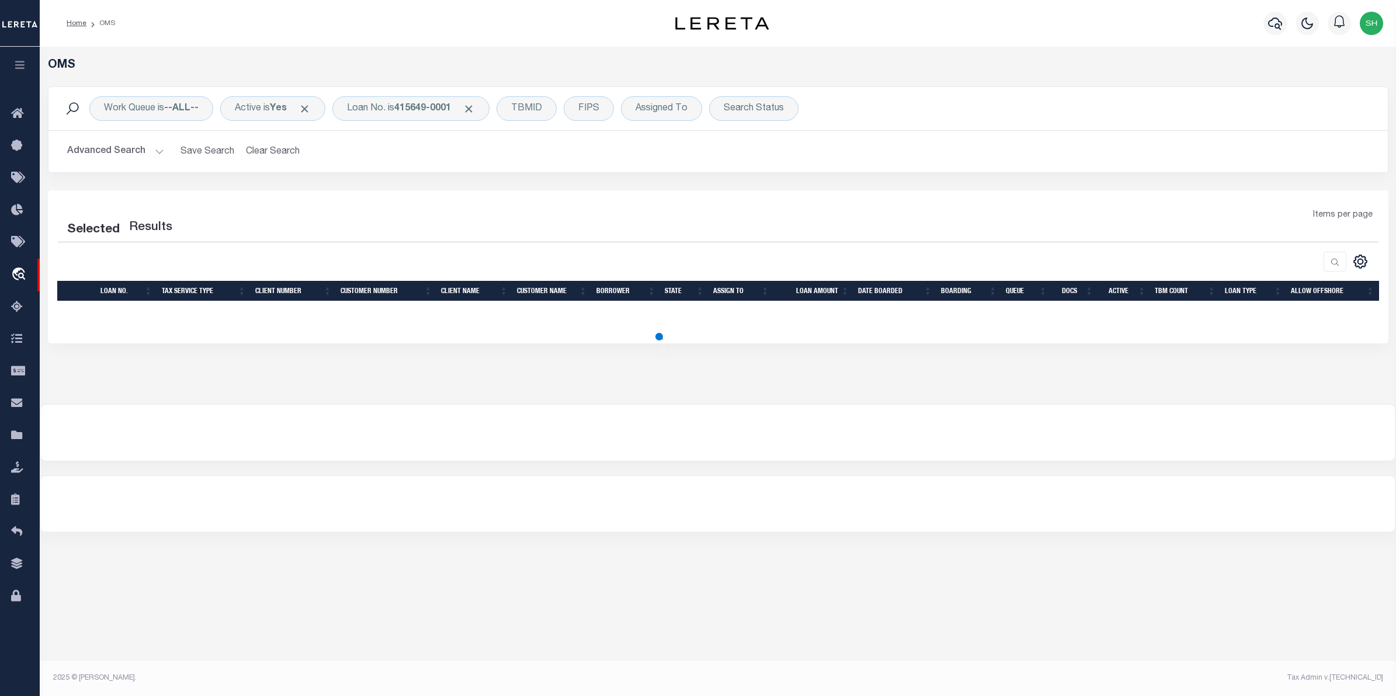
select select "200"
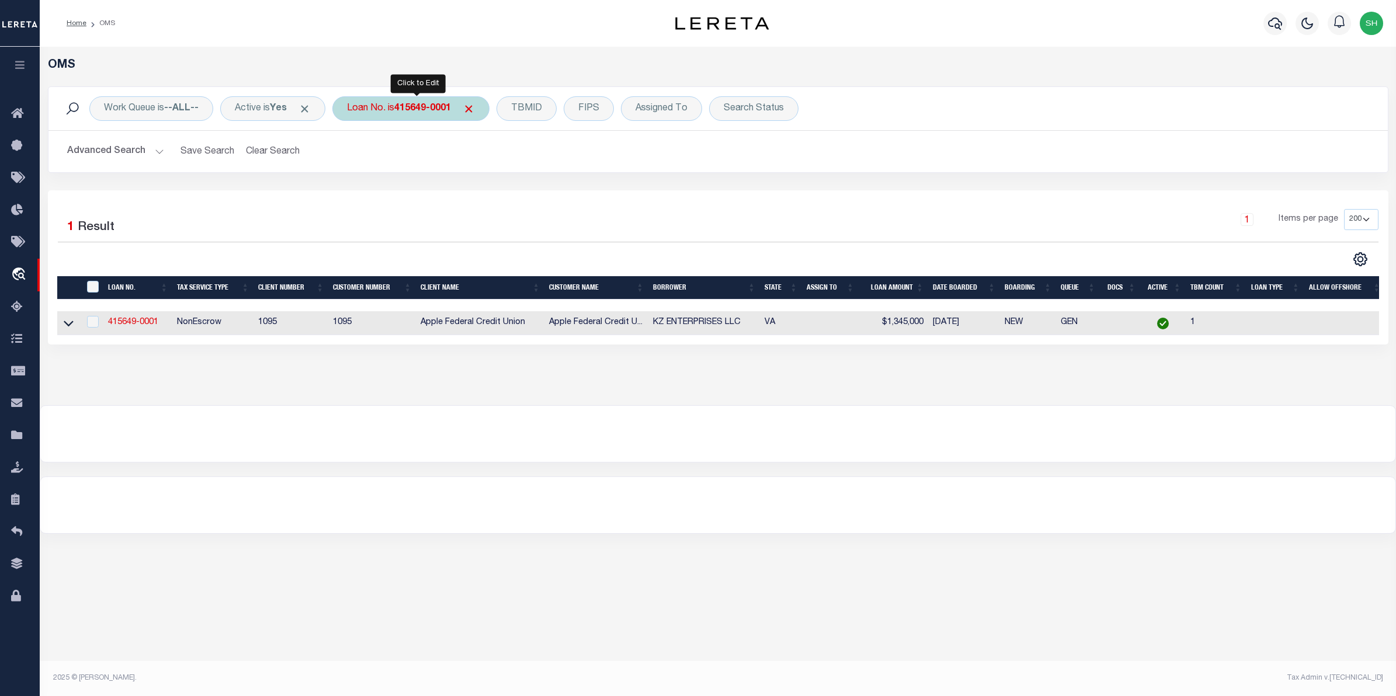
click at [435, 98] on div "Loan No. is 415649-0001" at bounding box center [410, 108] width 157 height 25
type input "113603"
click at [501, 193] on input "Apply" at bounding box center [502, 191] width 34 height 19
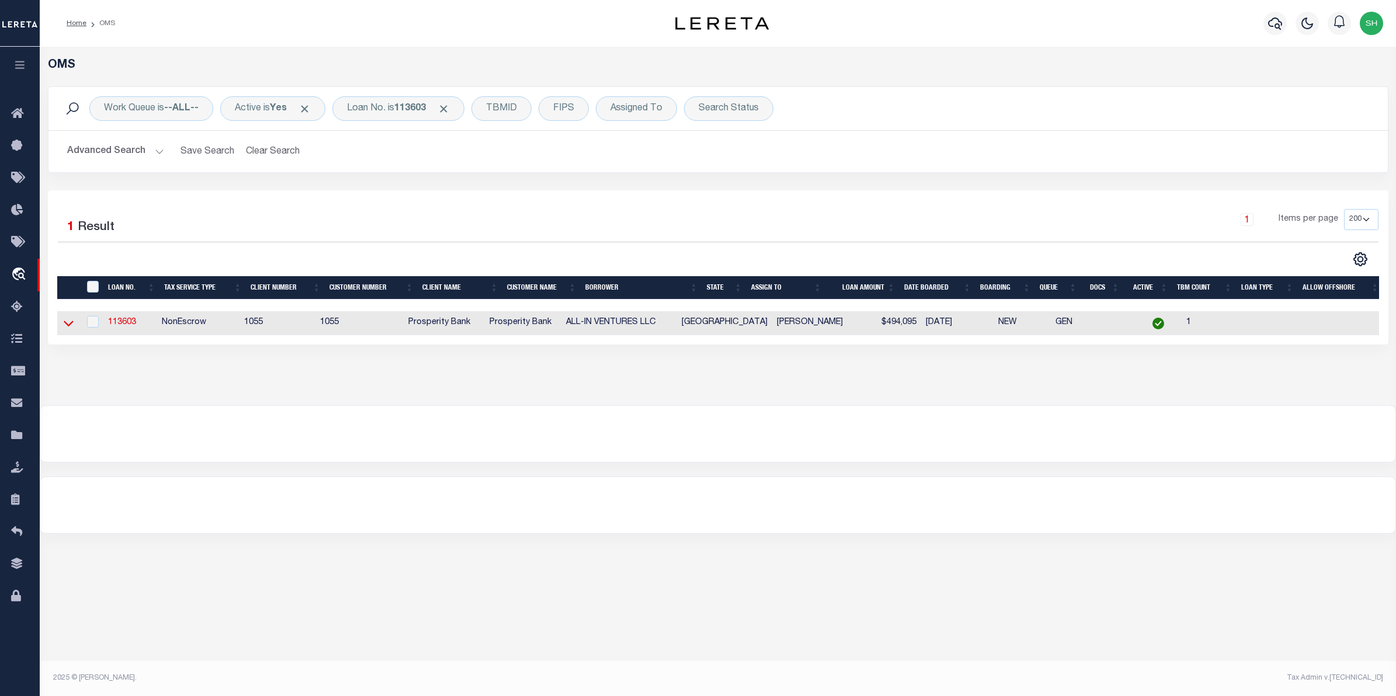
click at [69, 324] on icon at bounding box center [69, 323] width 10 height 12
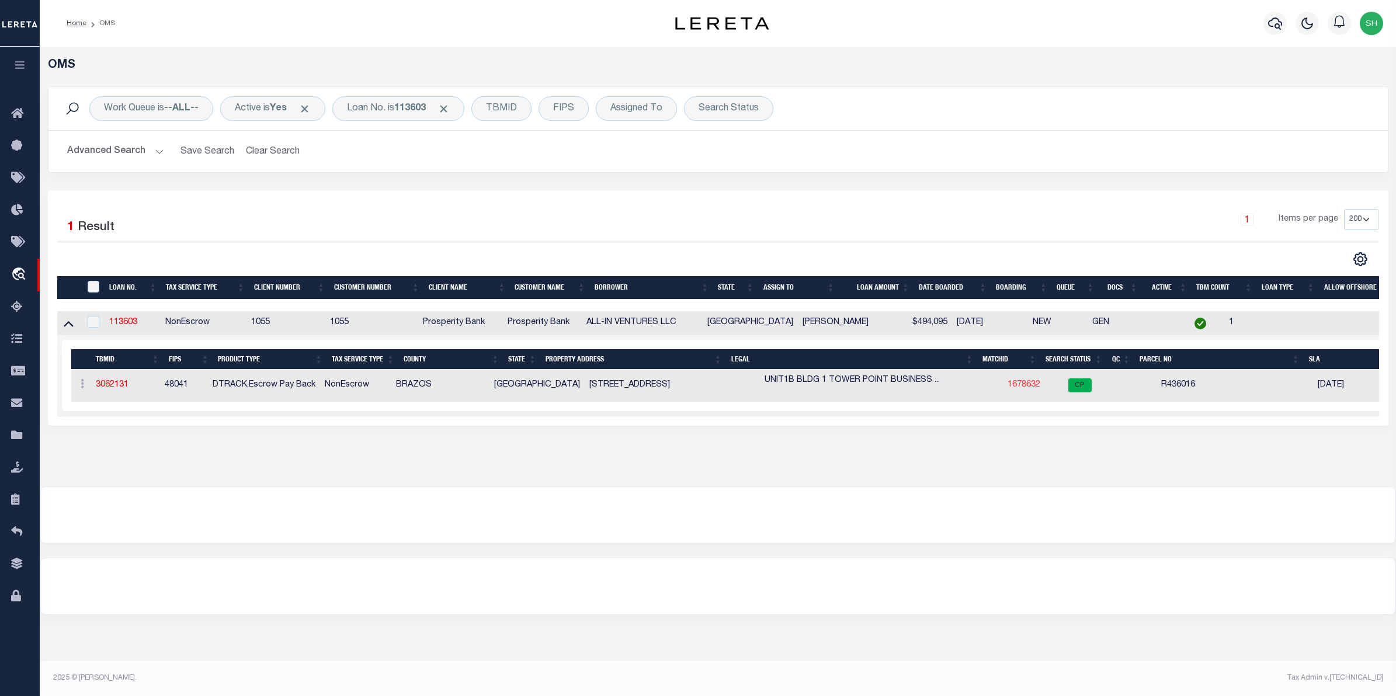
click at [1007, 383] on link "1678632" at bounding box center [1023, 385] width 33 height 8
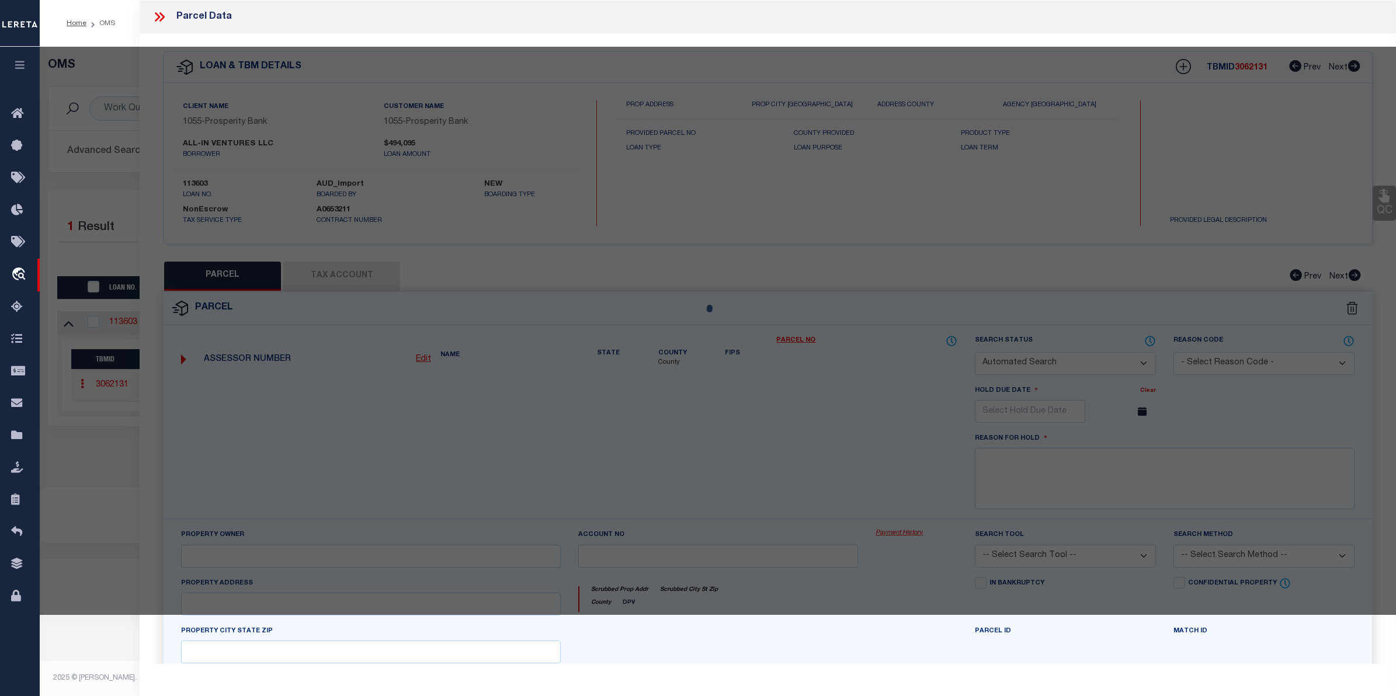
checkbox input "false"
select select "CP"
type input "MILES CONSTRUCTION & DEVELOPMENT LP"
select select
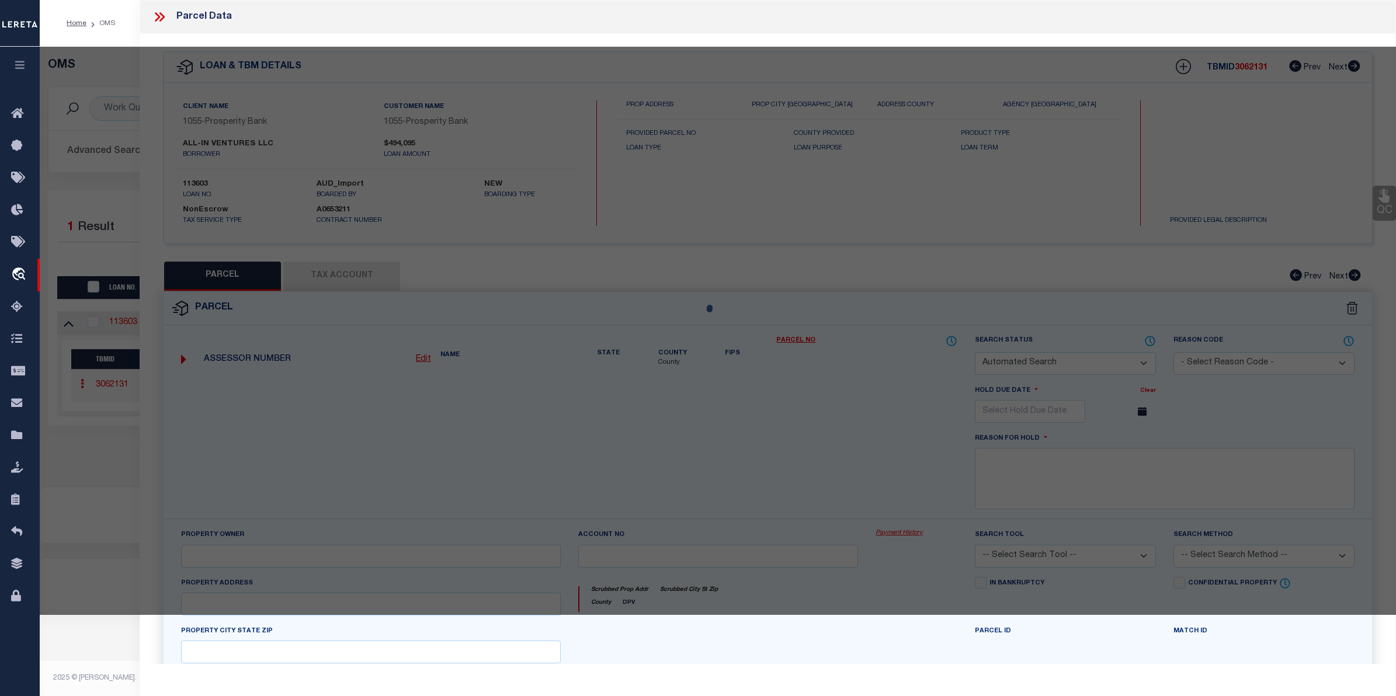
type input "4438 SH-6 S 102 TX"
checkbox input "false"
type input "COLLEGE STATION TX 77845"
type textarea "TOWER POINT BUSINESS CONDOS, BLDG 1, UNIT 1B"
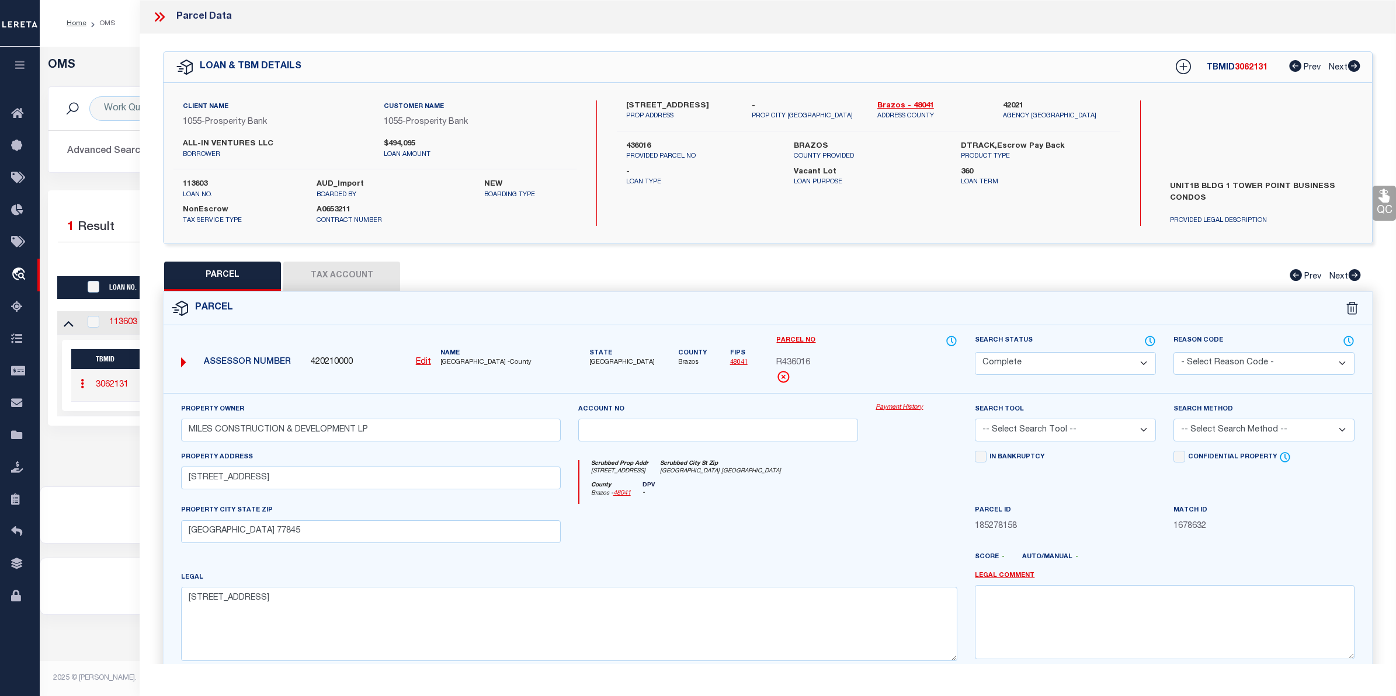
click at [907, 406] on link "Payment History" at bounding box center [916, 408] width 82 height 10
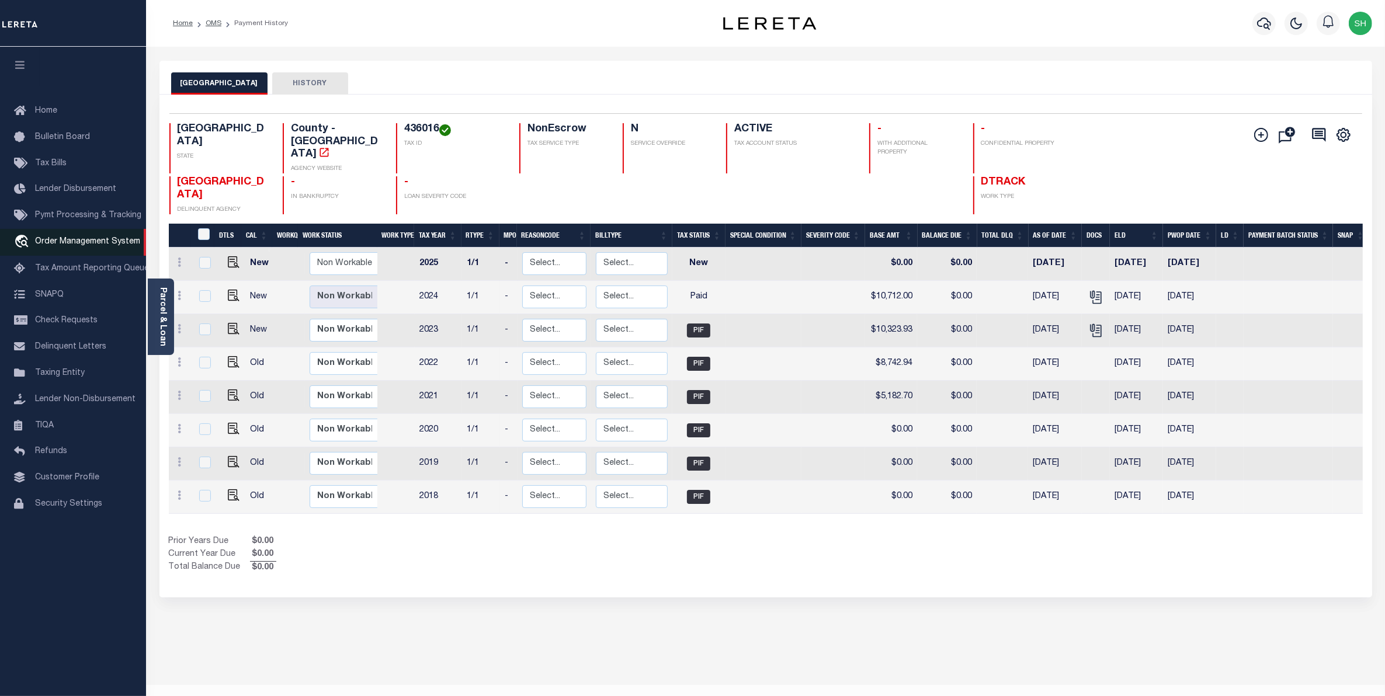
click at [75, 246] on span "Order Management System" at bounding box center [87, 242] width 105 height 8
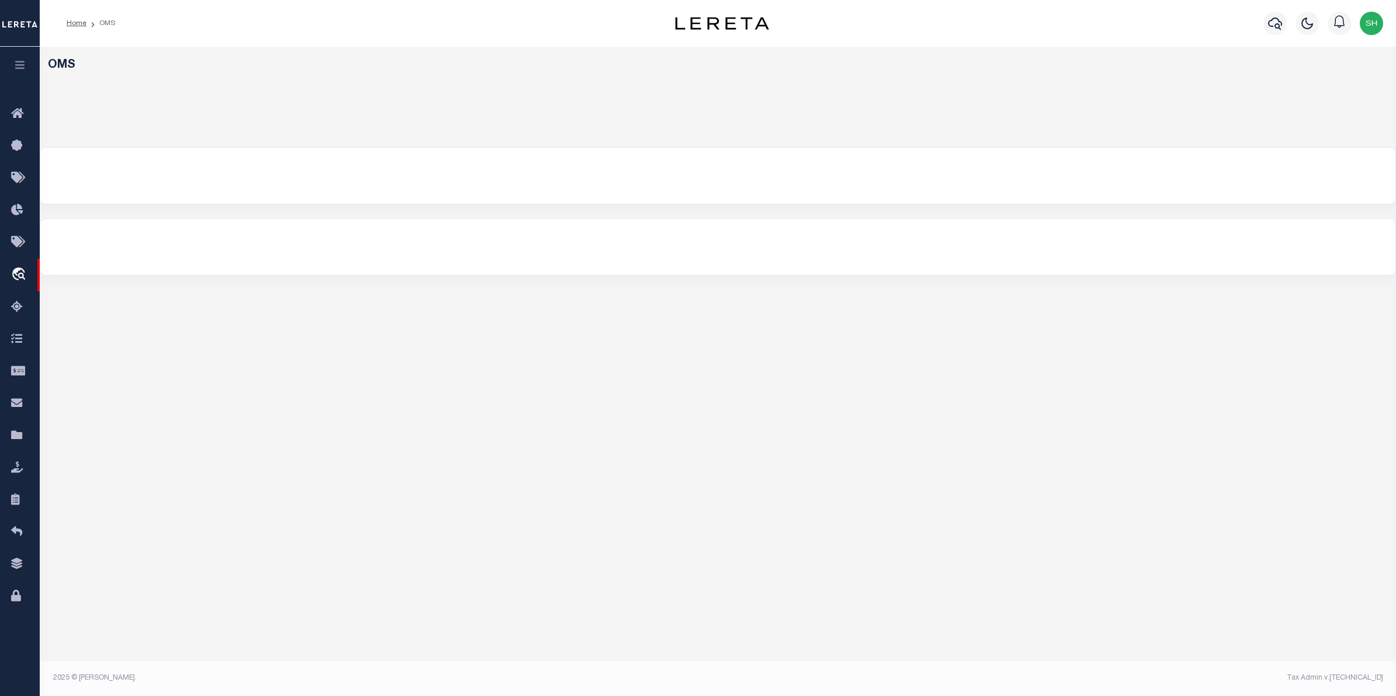
select select "200"
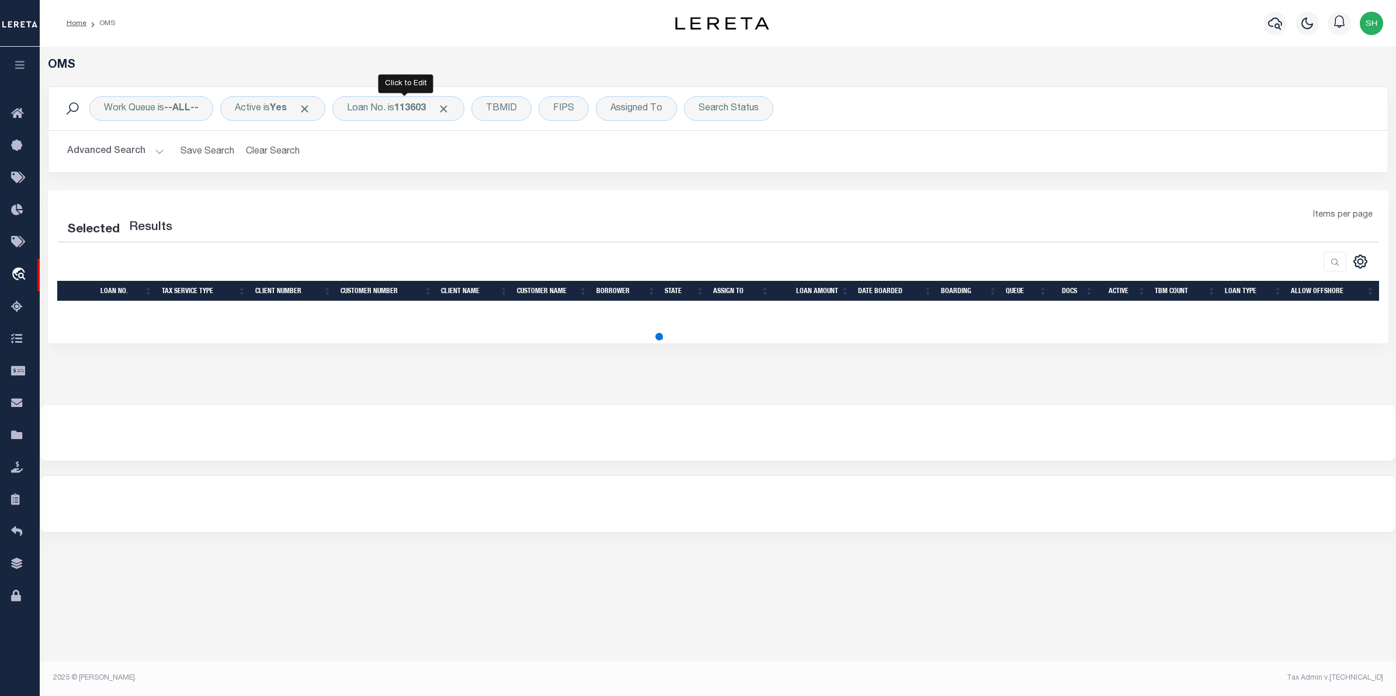
select select "200"
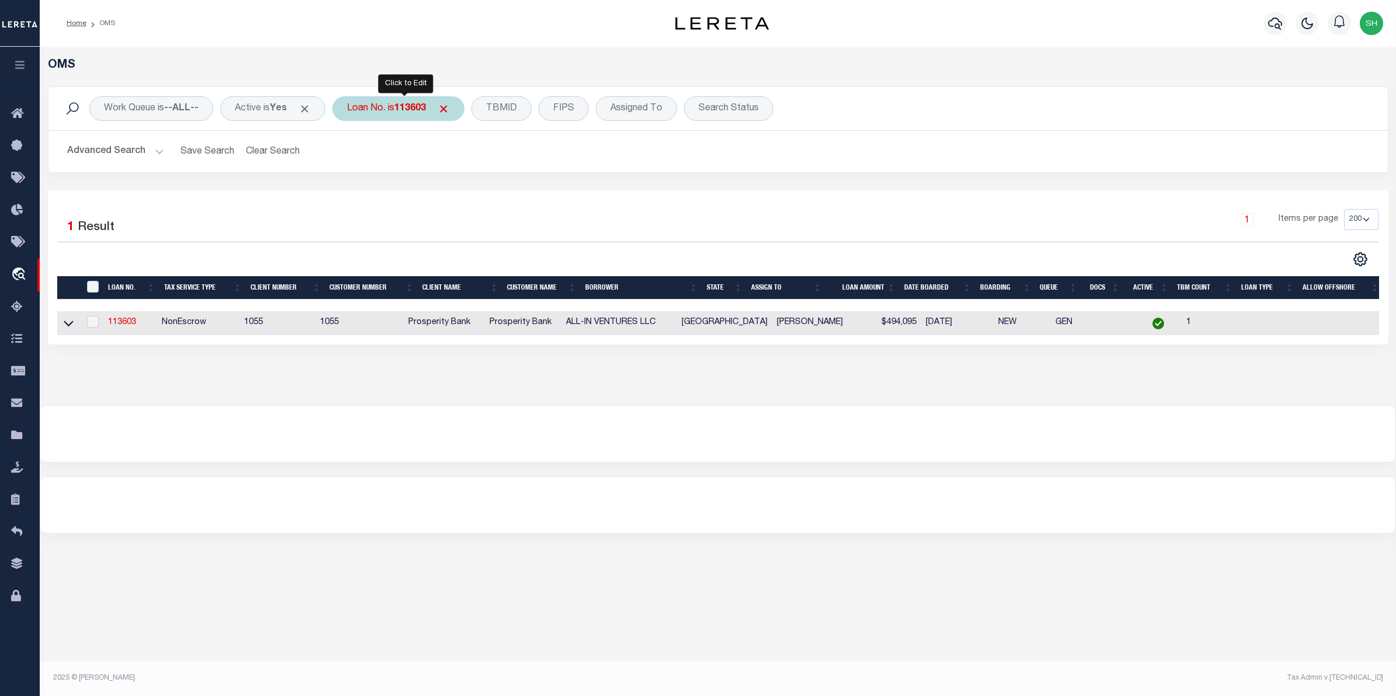
click at [424, 110] on b "113603" at bounding box center [410, 108] width 32 height 9
type input "10021720"
click at [498, 189] on input "Apply" at bounding box center [502, 191] width 34 height 19
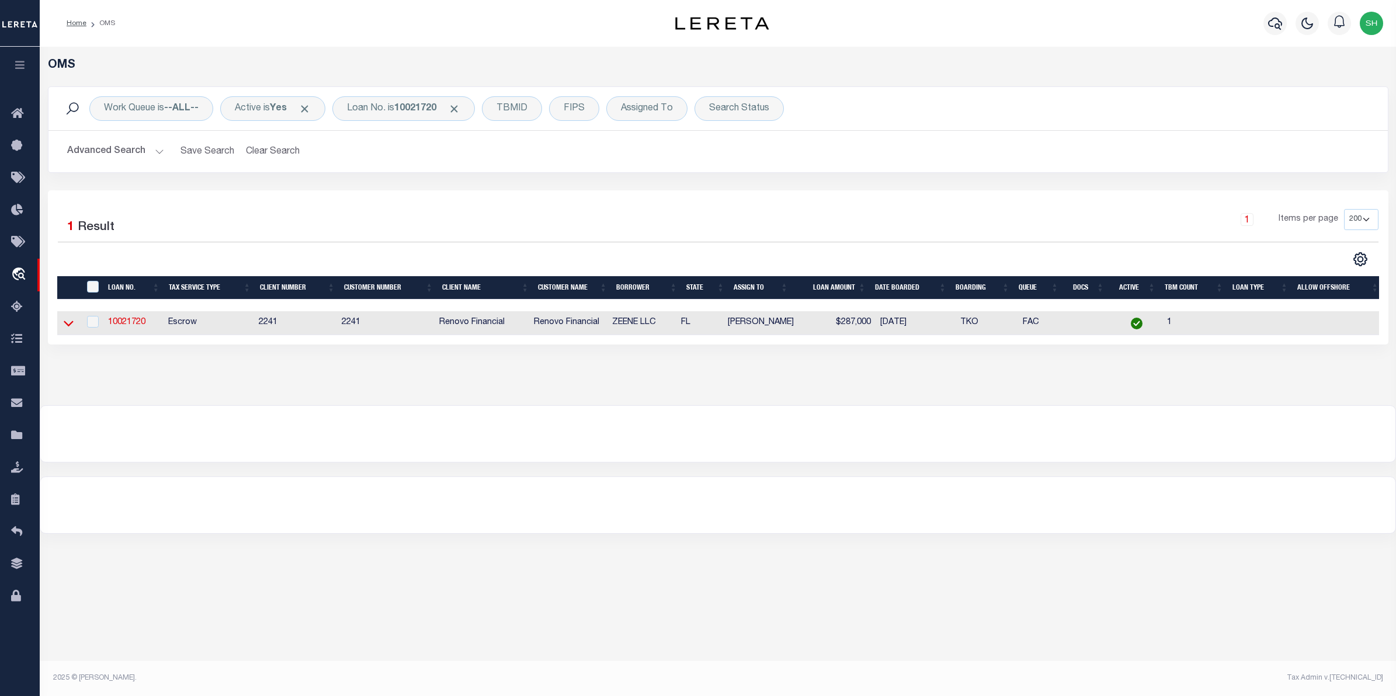
click at [72, 325] on icon at bounding box center [69, 324] width 10 height 6
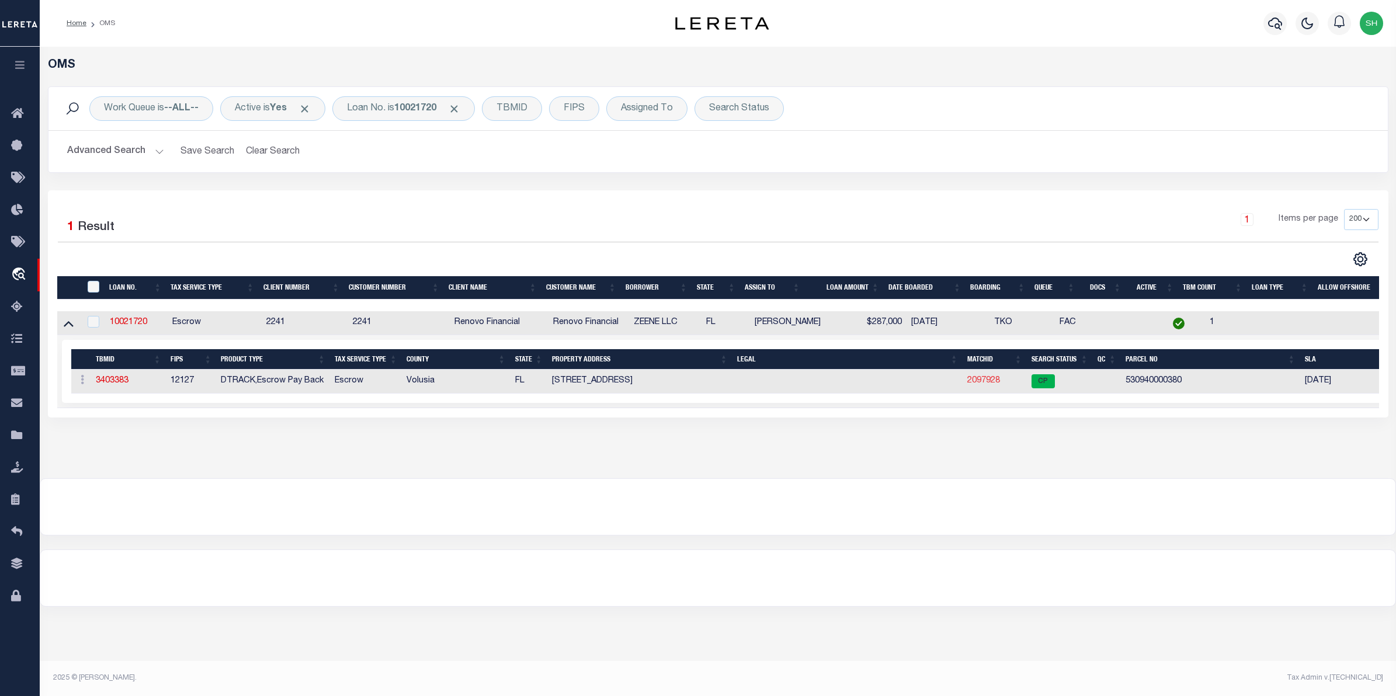
click at [987, 381] on link "2097928" at bounding box center [983, 381] width 33 height 8
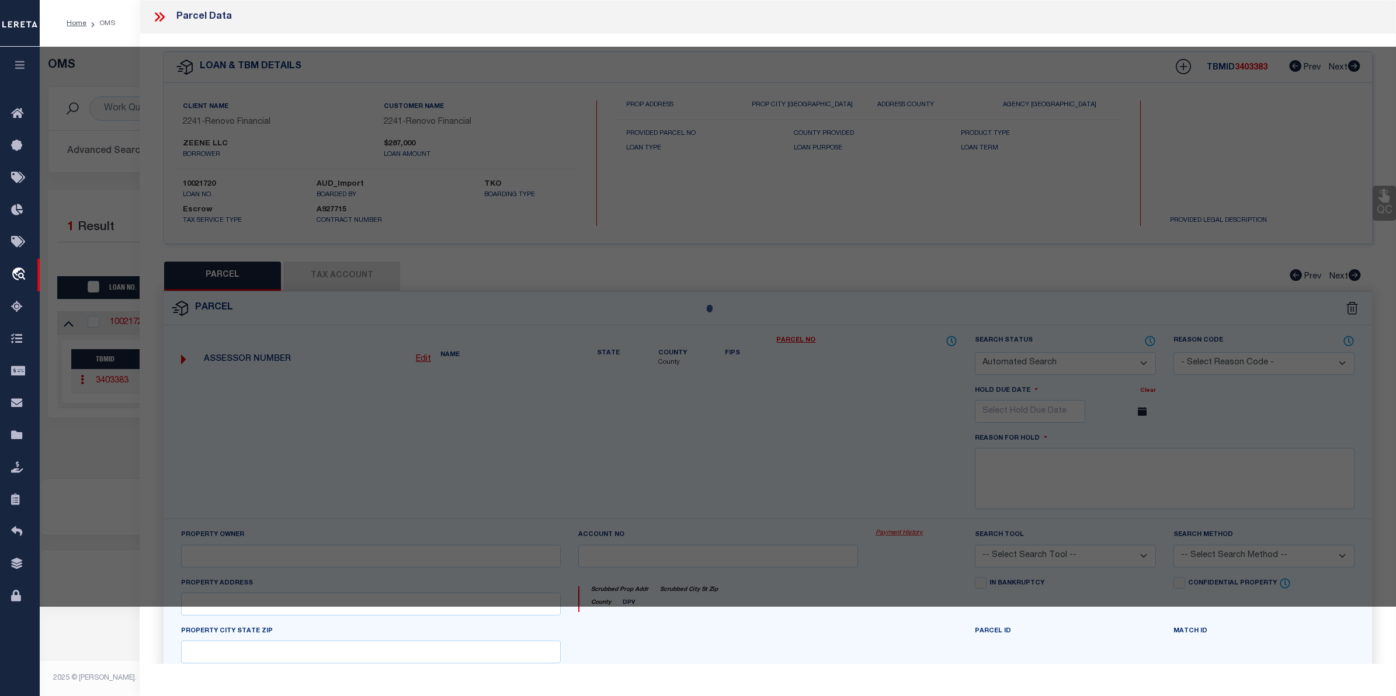
checkbox input "false"
select select "CP"
type input "ZEENE LLC"
select select "AGW"
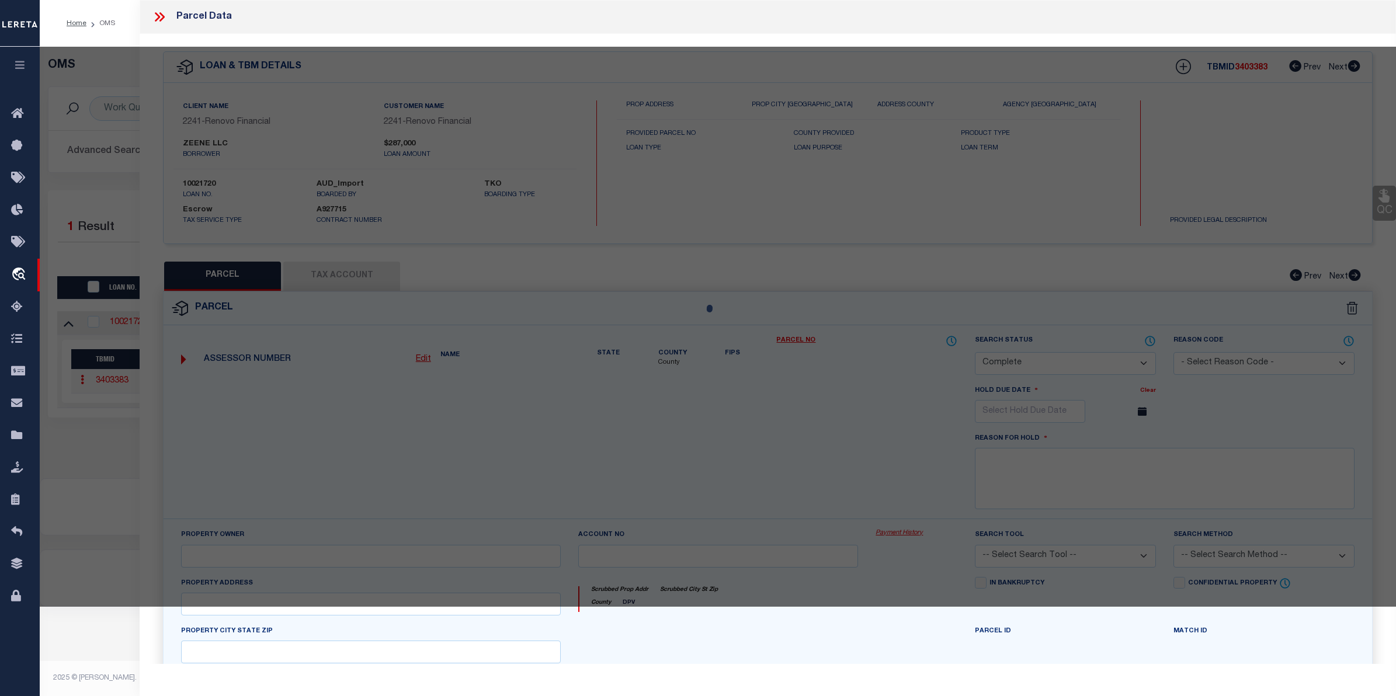
select select "ADD"
type input "[STREET_ADDRESS]"
checkbox input "false"
type input "DAYTONA BEACH, FL, 32118"
type textarea "LOT 38 & W 1/2 OF LOT 39 [GEOGRAPHIC_DATA] MB 20 PGS 146-147"
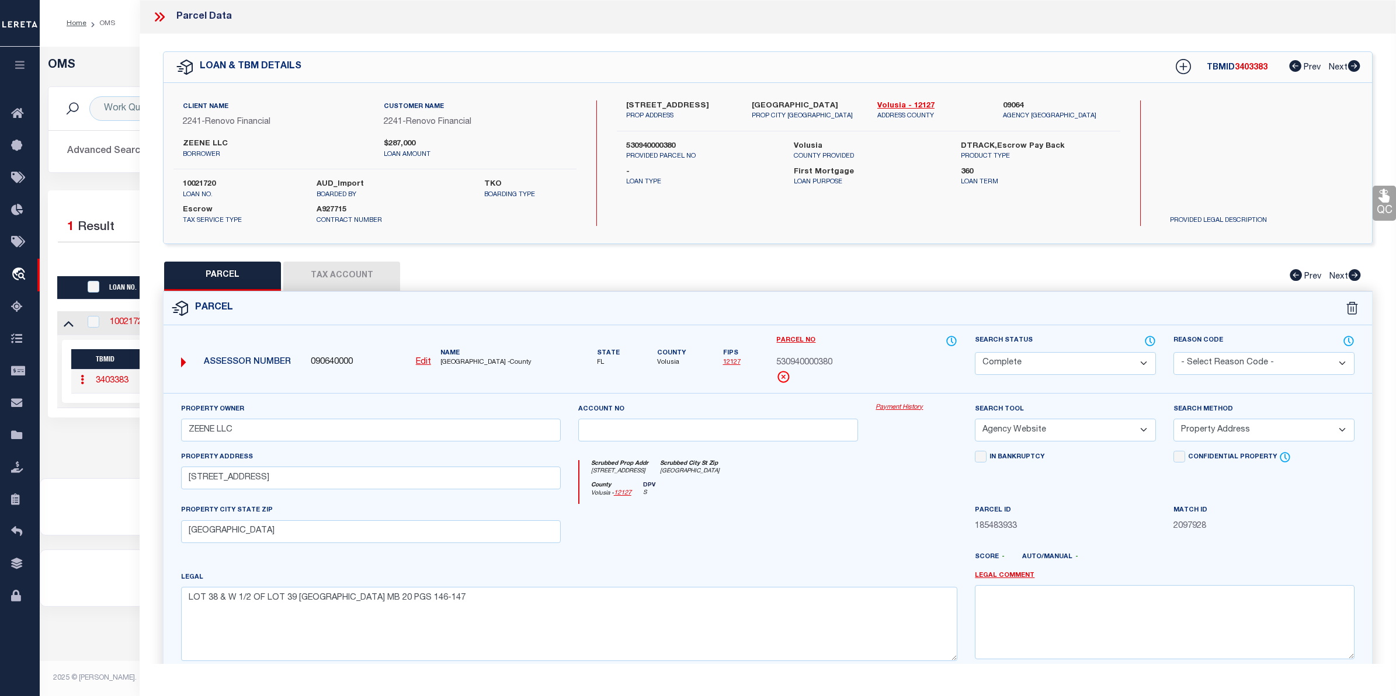
click at [896, 404] on link "Payment History" at bounding box center [916, 408] width 82 height 10
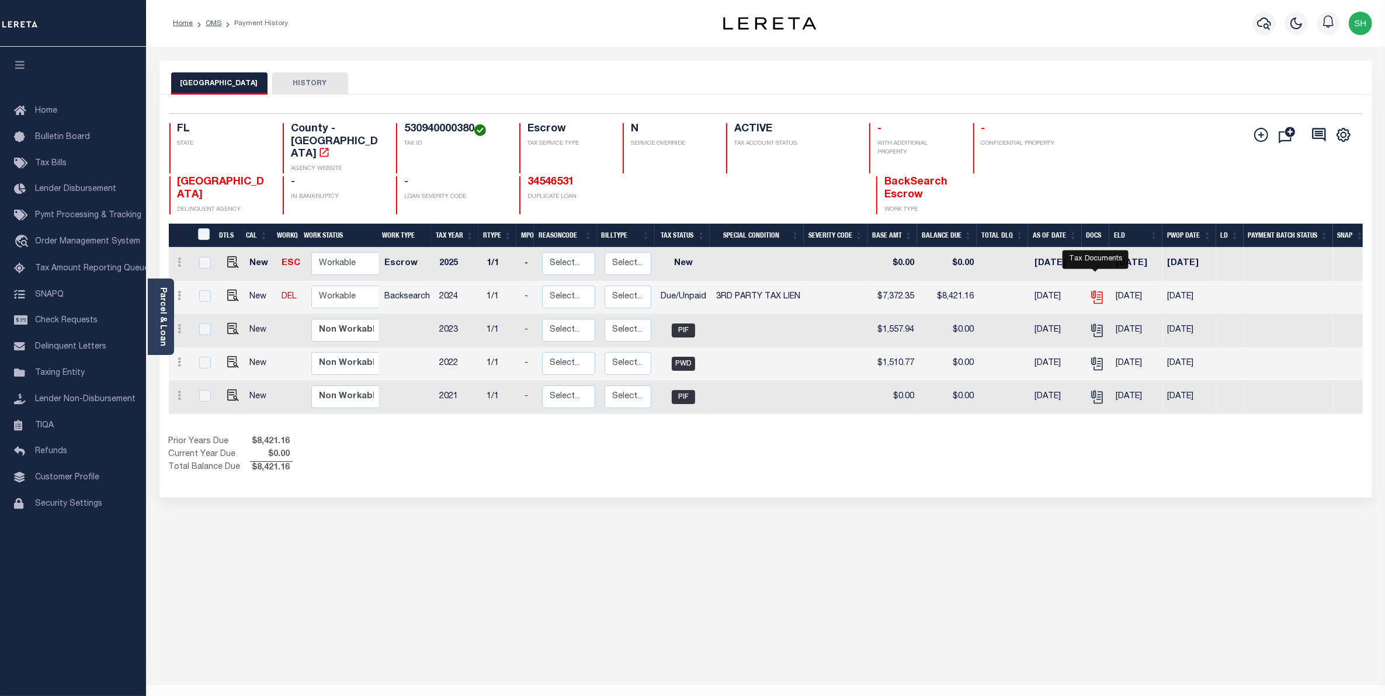
click at [1090, 290] on icon "" at bounding box center [1096, 297] width 15 height 15
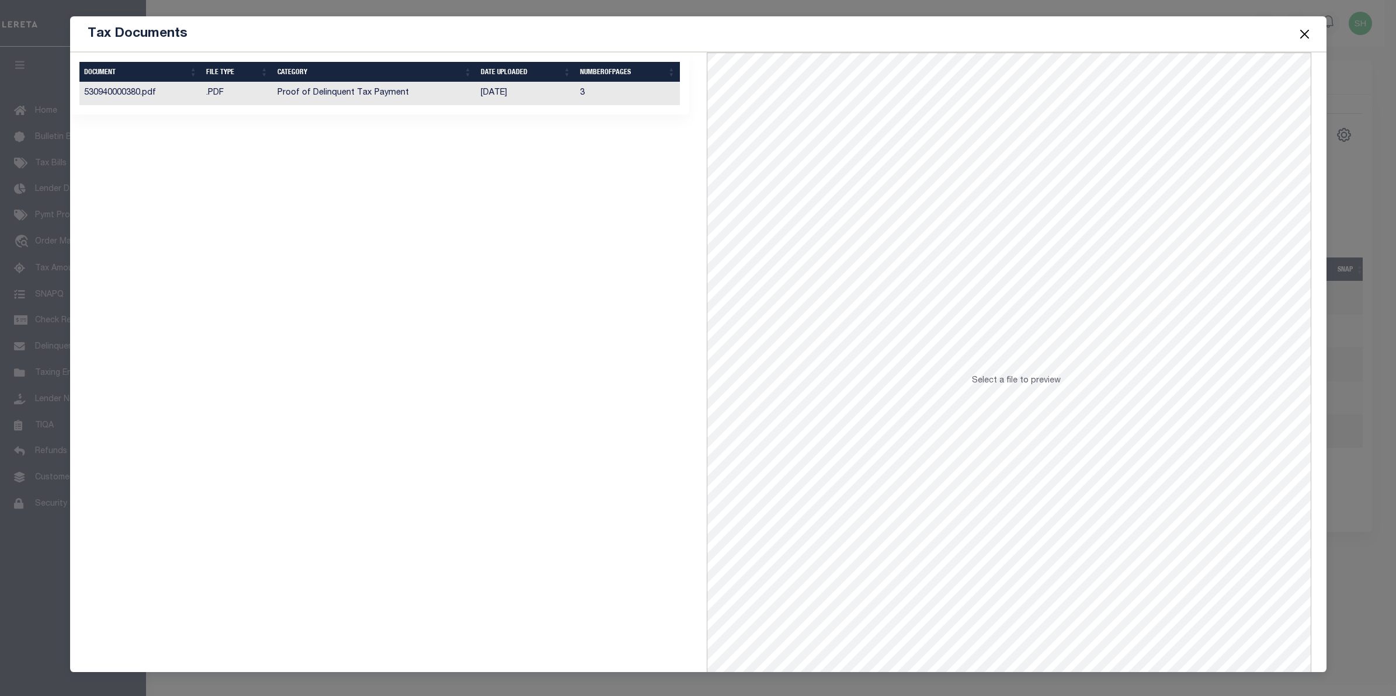
click at [387, 92] on td "Proof of Delinquent Tax Payment" at bounding box center [375, 93] width 204 height 23
click at [1307, 31] on button "Close" at bounding box center [1303, 33] width 15 height 15
